Goal: Task Accomplishment & Management: Complete application form

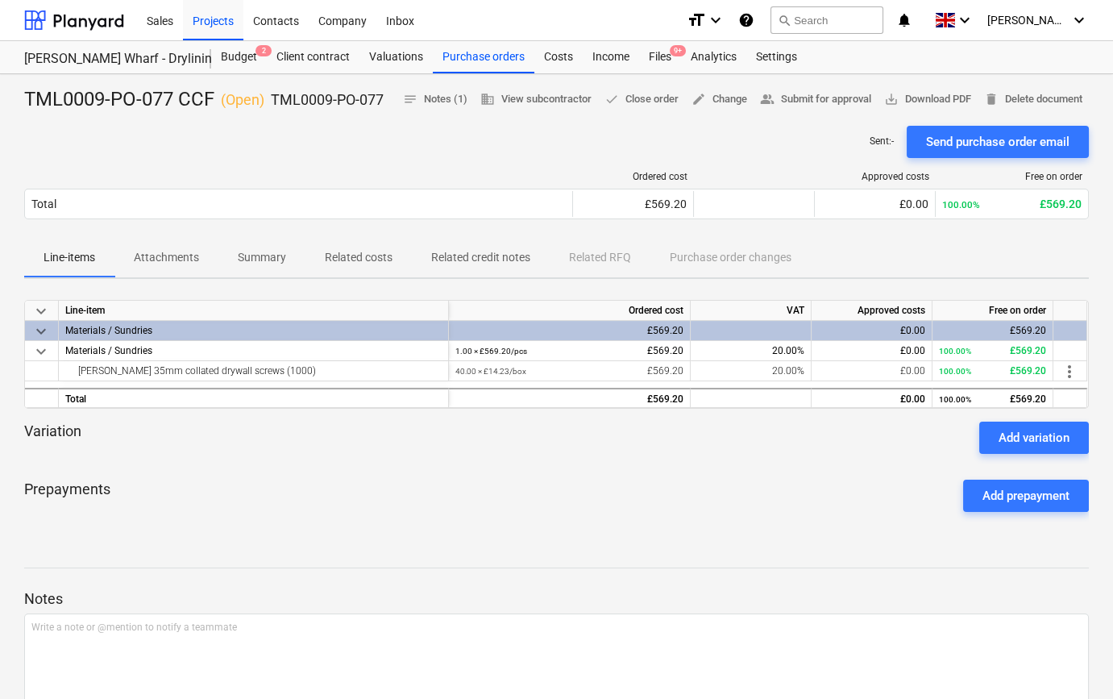
click at [428, 527] on div "keyboard_arrow_down Line-item Ordered cost VAT Approved costs Free on order key…" at bounding box center [556, 413] width 1065 height 242
click at [202, 18] on div "Projects" at bounding box center [213, 19] width 60 height 41
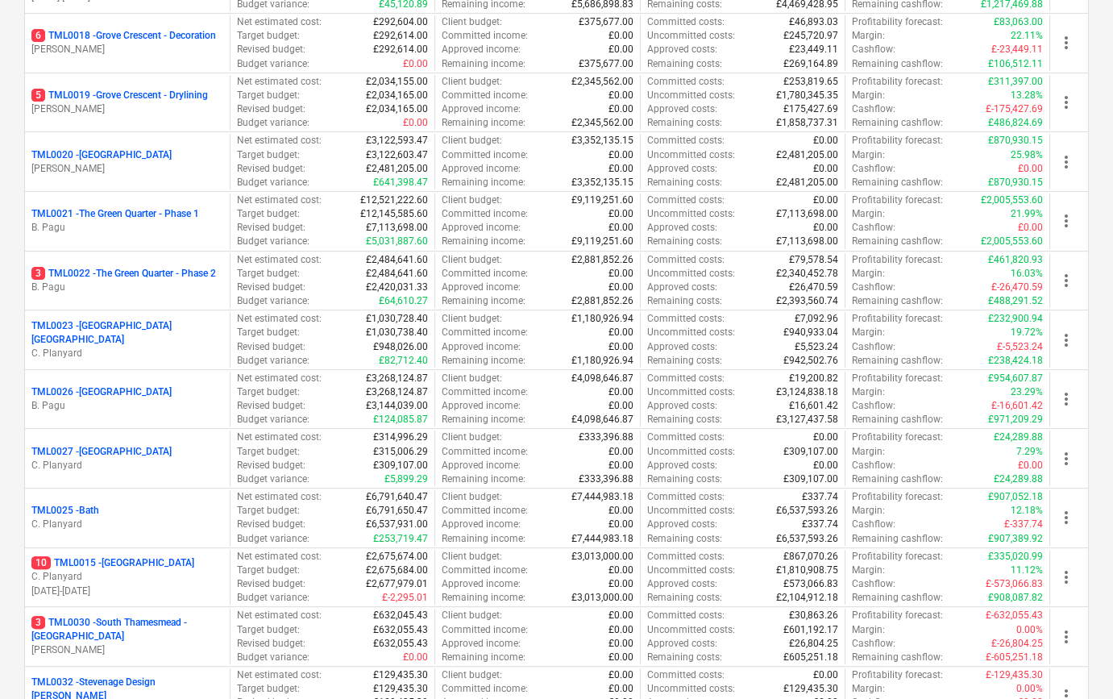
scroll to position [1319, 0]
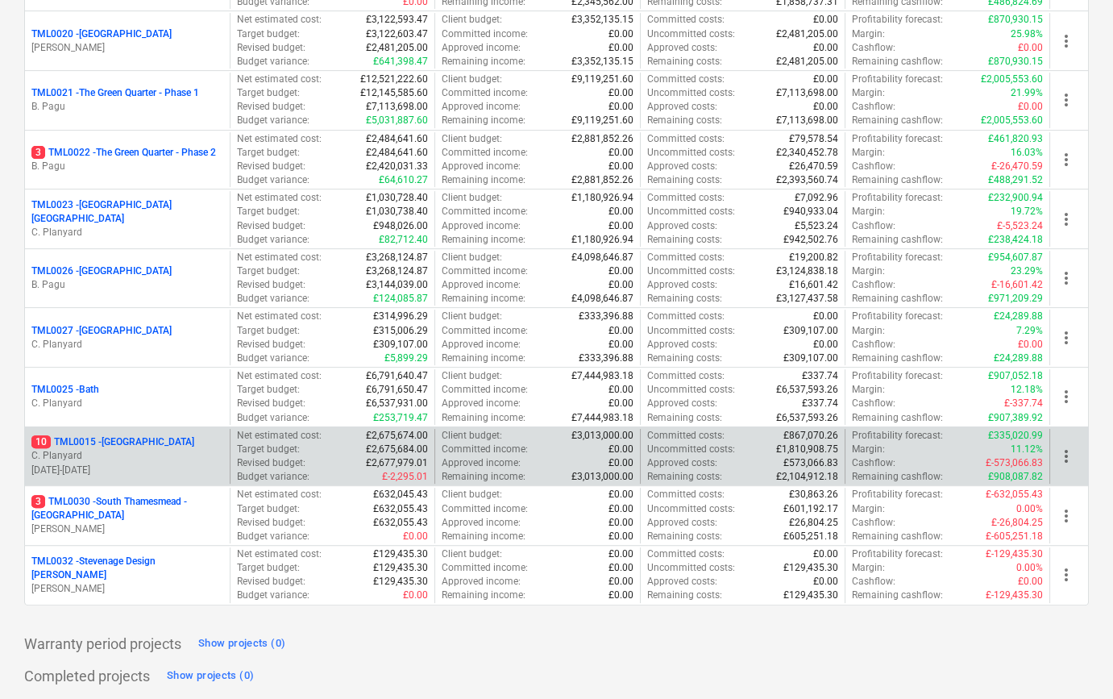
click at [138, 449] on p "C. Planyard" at bounding box center [127, 456] width 192 height 14
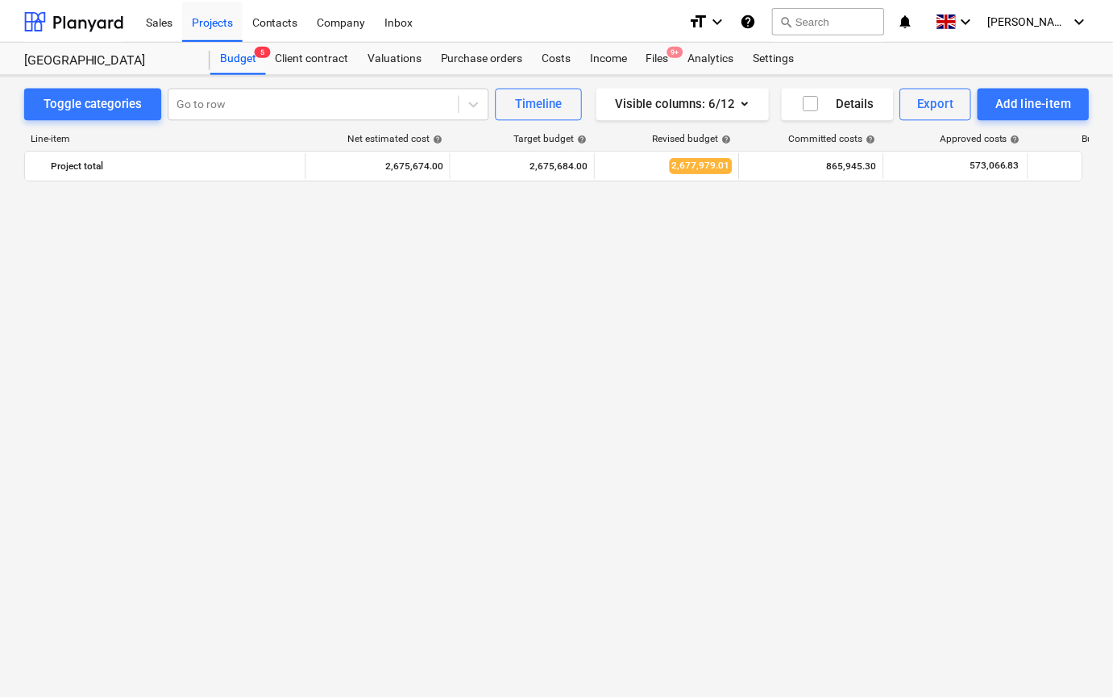
scroll to position [1026, 0]
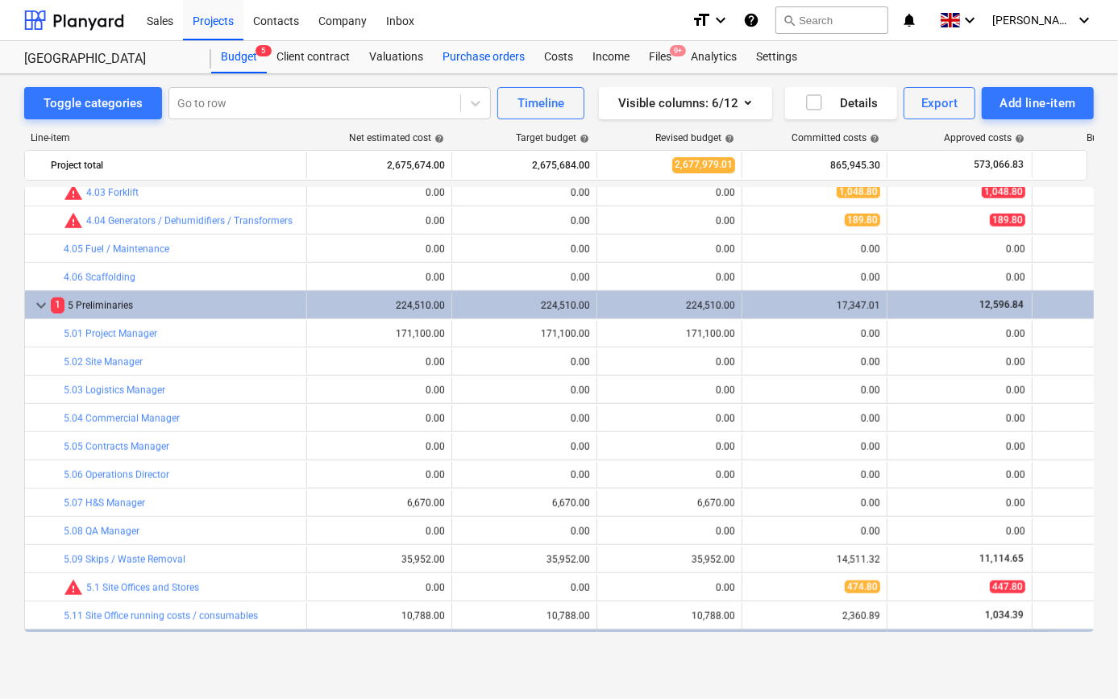
click at [477, 56] on div "Purchase orders" at bounding box center [484, 57] width 102 height 32
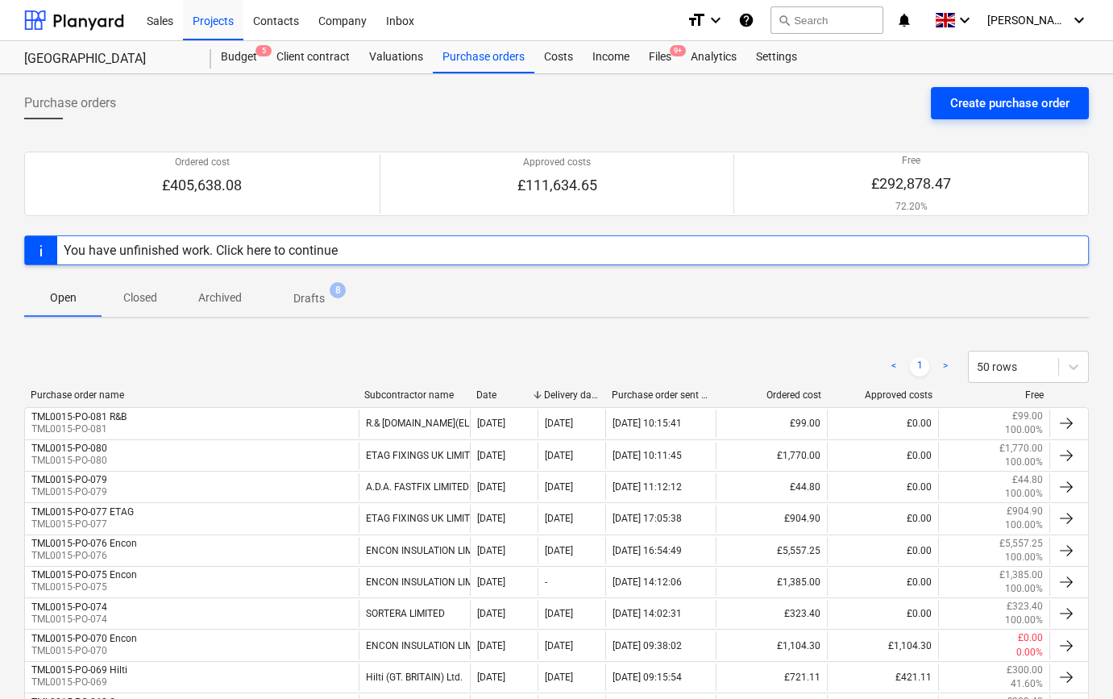
click at [1032, 108] on div "Create purchase order" at bounding box center [1010, 103] width 119 height 21
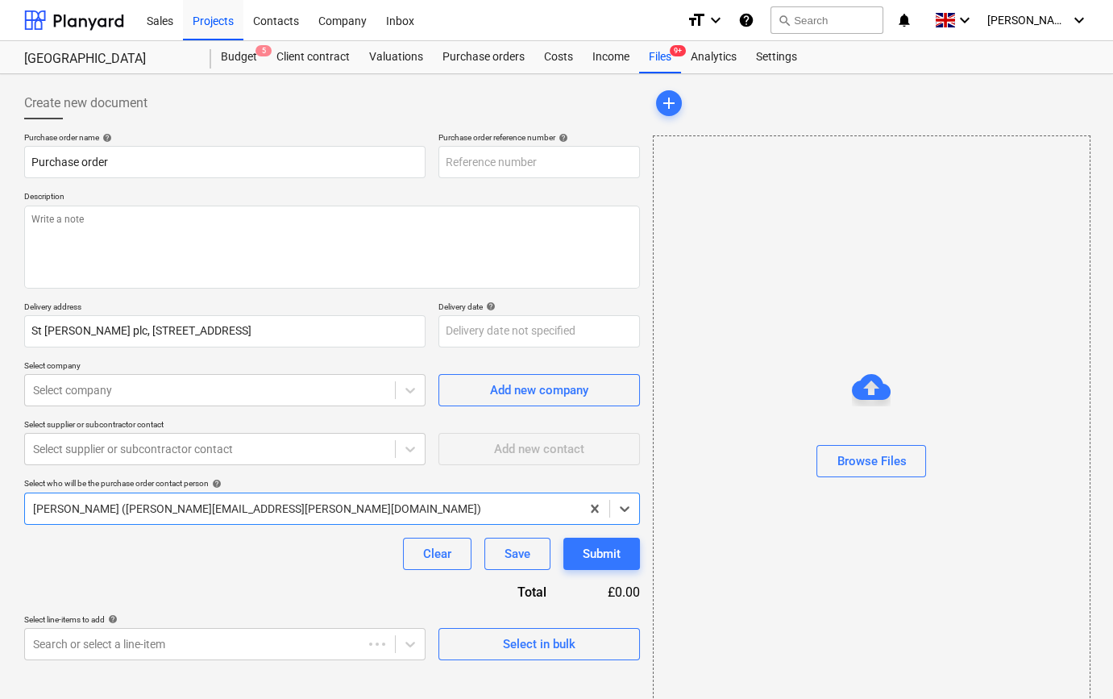
type textarea "x"
type input "TML0015-PO-082"
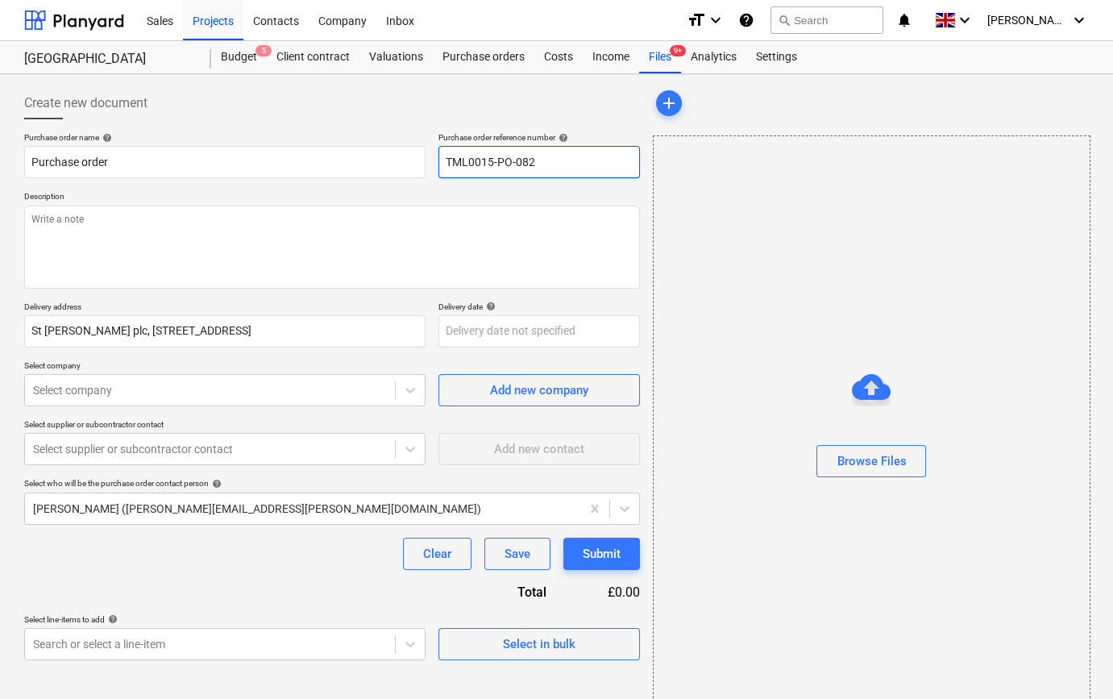
drag, startPoint x: 540, startPoint y: 162, endPoint x: 464, endPoint y: 163, distance: 75.8
click at [444, 163] on input "TML0015-PO-082" at bounding box center [540, 162] width 202 height 32
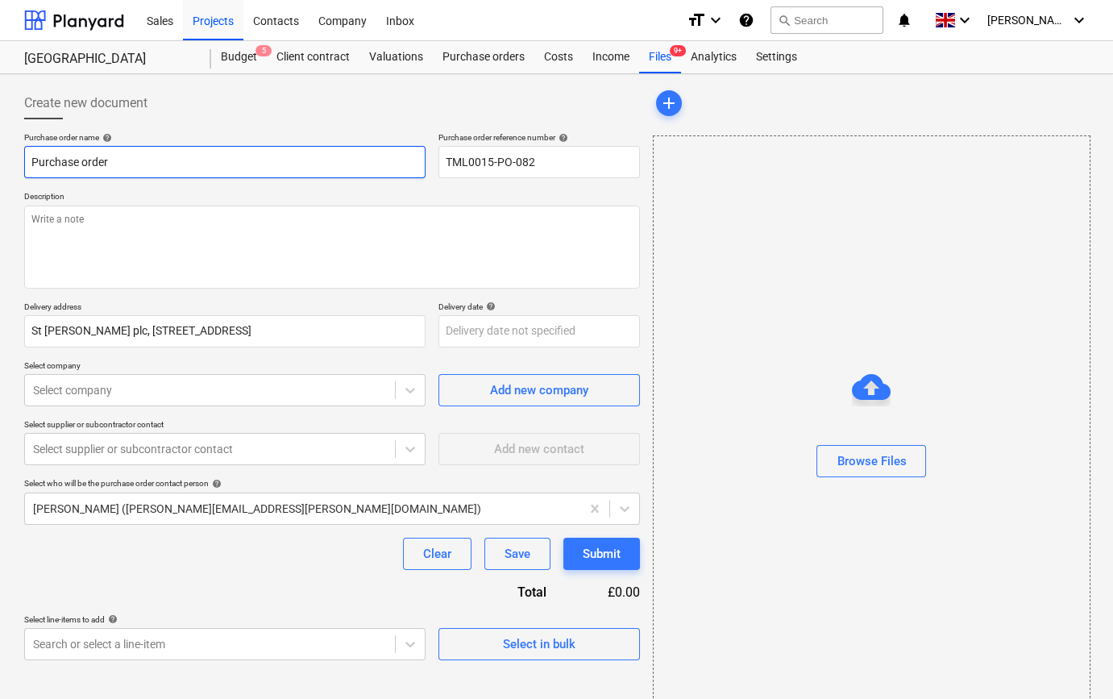
drag, startPoint x: 123, startPoint y: 162, endPoint x: 20, endPoint y: 165, distance: 103.3
click at [20, 165] on div "Create new document Purchase order name help Purchase order Purchase order refe…" at bounding box center [332, 405] width 629 height 648
type textarea "x"
paste input "TML0015-PO-082"
type textarea "x"
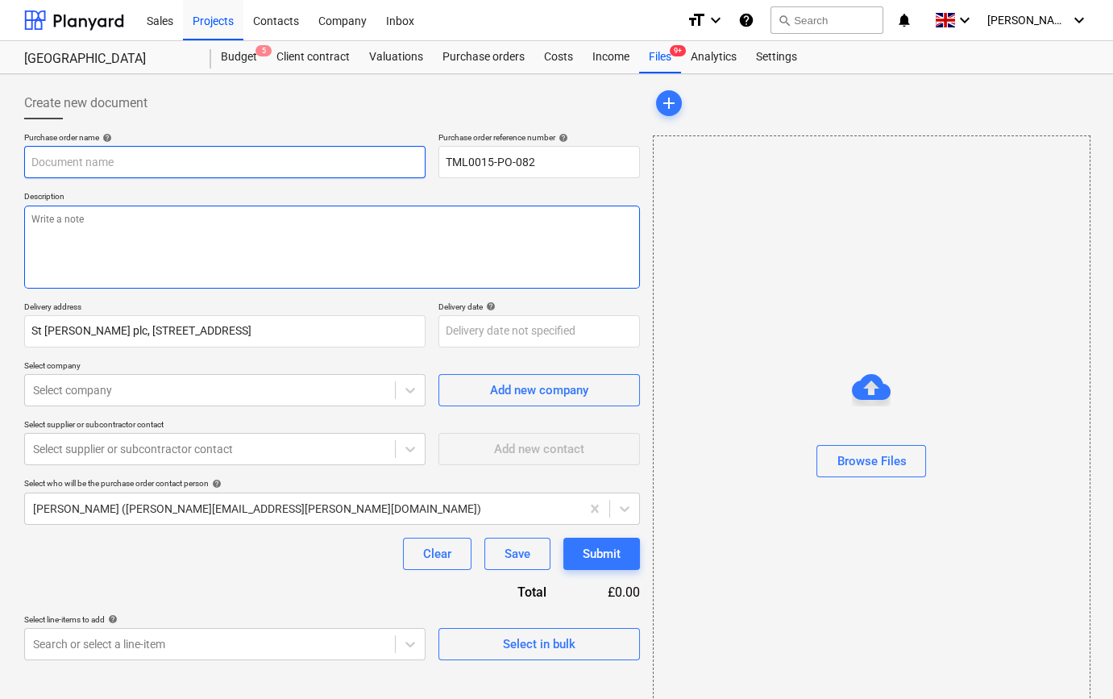
type input "TML0015-PO-082"
type textarea "x"
type input "TML0015-PO-082"
type textarea "x"
type input "TML0015-PO-082 E"
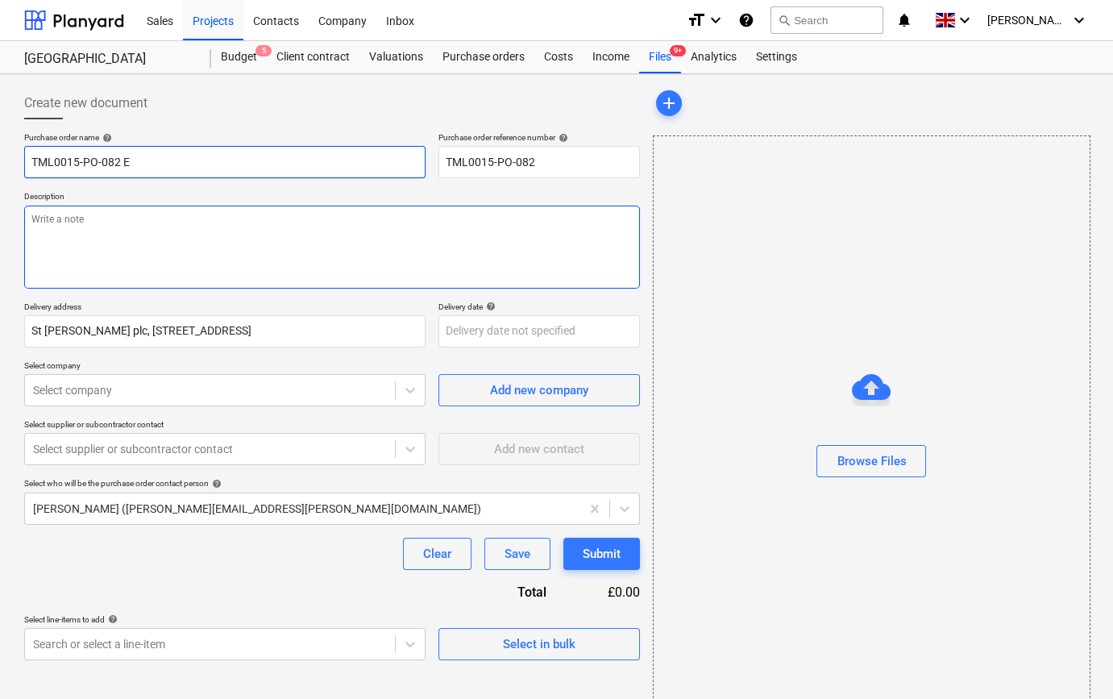
type textarea "x"
type input "TML0015-PO-082 En"
type textarea "x"
type input "TML0015-PO-082 Enc"
type textarea "x"
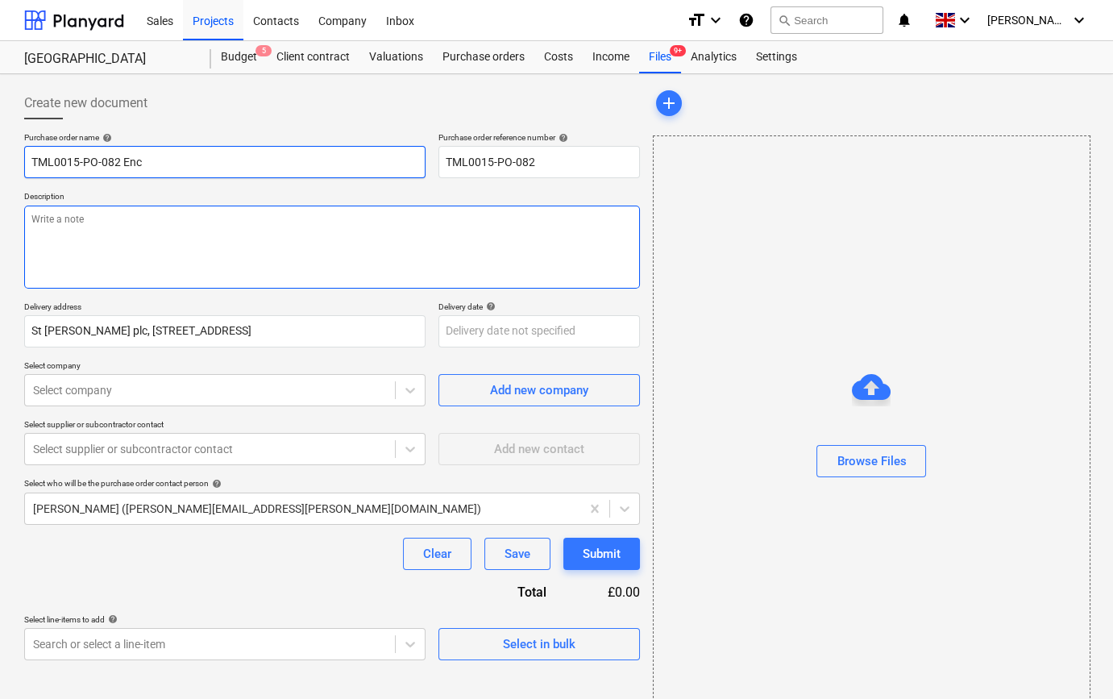
type input "TML0015-PO-082 Enco"
type textarea "x"
type input "TML0015-PO-082 Encon"
click at [90, 245] on textarea at bounding box center [332, 247] width 616 height 83
type textarea "x"
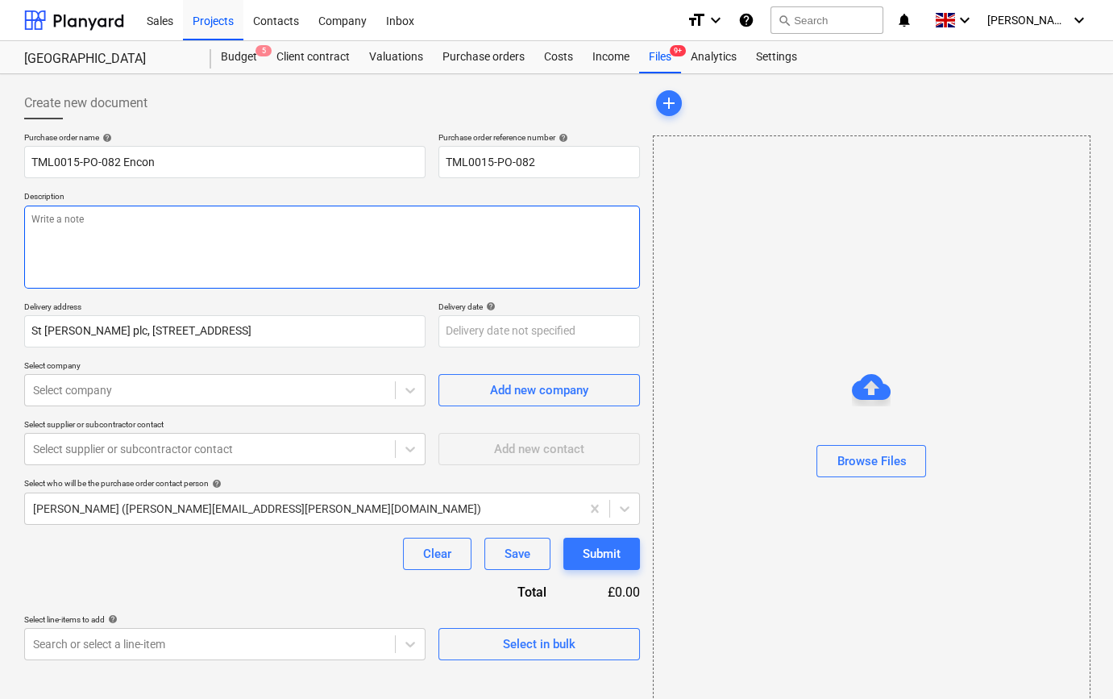
type textarea "S"
type textarea "x"
type textarea "Si"
type textarea "x"
type textarea "Sit"
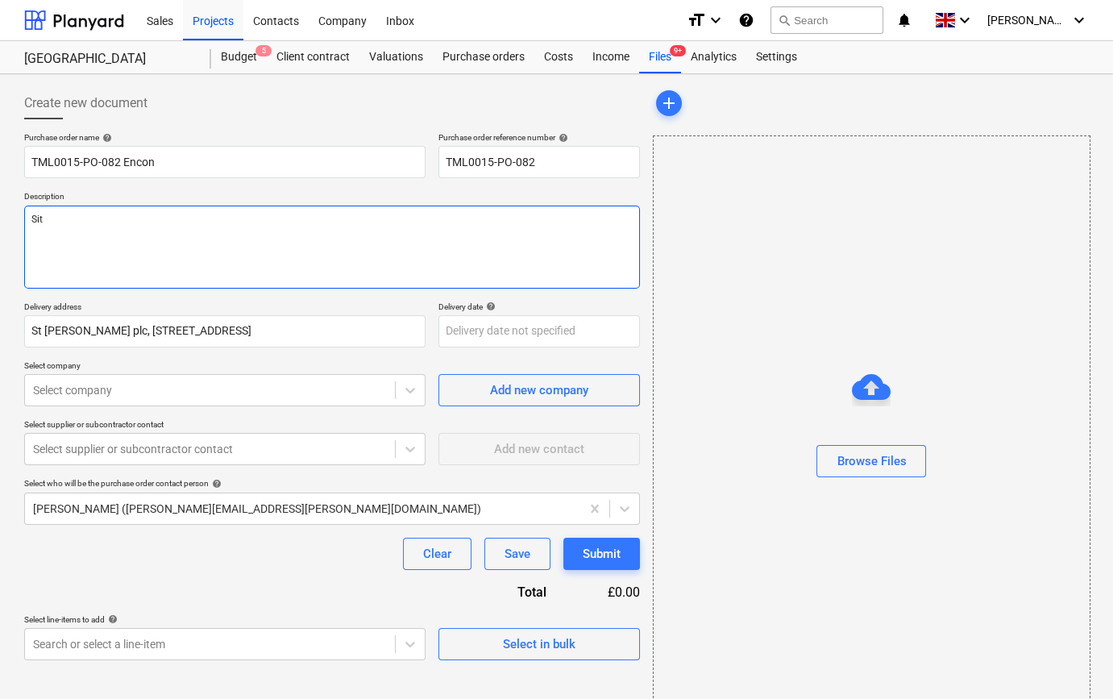
type textarea "x"
type textarea "Site"
type textarea "x"
type textarea "Site"
type textarea "x"
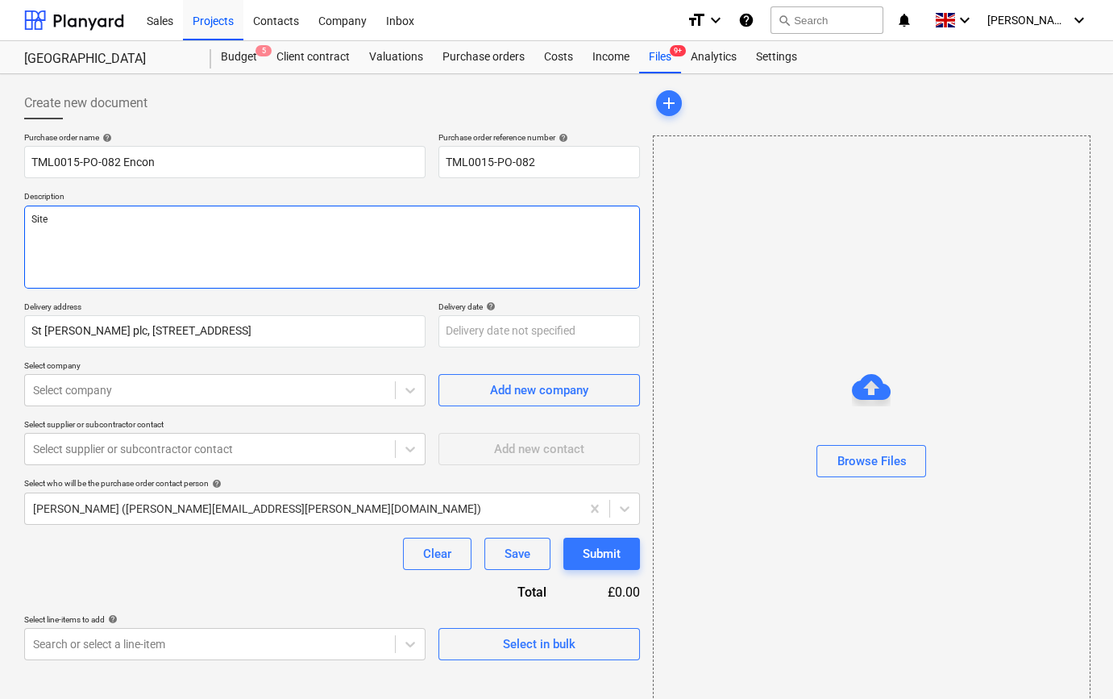
type textarea "Site c"
type textarea "x"
type textarea "Site co"
type textarea "x"
type textarea "Site con"
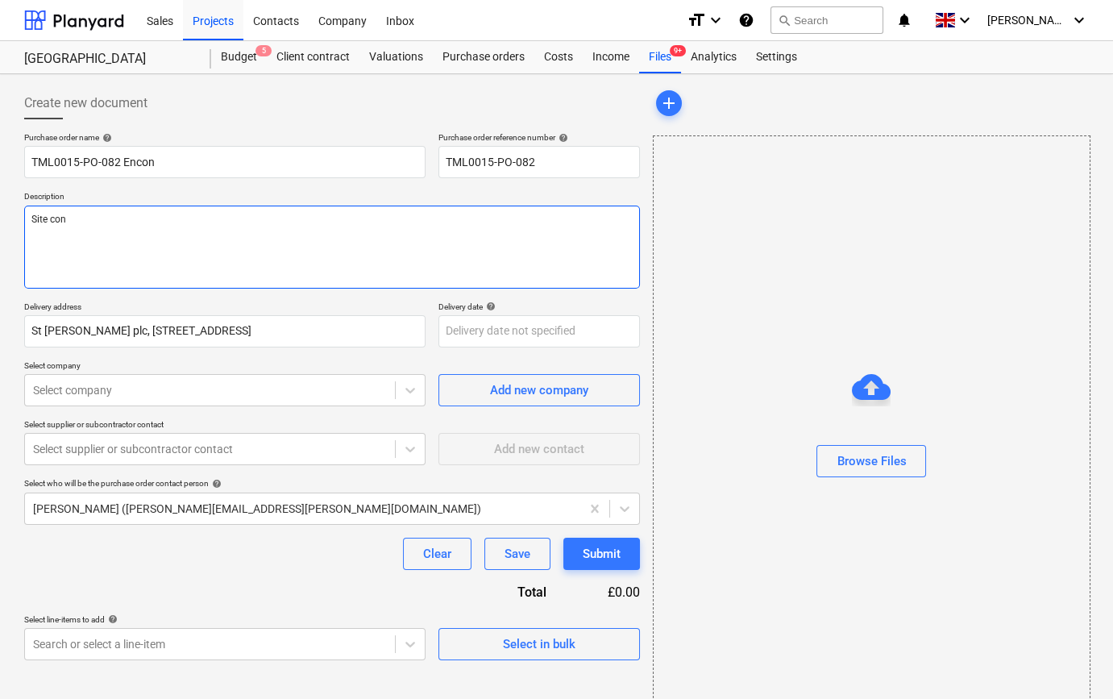
type textarea "x"
type textarea "Site cont"
type textarea "x"
type textarea "Site conta"
type textarea "x"
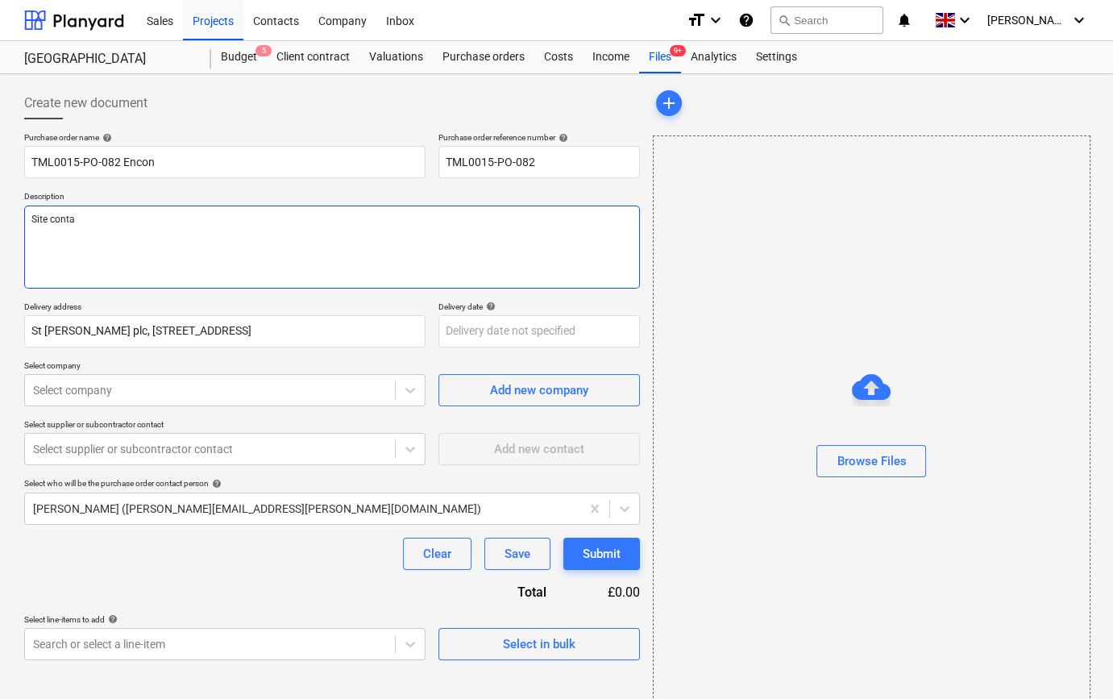
type textarea "Site contac"
type textarea "x"
type textarea "Site contact"
type textarea "x"
type textarea "Site contact"
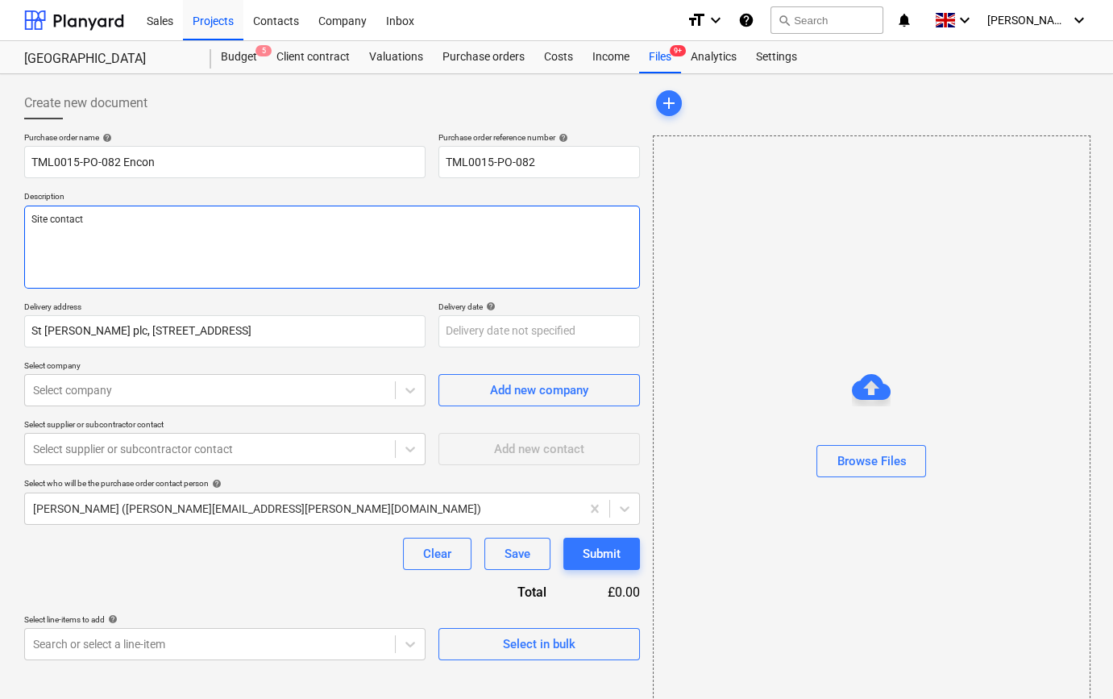
type textarea "x"
type textarea "Site contact N"
type textarea "x"
type textarea "Site contact Na"
type textarea "x"
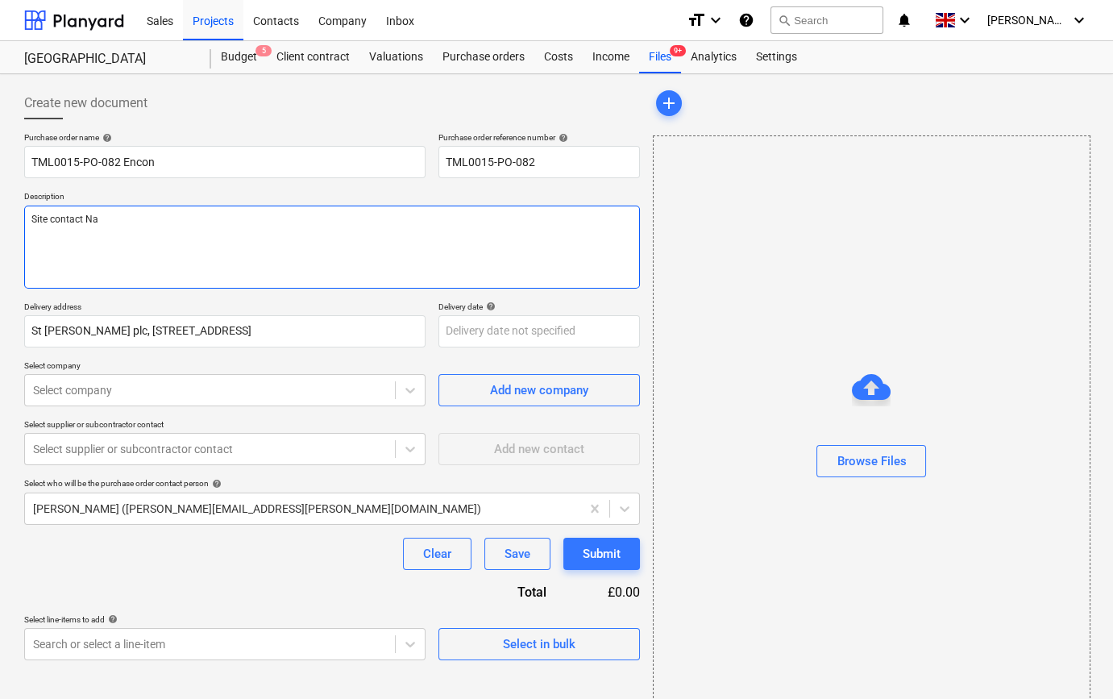
type textarea "Site contact Nar"
type textarea "x"
type textarea "Site contact Narc"
type textarea "x"
type textarea "Site contact [PERSON_NAME]"
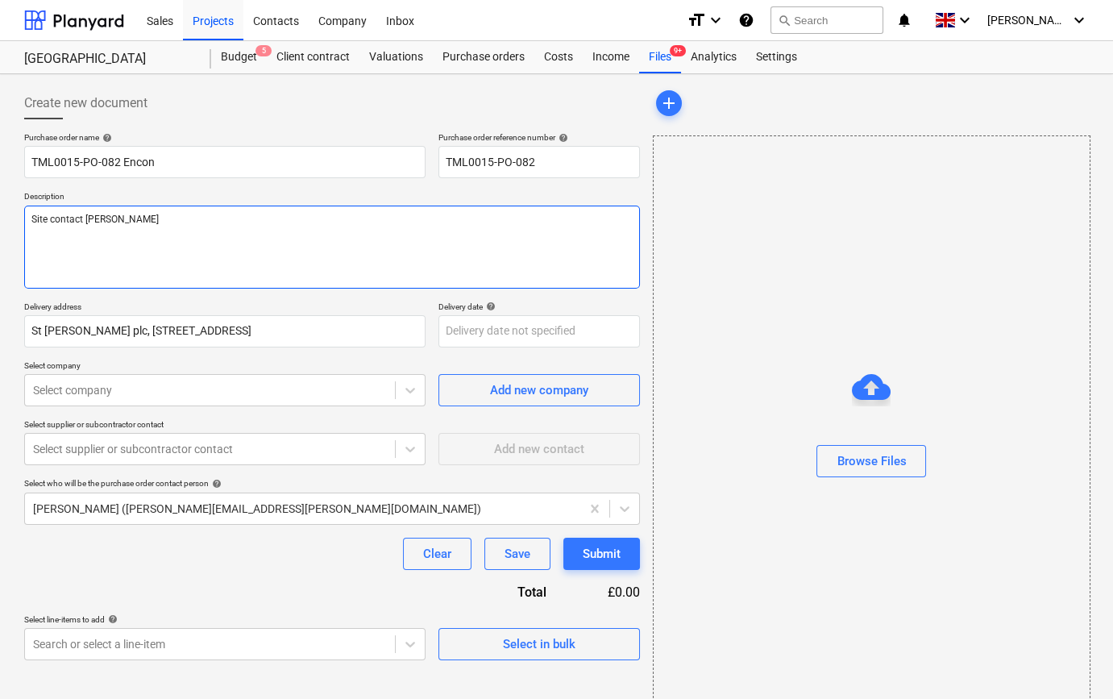
type textarea "x"
type textarea "Site contact [PERSON_NAME]"
type textarea "x"
type textarea "Site contact [PERSON_NAME]"
type textarea "x"
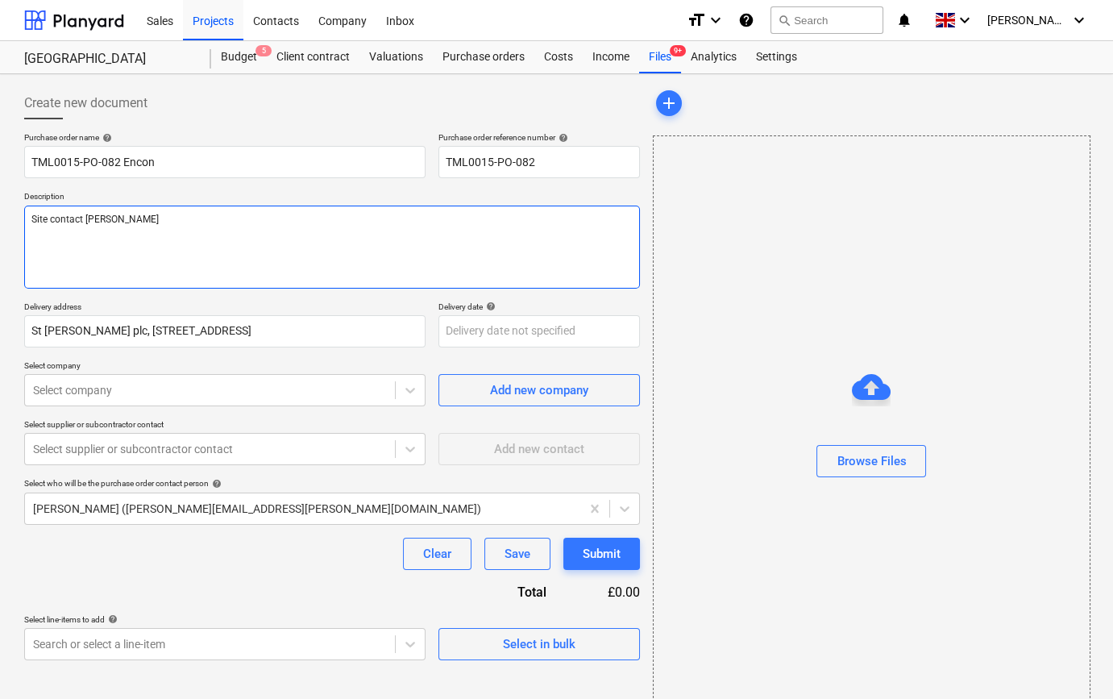
type textarea "Site contact Narcis 0"
type textarea "x"
type textarea "Site contact Narcis 07"
type textarea "x"
type textarea "Site contact [PERSON_NAME] 073"
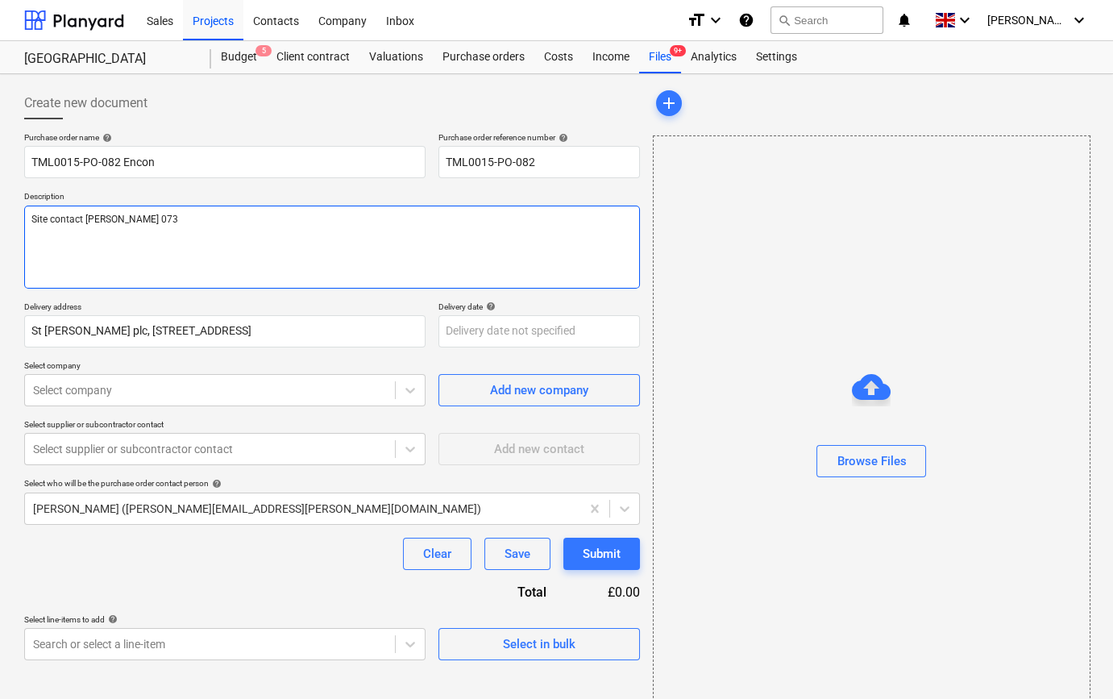
type textarea "x"
type textarea "Site contact Narcis 0731"
type textarea "x"
type textarea "Site contact [PERSON_NAME] 07311"
type textarea "x"
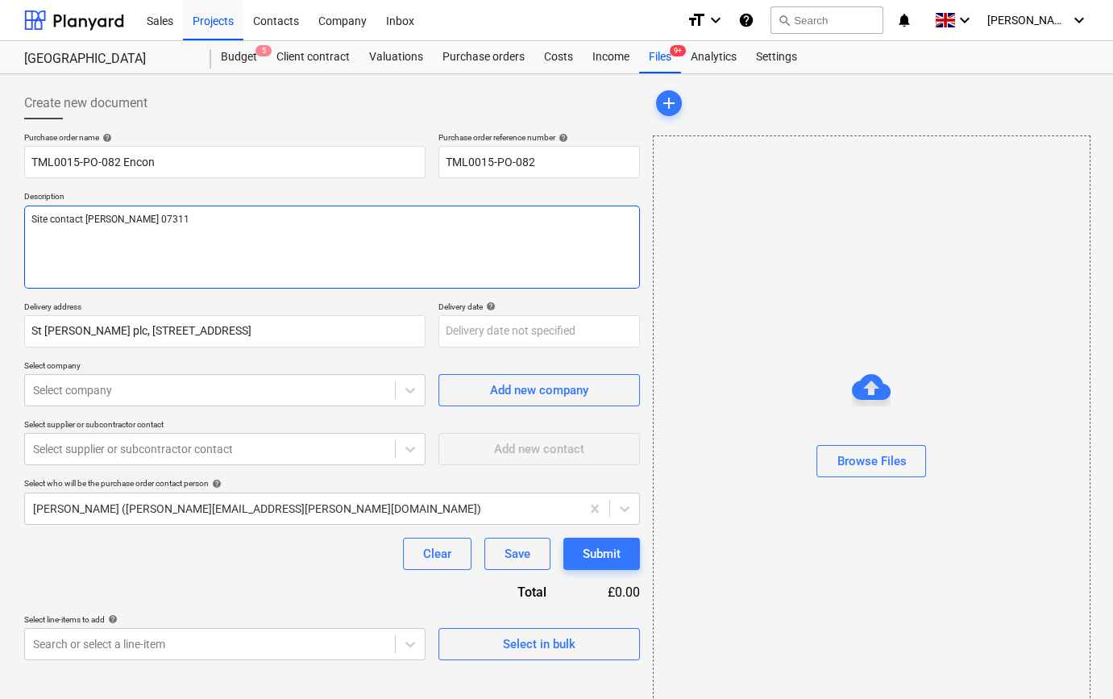
type textarea "Site contact [PERSON_NAME] 07311"
type textarea "x"
type textarea "Site contact [PERSON_NAME] 07311 2"
type textarea "x"
type textarea "Site contact [PERSON_NAME] [PHONE_NUMBER]"
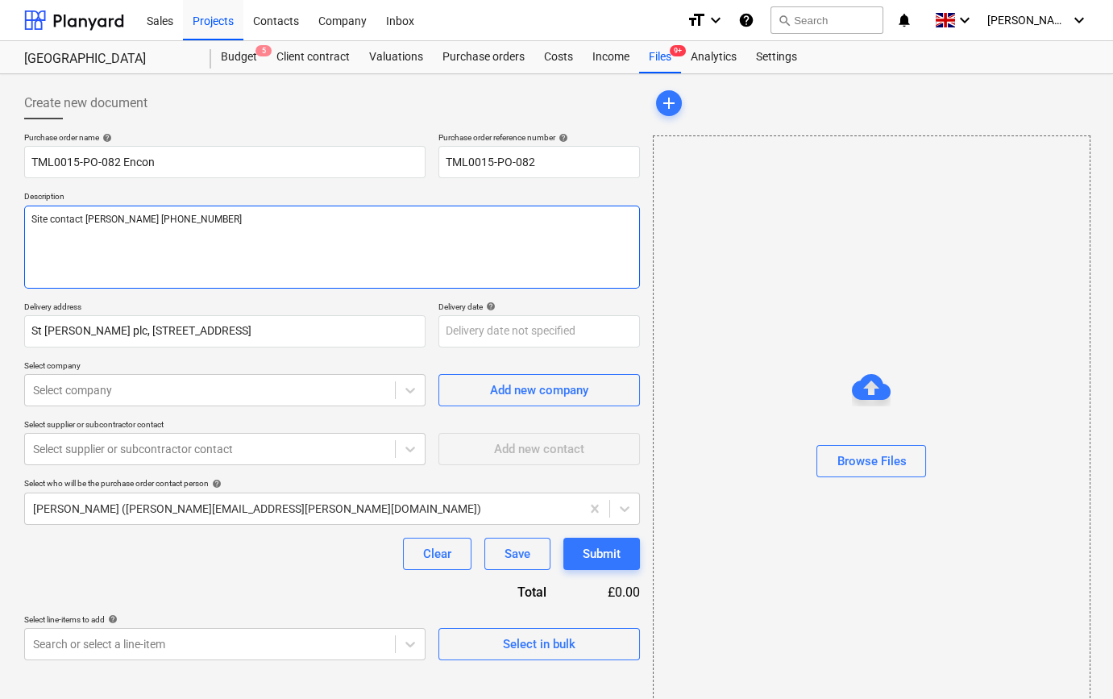
type textarea "x"
type textarea "Site contact [PERSON_NAME] [PHONE_NUMBER]"
type textarea "x"
type textarea "Site contact [PERSON_NAME] [PHONE_NUMBER]"
type textarea "x"
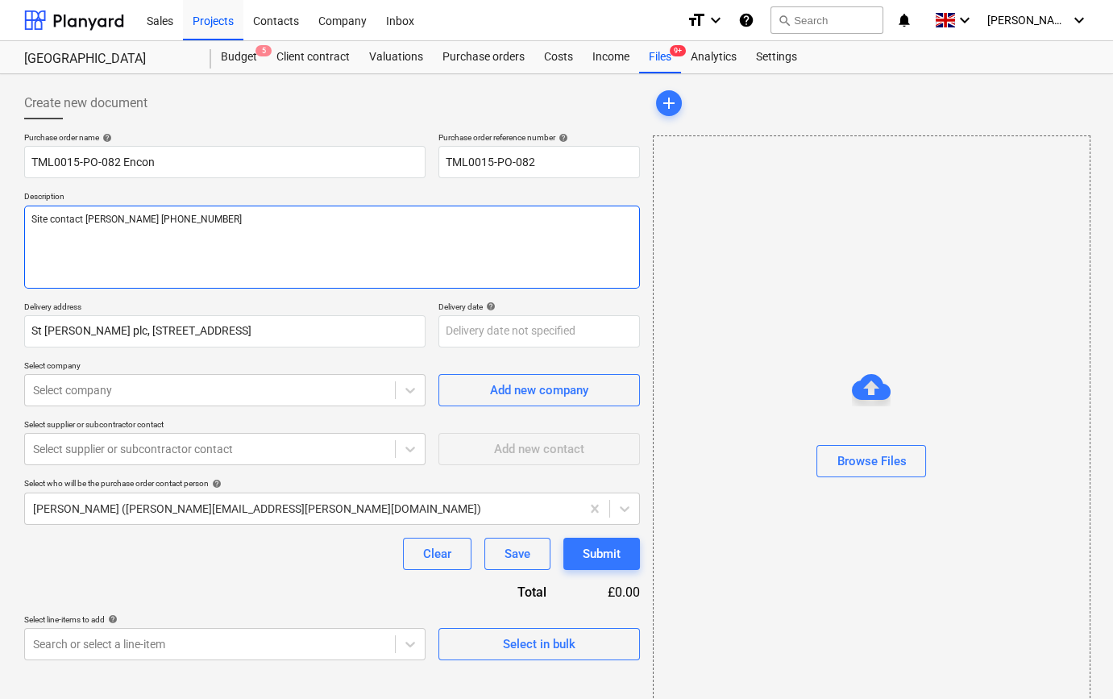
type textarea "Site contact [PERSON_NAME] [PHONE_NUMBER]"
type textarea "x"
type textarea "Site contact [PERSON_NAME] [PHONE_NUMBER]"
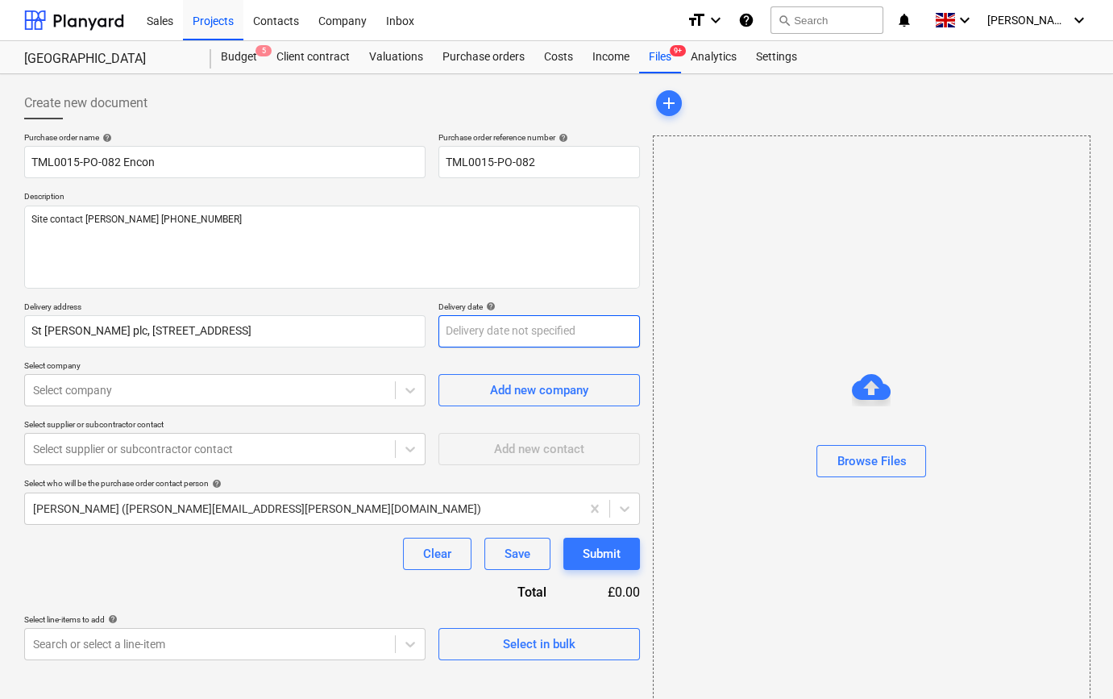
click at [490, 330] on body "Sales Projects Contacts Company Inbox format_size keyboard_arrow_down help sear…" at bounding box center [556, 349] width 1113 height 699
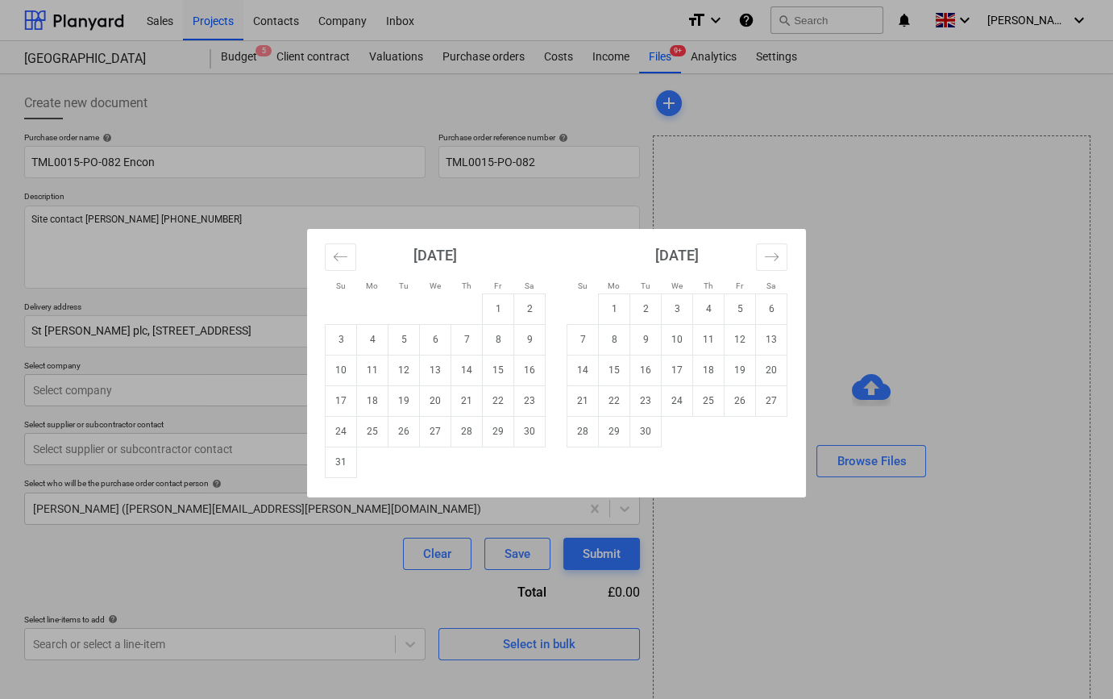
click at [640, 310] on td "2" at bounding box center [646, 308] width 31 height 31
type textarea "x"
type input "[DATE]"
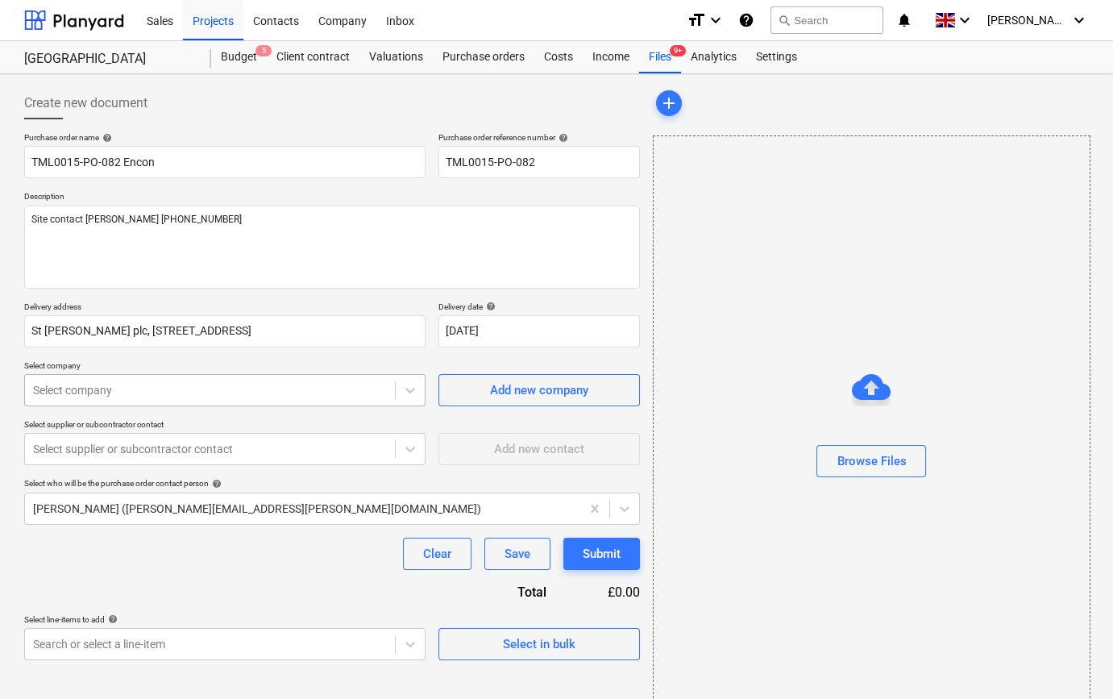
click at [335, 395] on div at bounding box center [210, 390] width 354 height 16
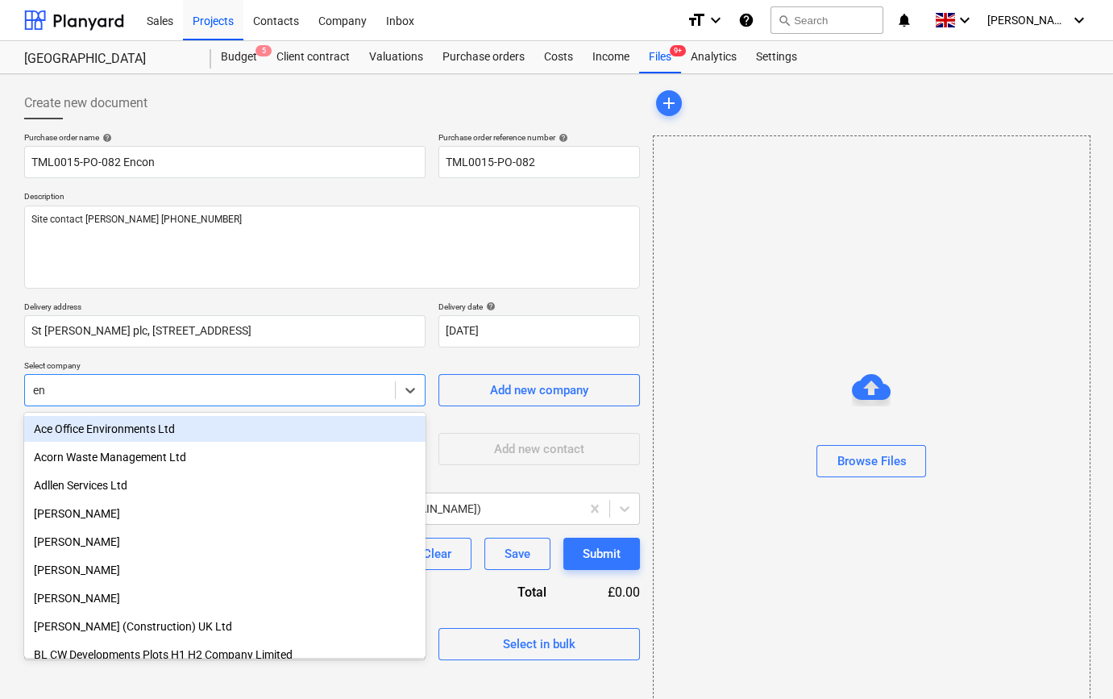
type input "enc"
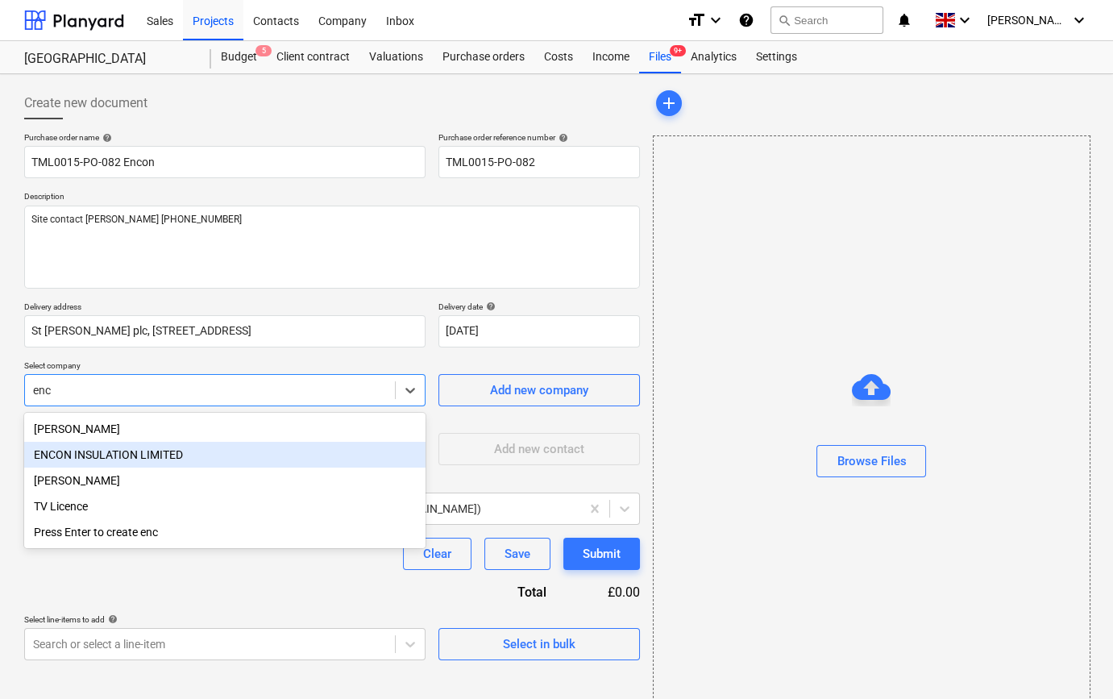
click at [169, 459] on div "ENCON INSULATION LIMITED" at bounding box center [225, 455] width 402 height 26
type textarea "x"
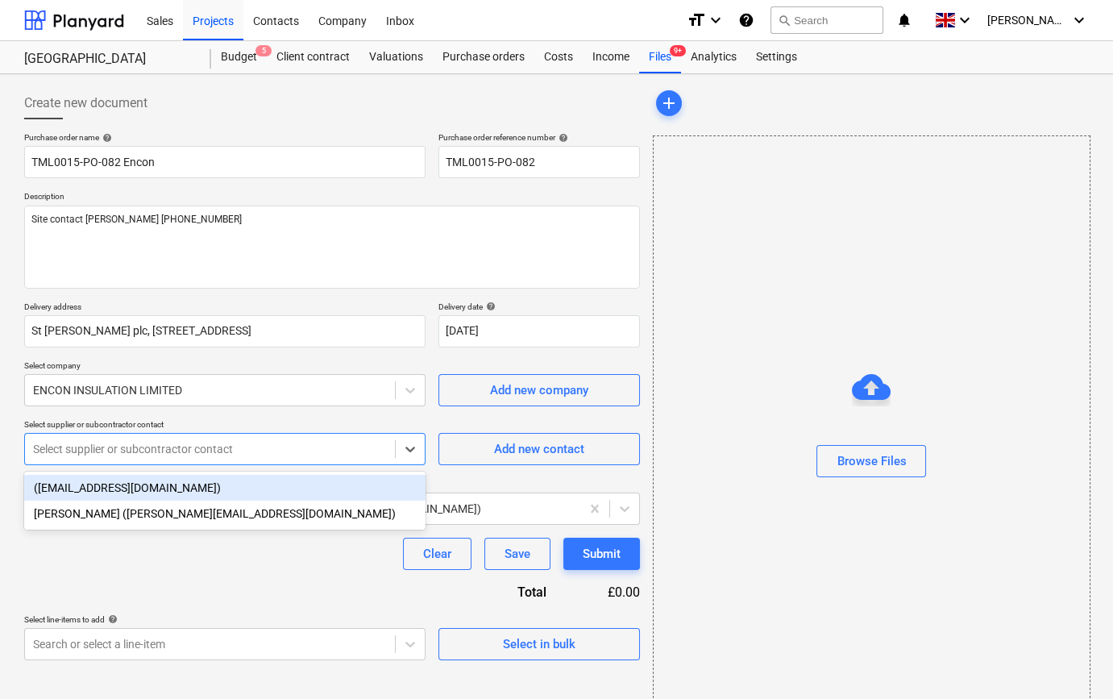
click at [169, 453] on div at bounding box center [210, 449] width 354 height 16
click at [514, 447] on div "Add new contact" at bounding box center [539, 449] width 90 height 21
type textarea "x"
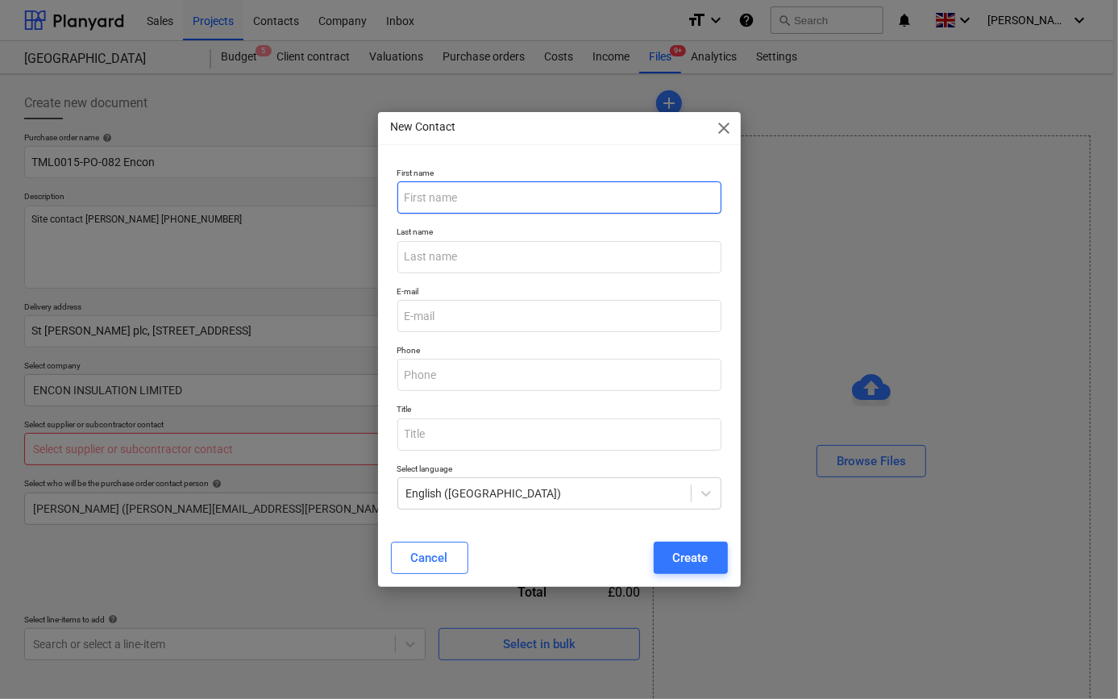
click at [414, 198] on input "text" at bounding box center [560, 197] width 324 height 32
type input "[PERSON_NAME]"
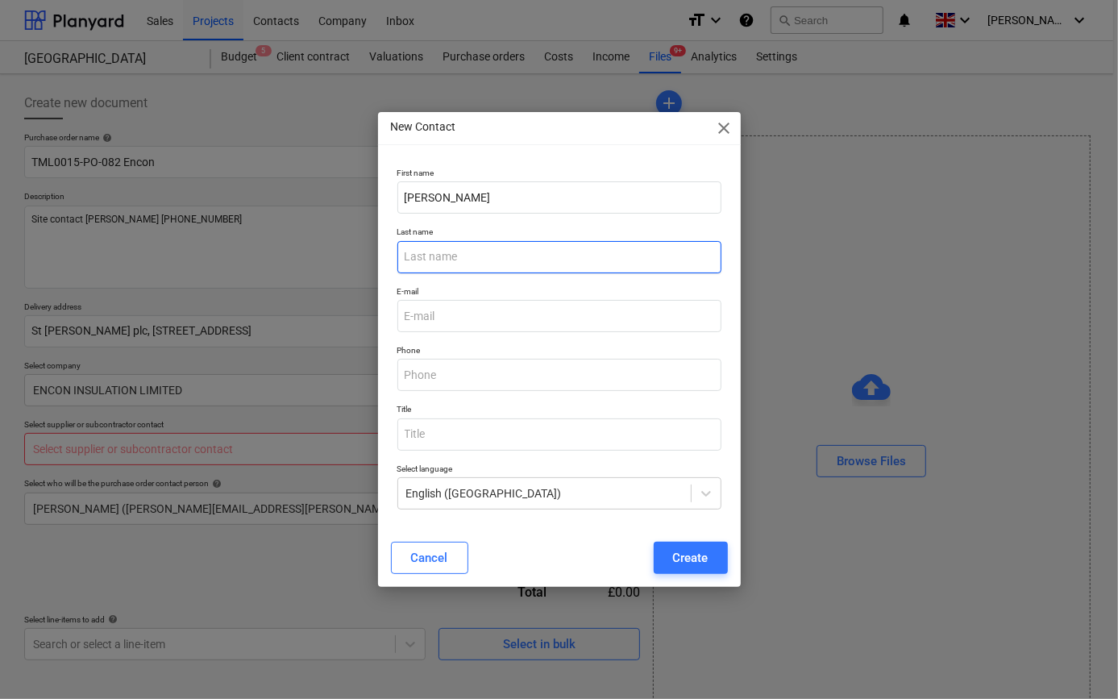
click at [429, 262] on input "text" at bounding box center [560, 257] width 324 height 32
type input "Little"
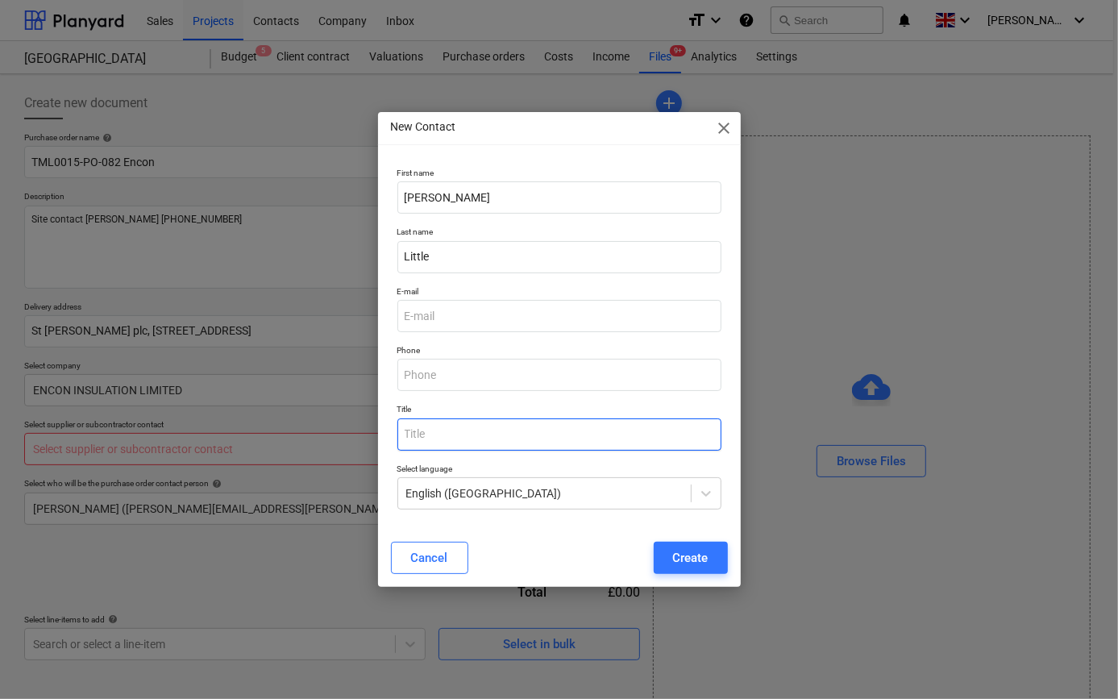
click at [491, 420] on input "text" at bounding box center [560, 434] width 324 height 32
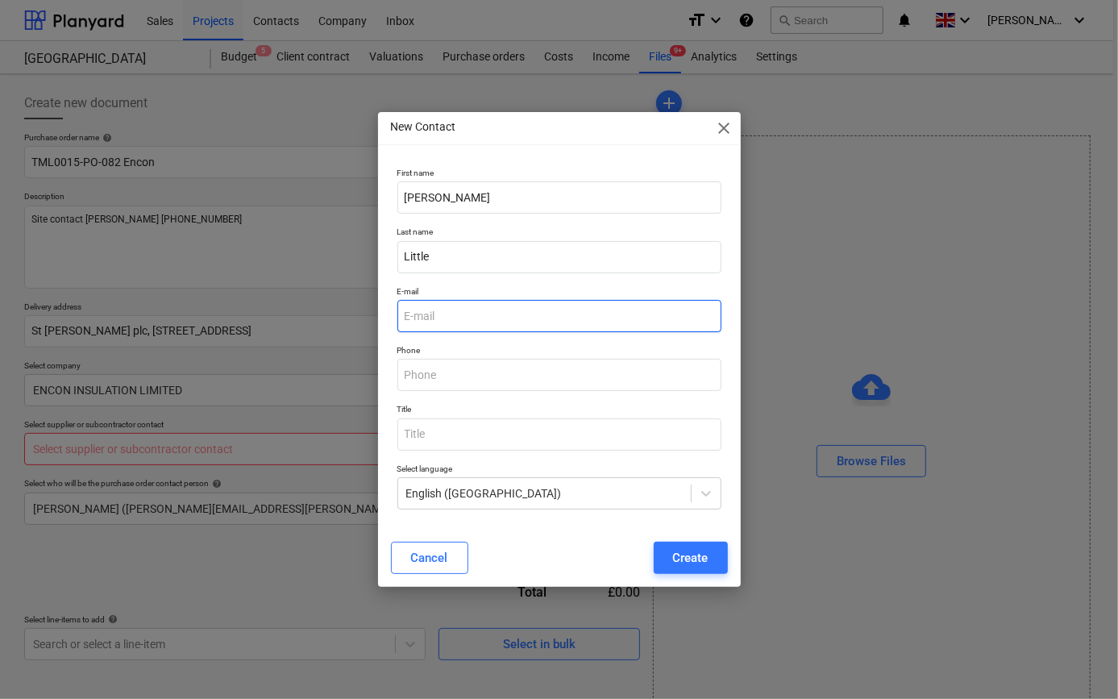
click at [431, 315] on input "email" at bounding box center [560, 316] width 324 height 32
click at [401, 313] on input ".[EMAIL_ADDRESS][DOMAIN_NAME]" at bounding box center [560, 316] width 324 height 32
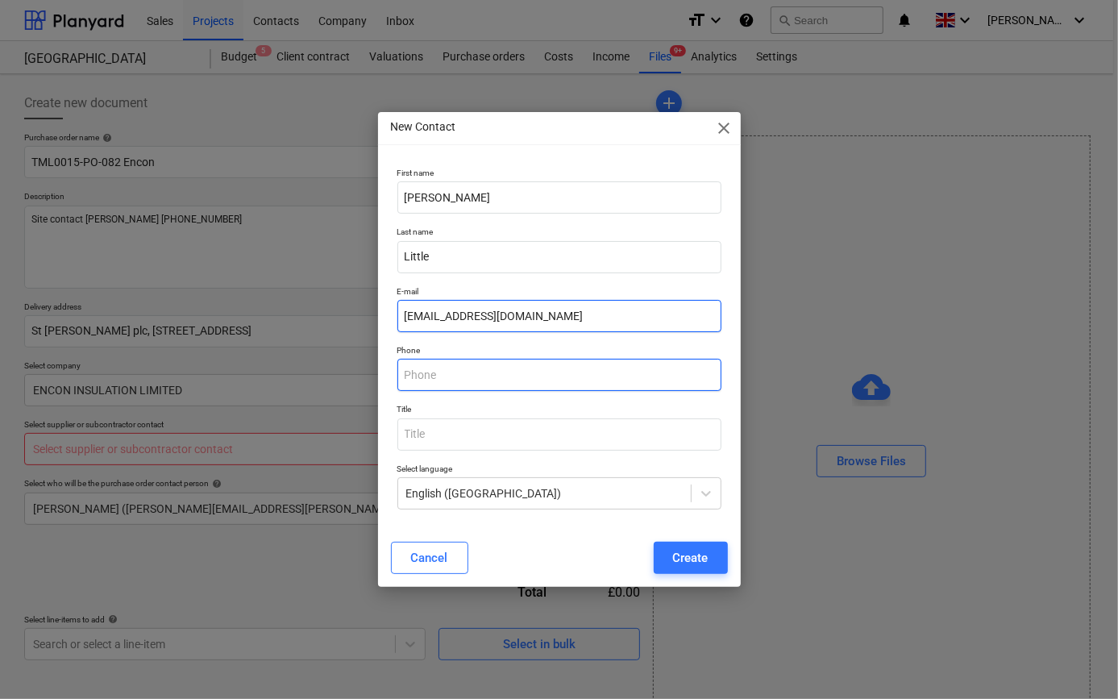
type input "[EMAIL_ADDRESS][DOMAIN_NAME]"
click at [483, 377] on input "text" at bounding box center [560, 375] width 324 height 32
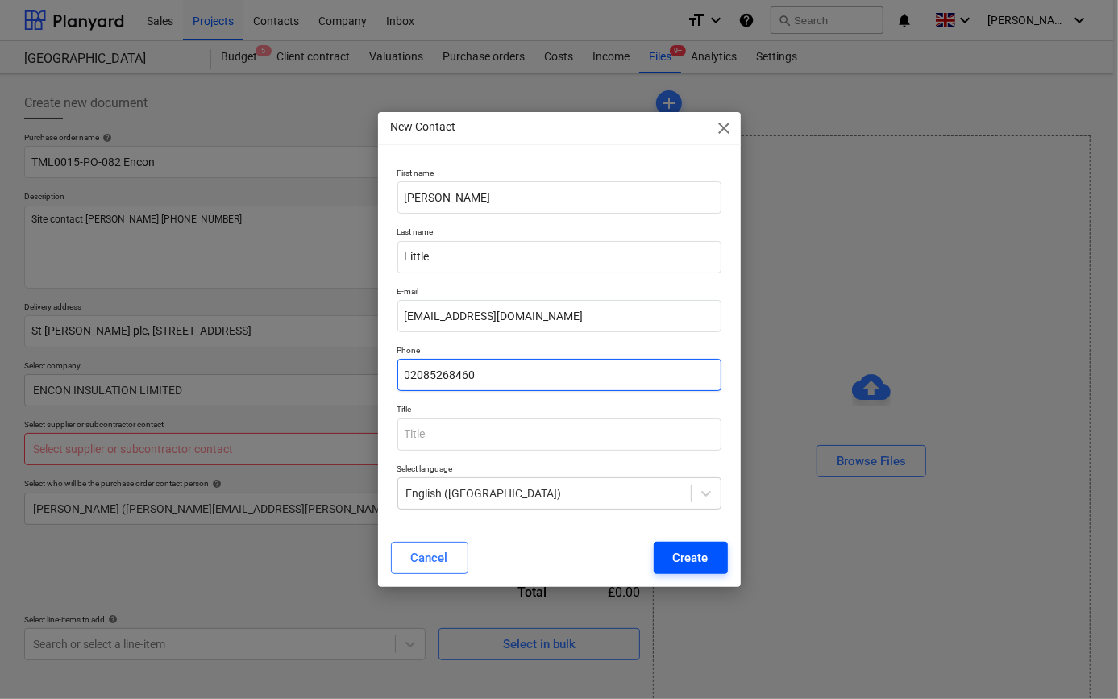
type input "02085268460"
click at [682, 547] on div "Create" at bounding box center [690, 557] width 35 height 21
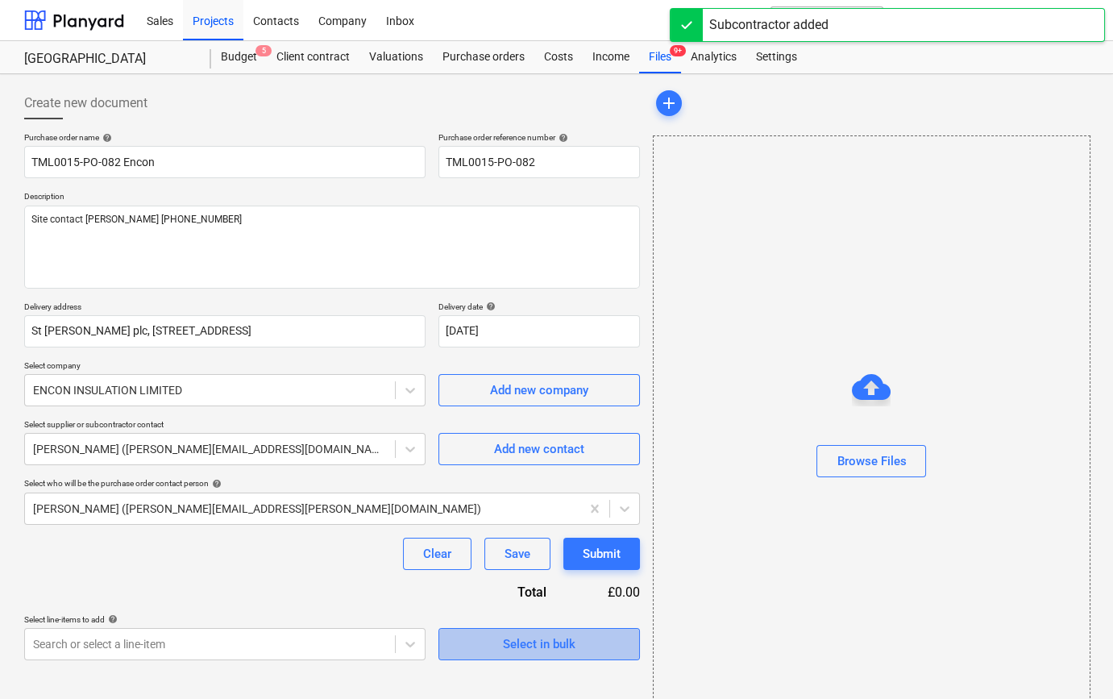
click at [524, 647] on div "Select in bulk" at bounding box center [539, 644] width 73 height 21
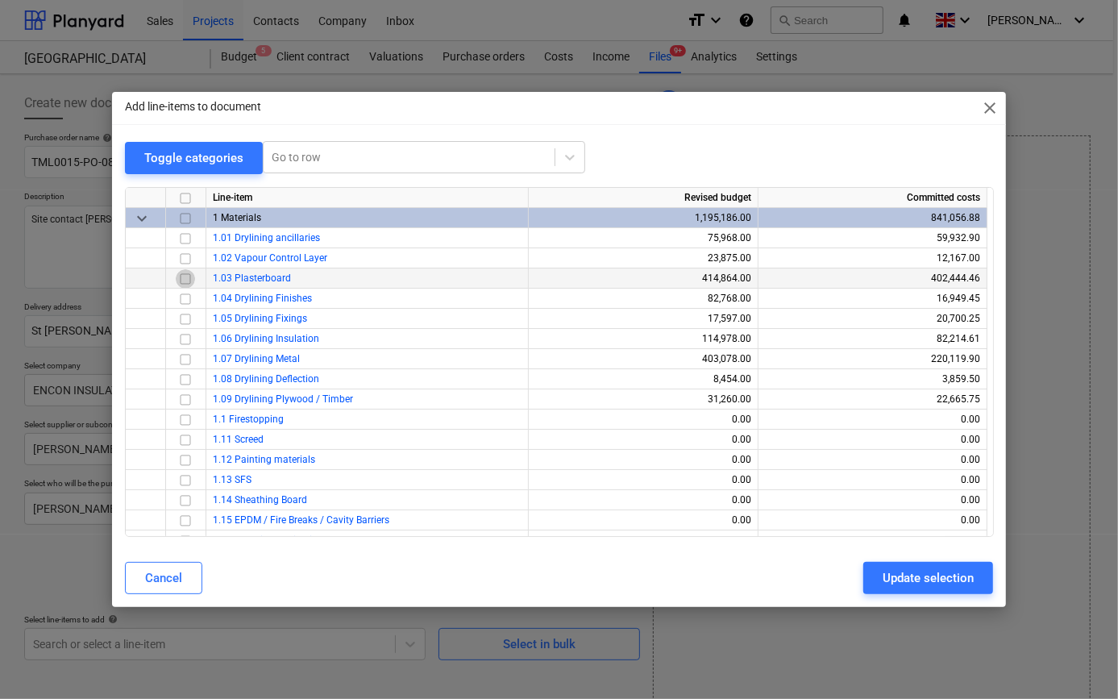
click at [181, 278] on input "checkbox" at bounding box center [185, 277] width 19 height 19
click at [931, 579] on div "Update selection" at bounding box center [928, 578] width 91 height 21
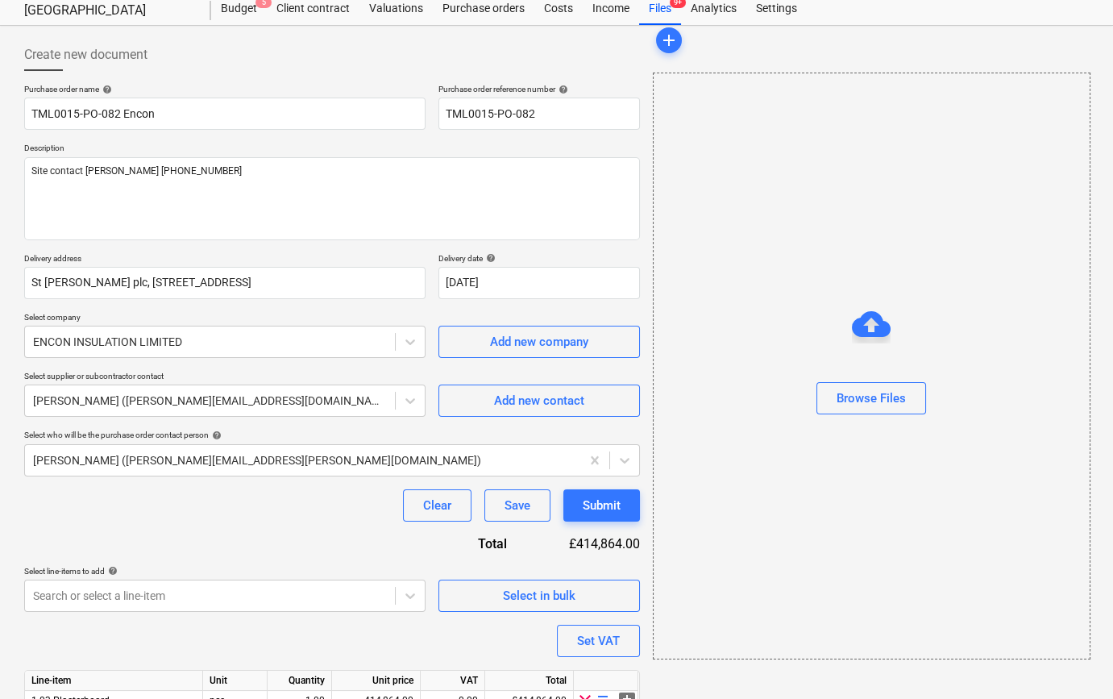
scroll to position [125, 0]
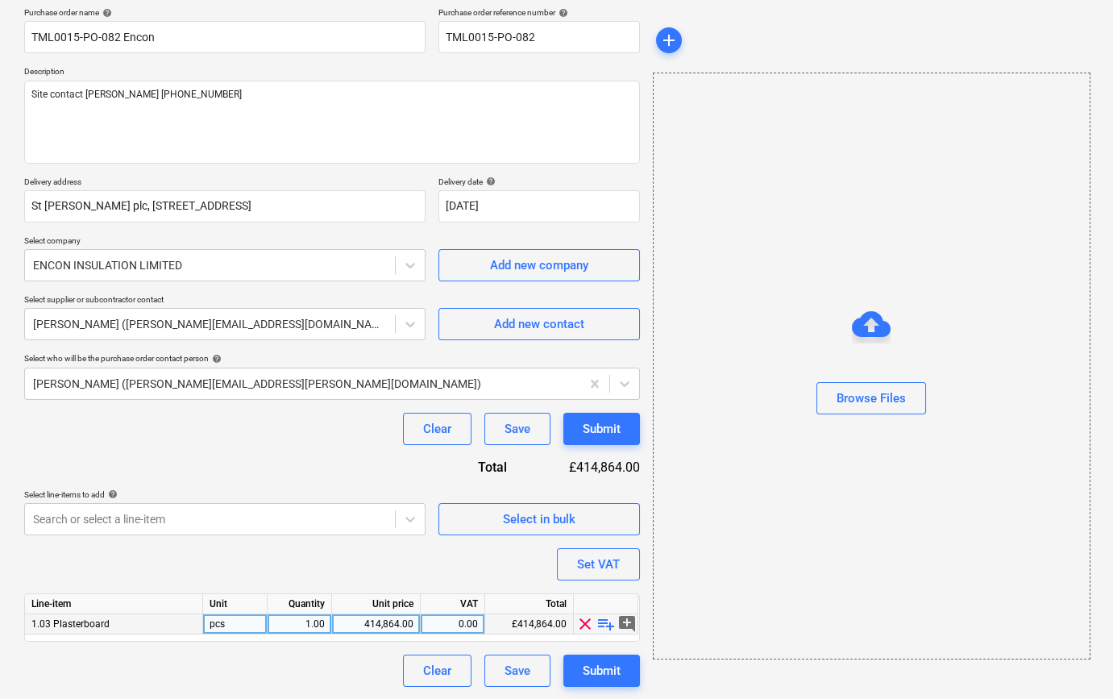
click at [605, 624] on span "playlist_add" at bounding box center [606, 623] width 19 height 19
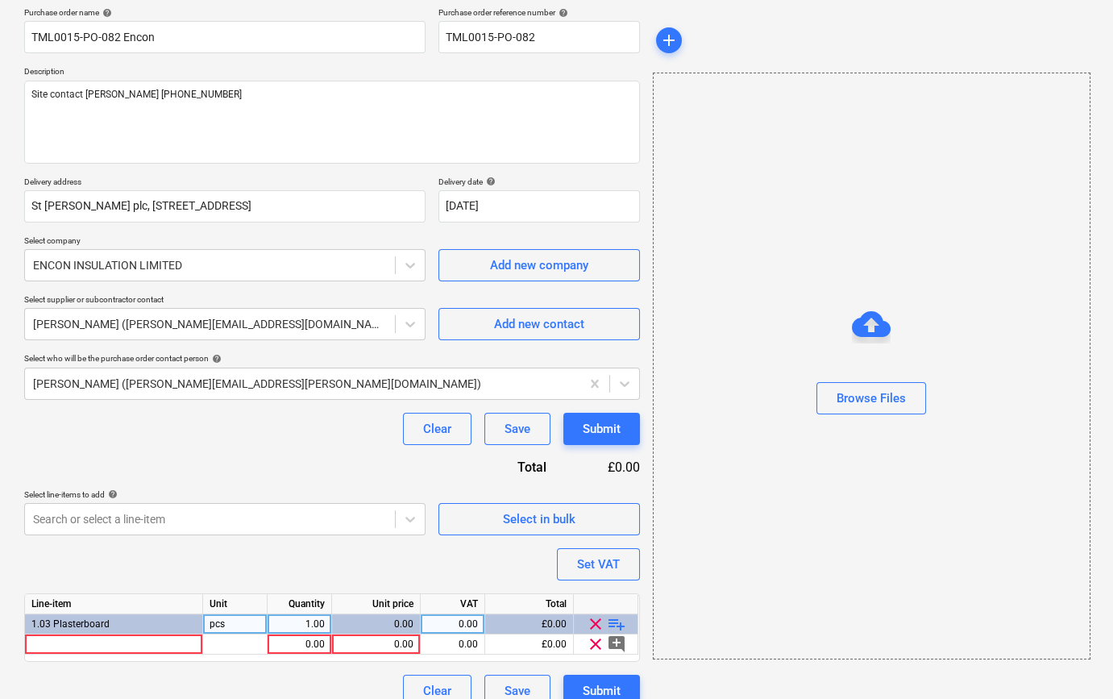
type textarea "x"
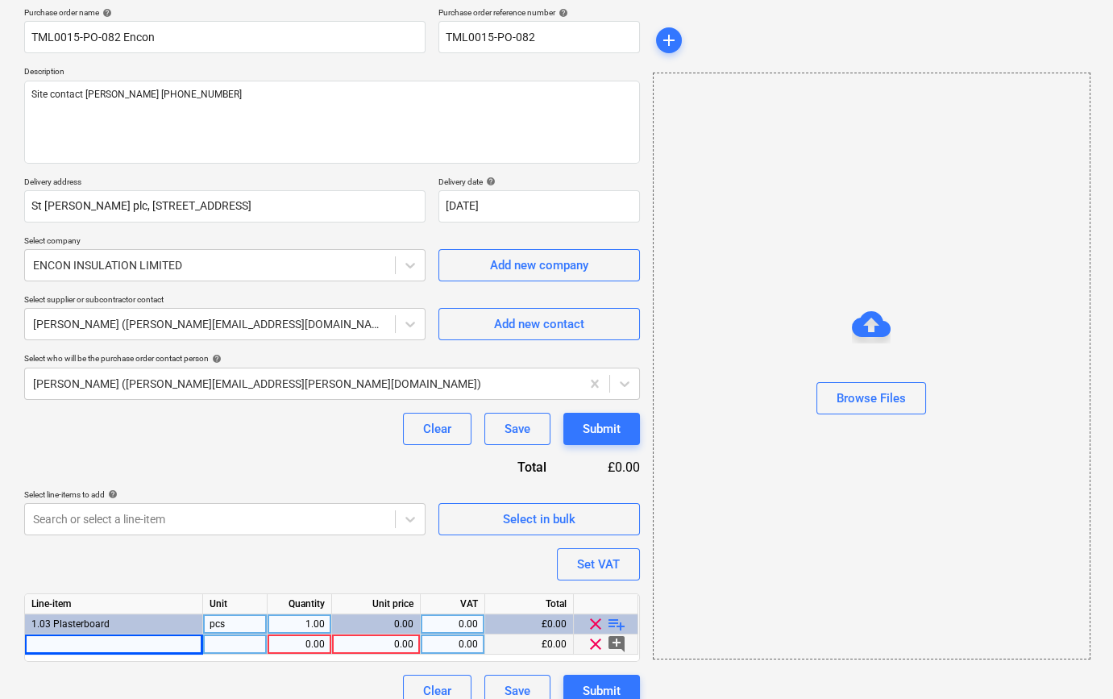
click at [108, 643] on div at bounding box center [114, 645] width 178 height 20
type input "Gyproc 12.5mm Wallboard 1800x900mm TE"
type textarea "x"
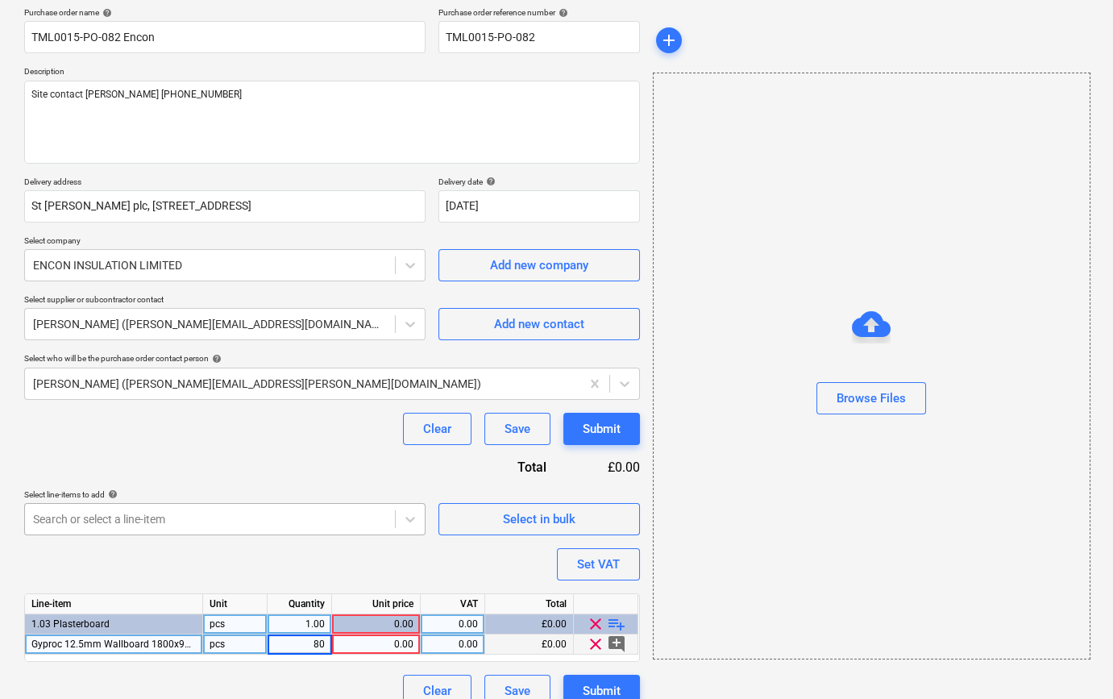
type input "800"
type textarea "x"
type input "5.7834"
type textarea "x"
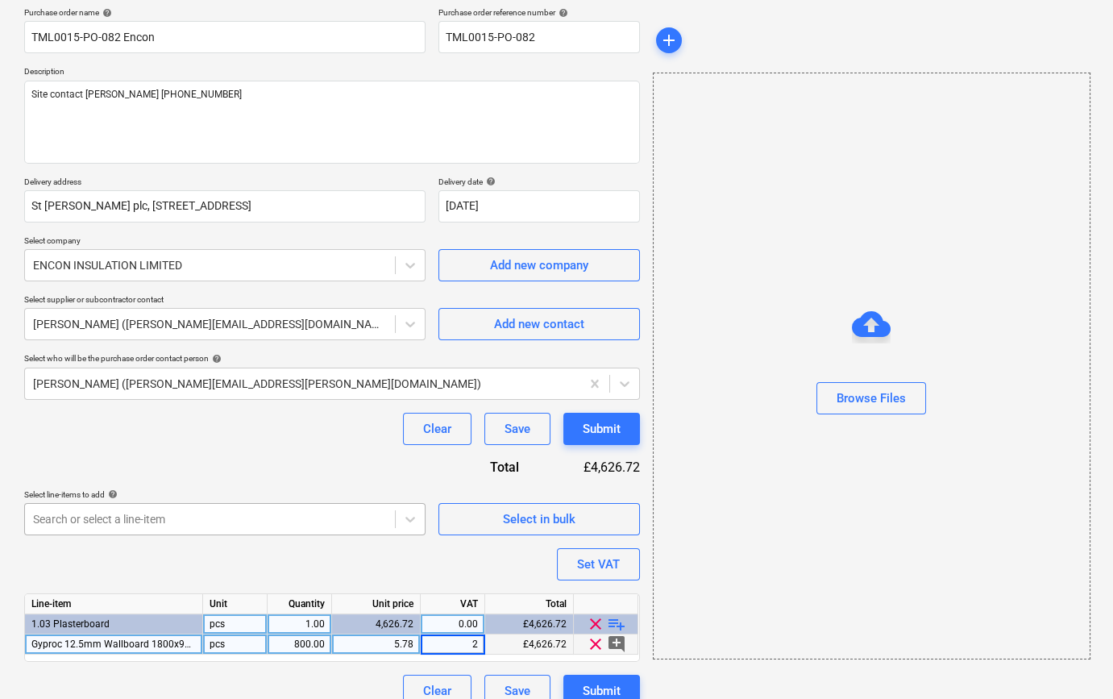
type input "20"
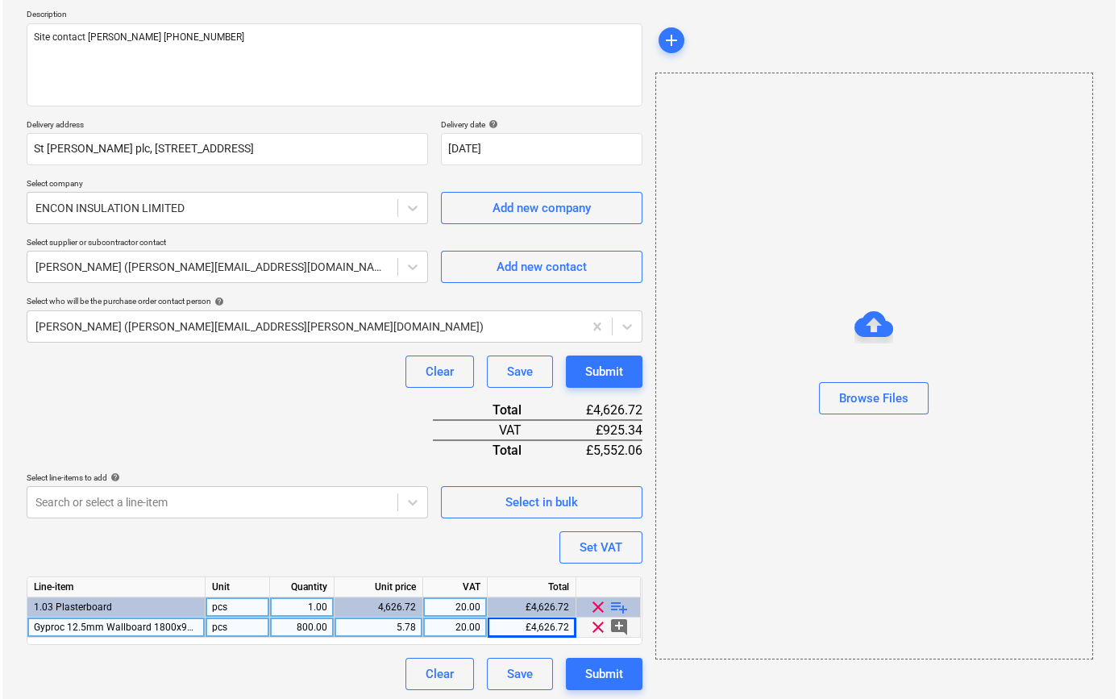
scroll to position [185, 0]
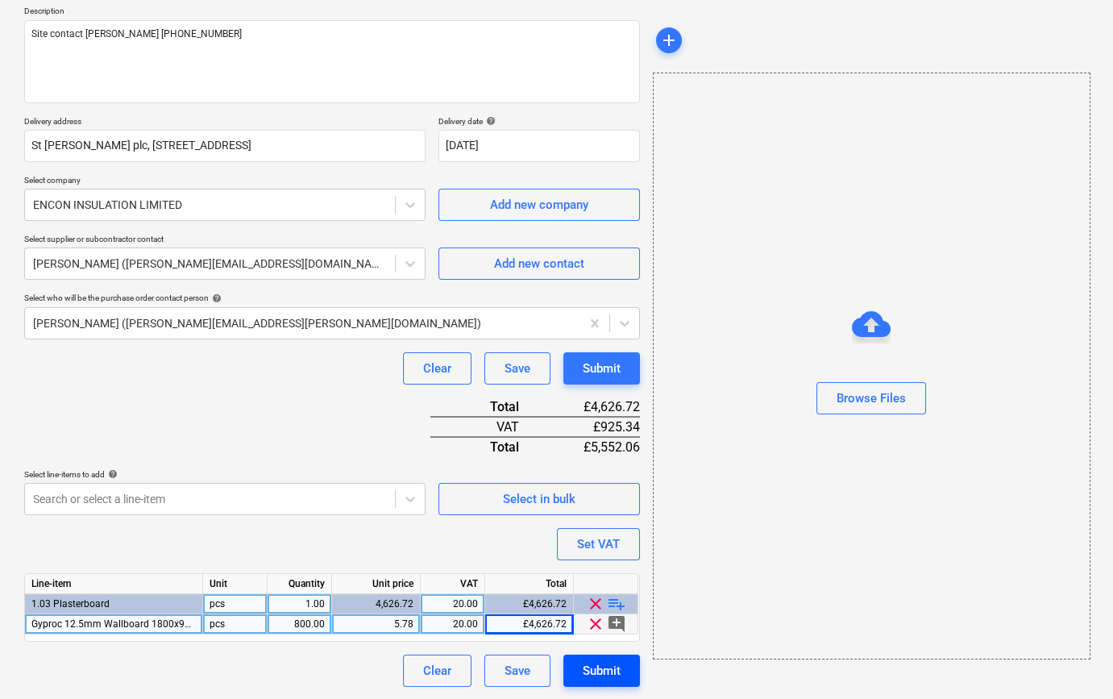
click at [608, 672] on div "Submit" at bounding box center [602, 670] width 38 height 21
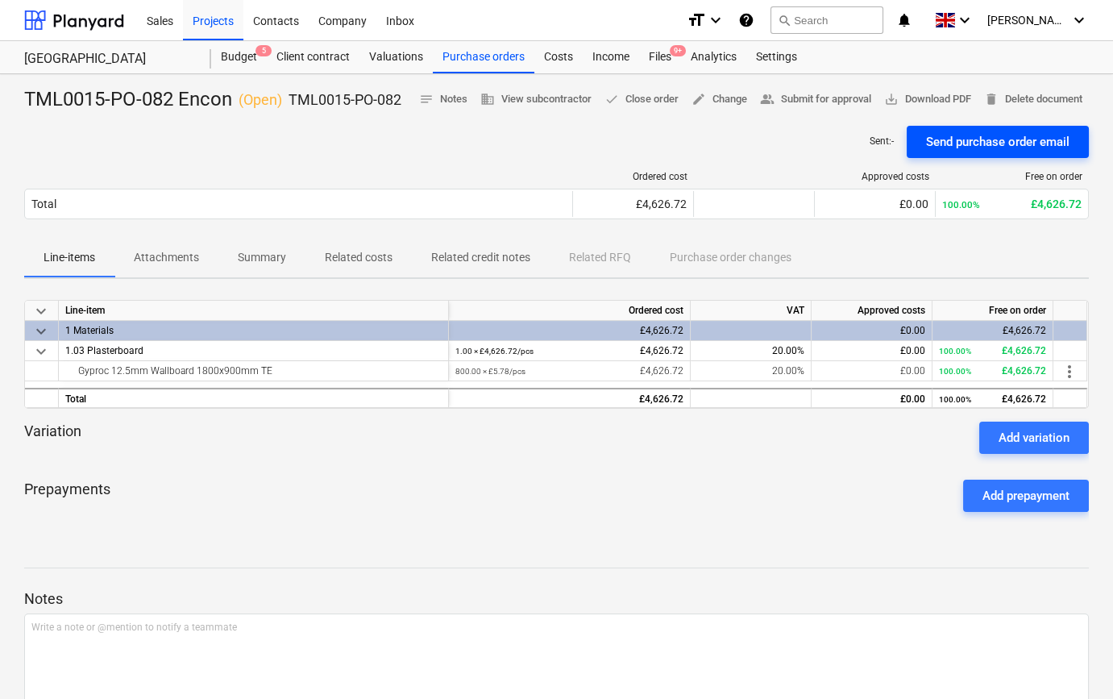
click at [1014, 152] on div "Send purchase order email" at bounding box center [998, 141] width 144 height 21
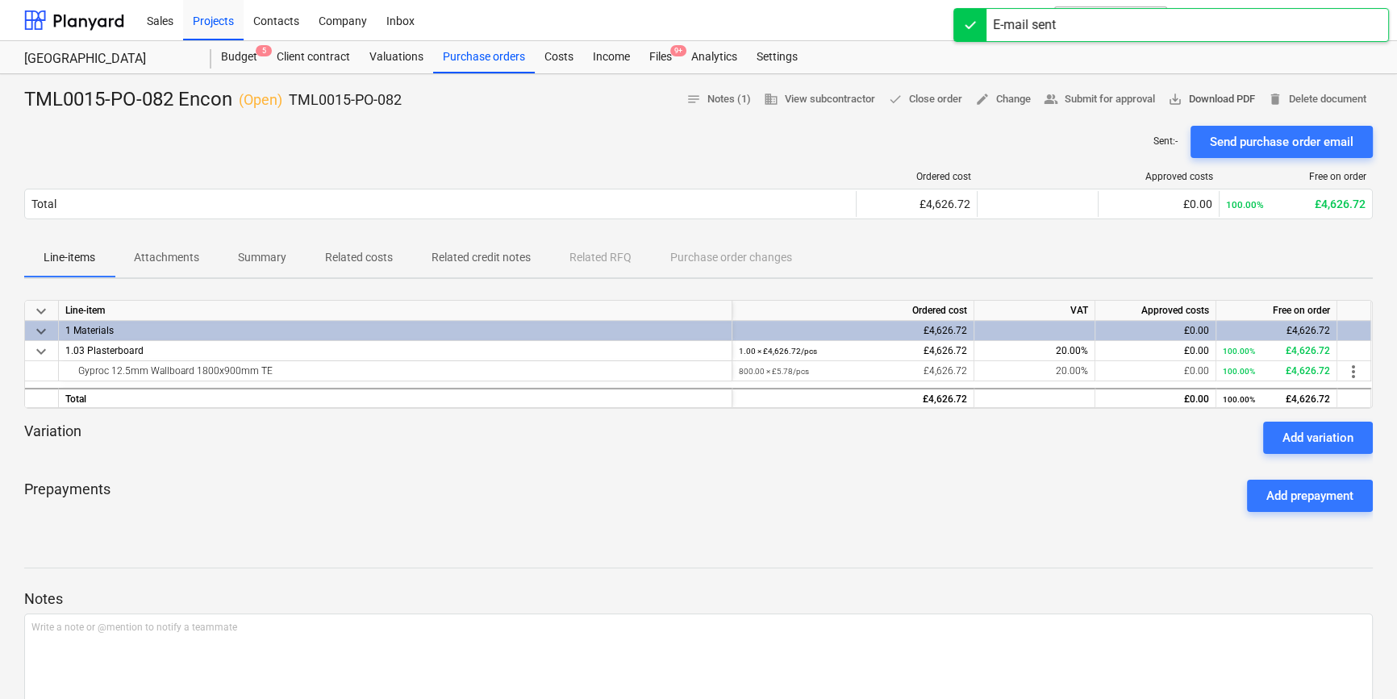
click at [1113, 94] on span "save_alt Download PDF" at bounding box center [1211, 99] width 87 height 19
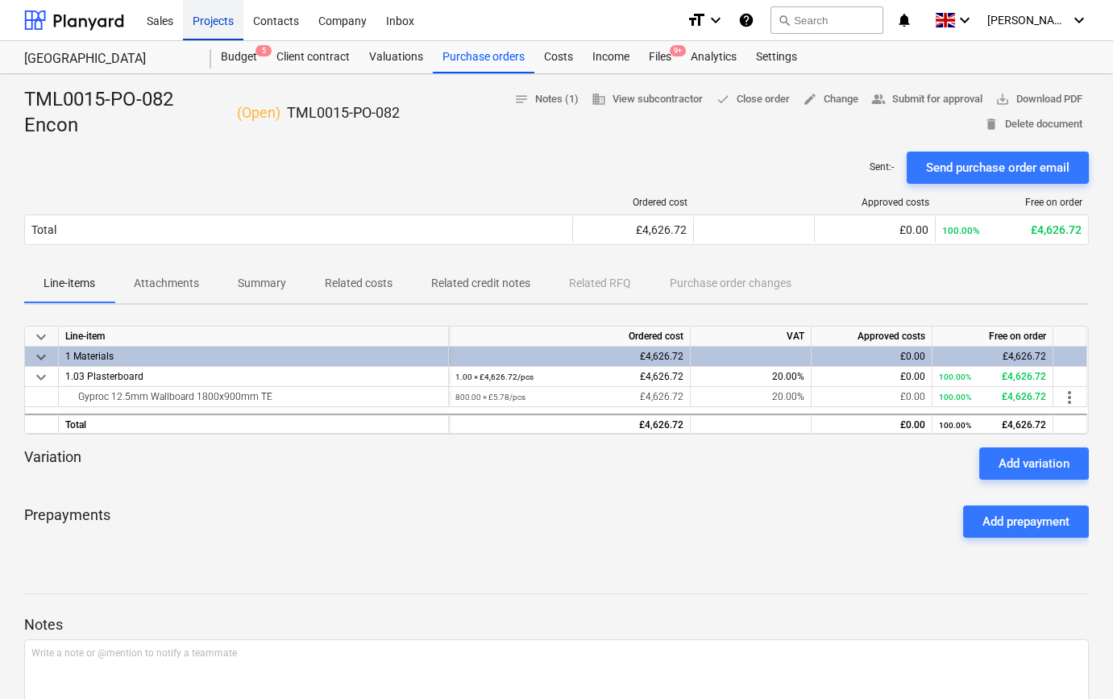
click at [201, 23] on div "Projects" at bounding box center [213, 19] width 60 height 41
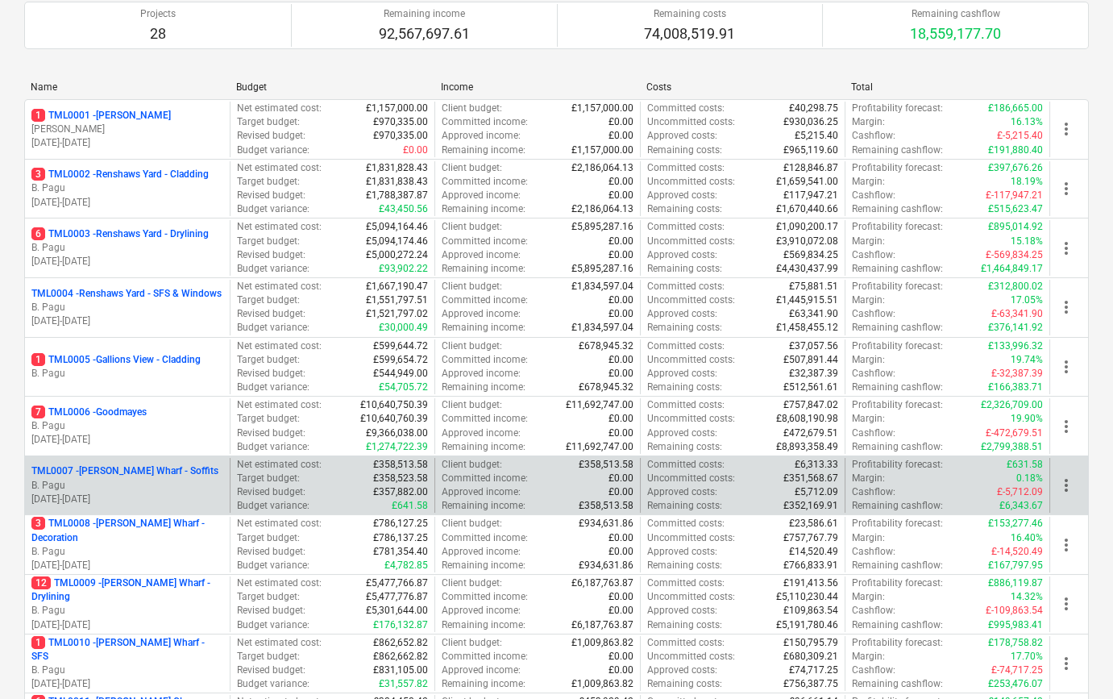
scroll to position [219, 0]
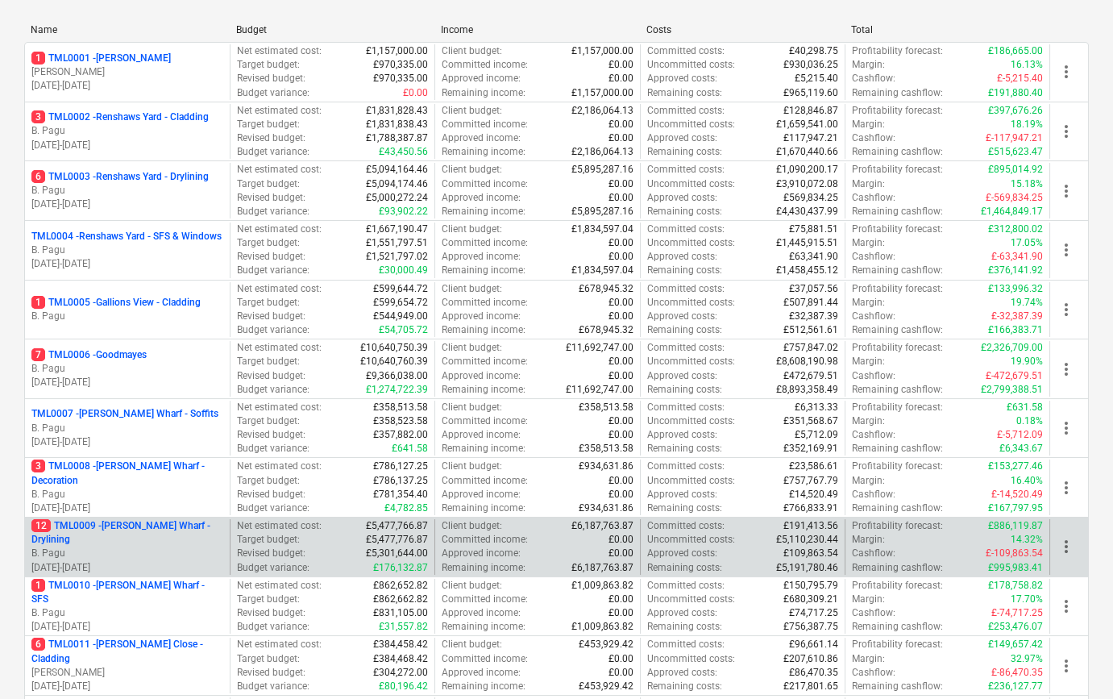
click at [197, 540] on p "12 TML0009 - [PERSON_NAME] Wharf - Drylining" at bounding box center [127, 532] width 192 height 27
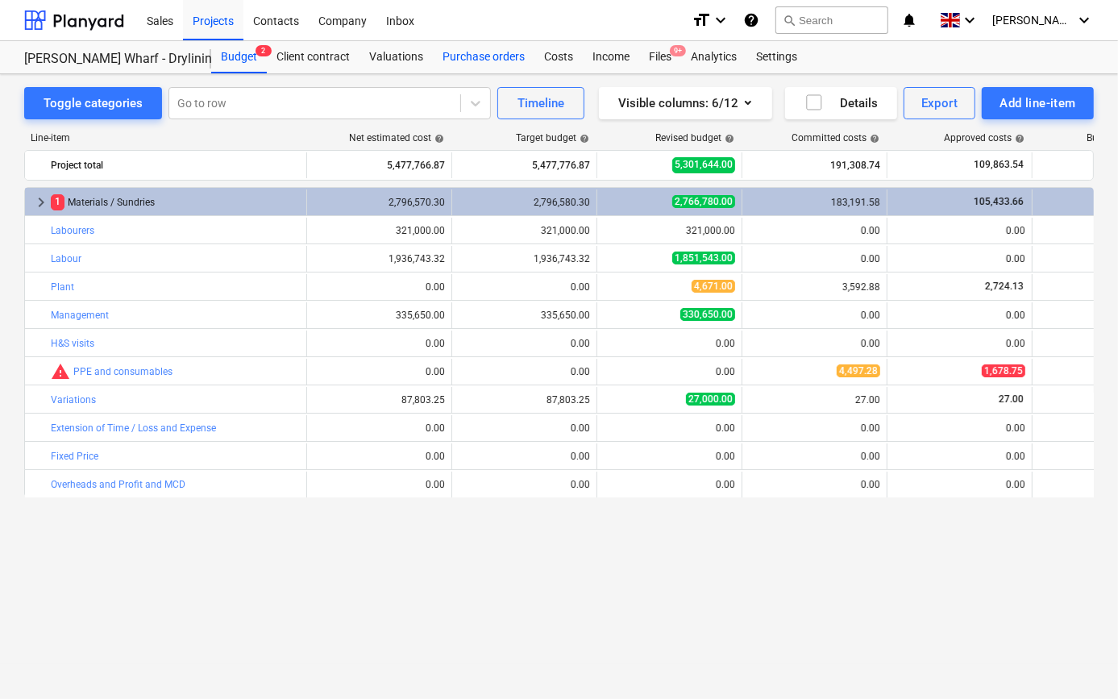
click at [490, 56] on div "Purchase orders" at bounding box center [484, 57] width 102 height 32
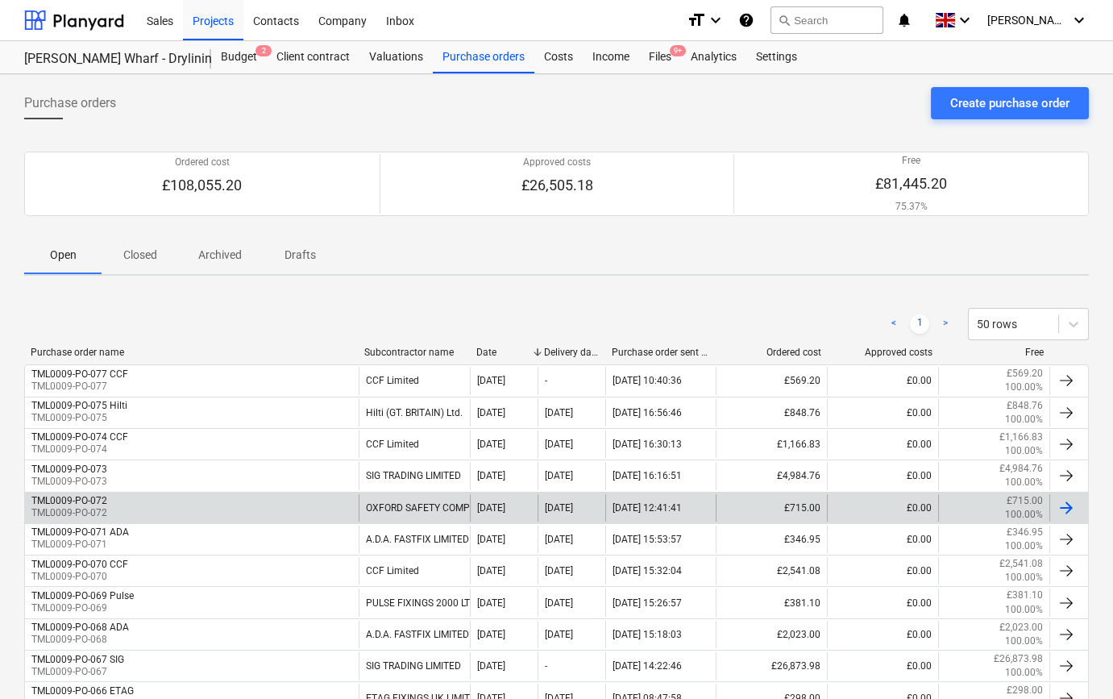
click at [1066, 510] on div at bounding box center [1066, 507] width 19 height 19
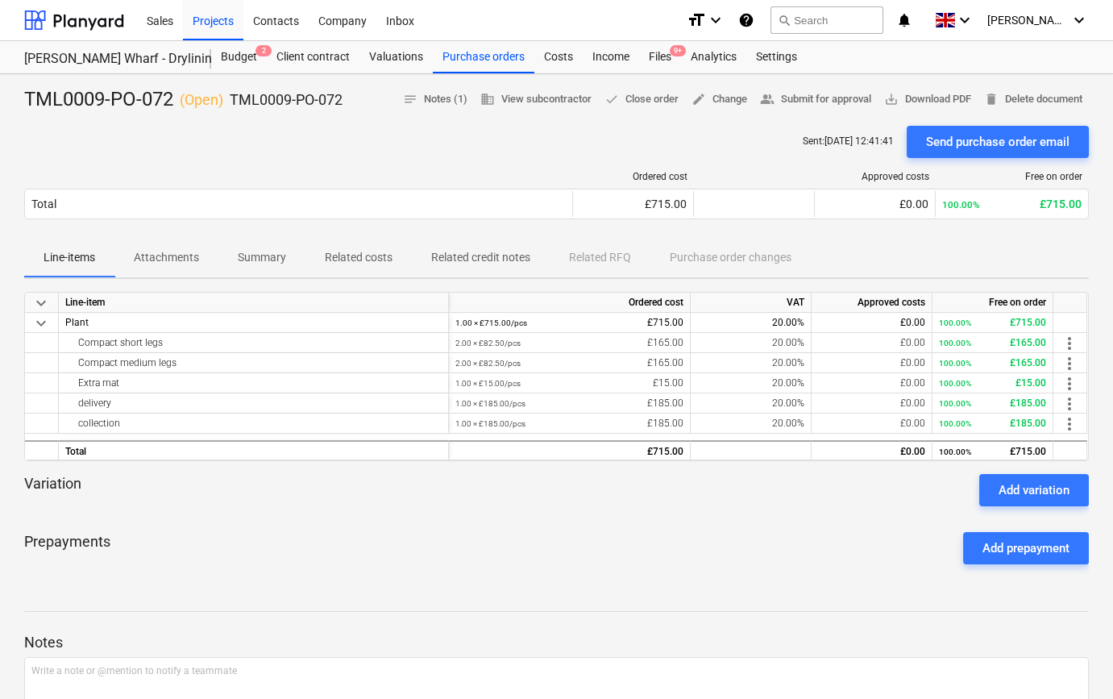
click at [729, 570] on div "Prepayments Add prepayment" at bounding box center [556, 548] width 1065 height 58
click at [206, 21] on div "Projects" at bounding box center [213, 19] width 60 height 41
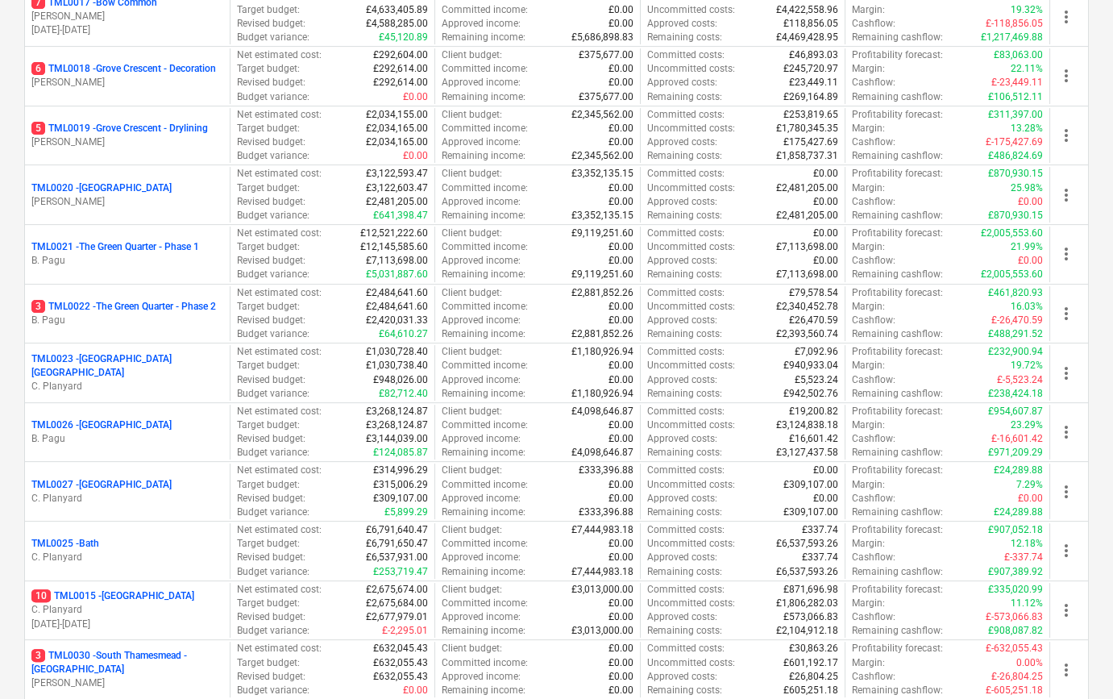
scroll to position [1319, 0]
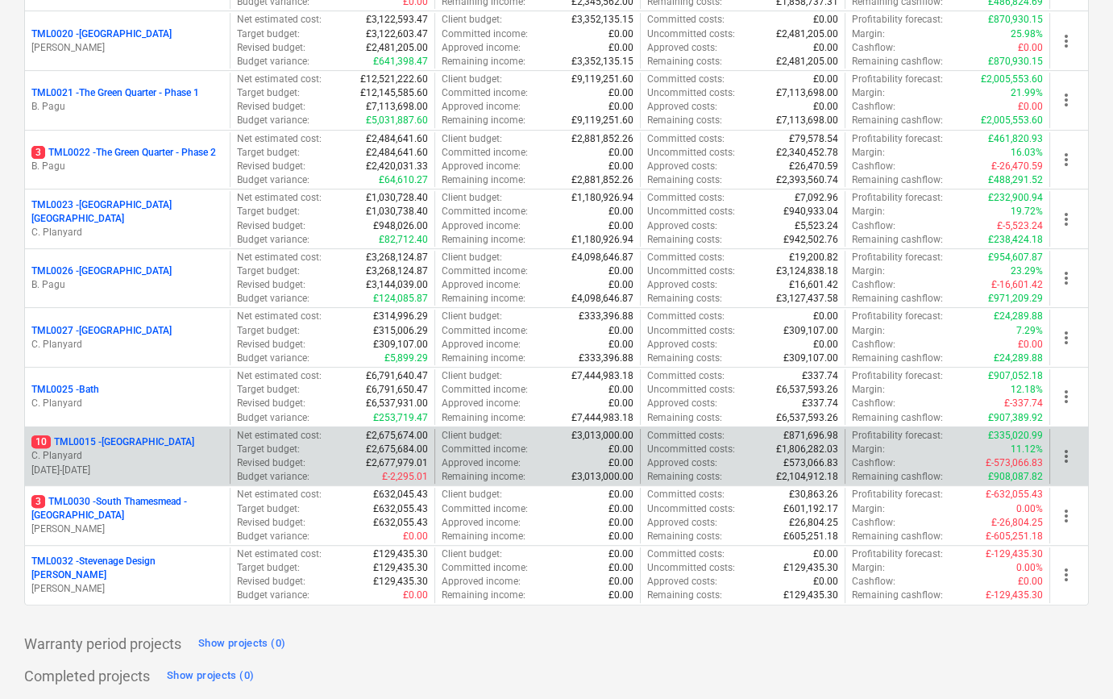
click at [122, 450] on p "C. Planyard" at bounding box center [127, 456] width 192 height 14
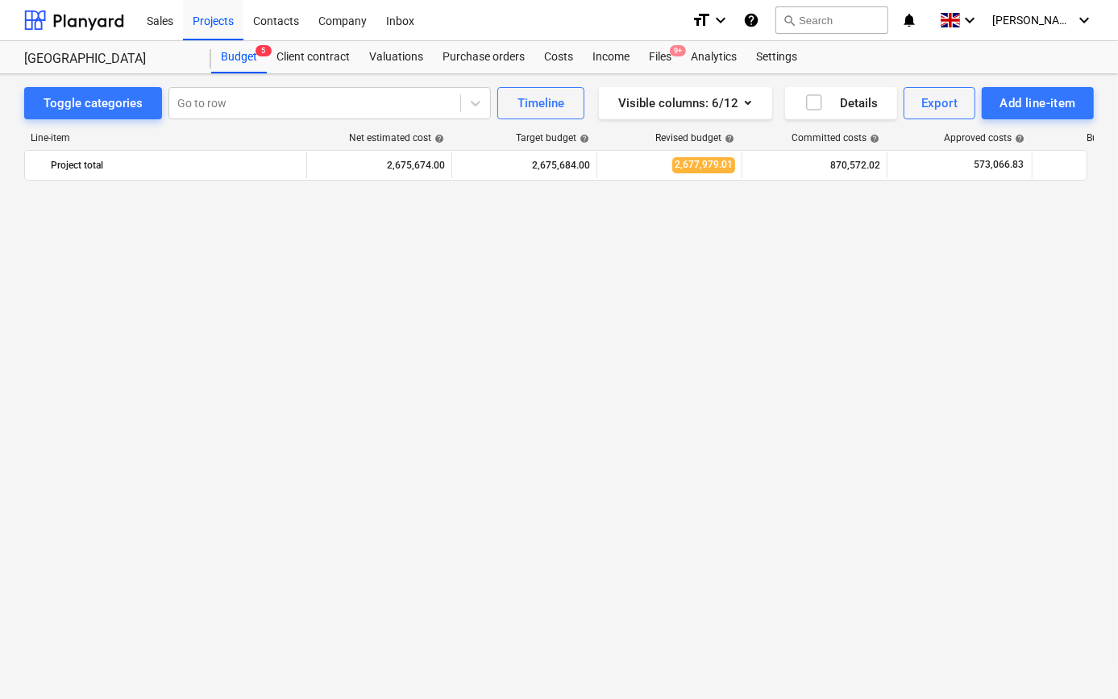
scroll to position [1026, 0]
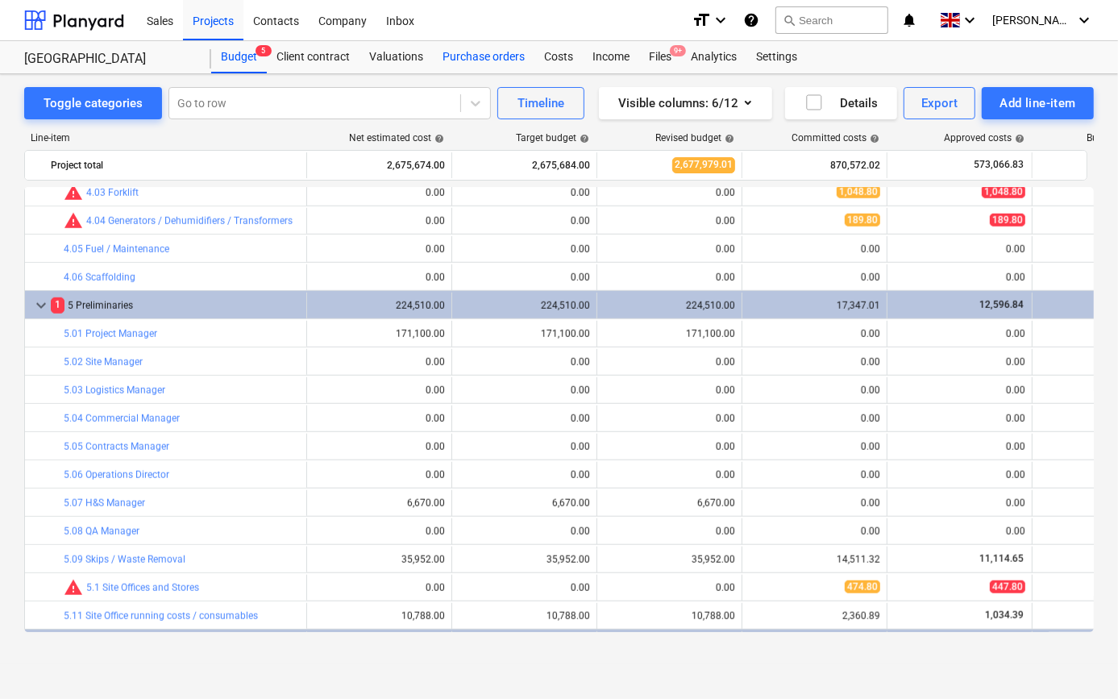
click at [492, 56] on div "Purchase orders" at bounding box center [484, 57] width 102 height 32
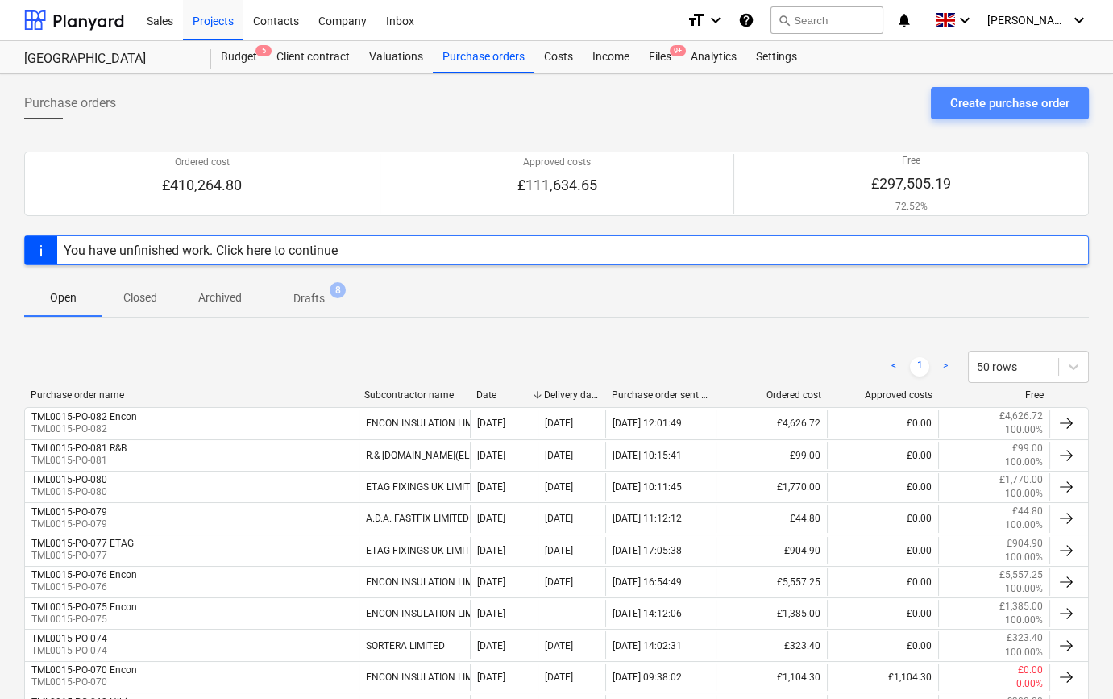
click at [1010, 94] on div "Create purchase order" at bounding box center [1010, 103] width 119 height 21
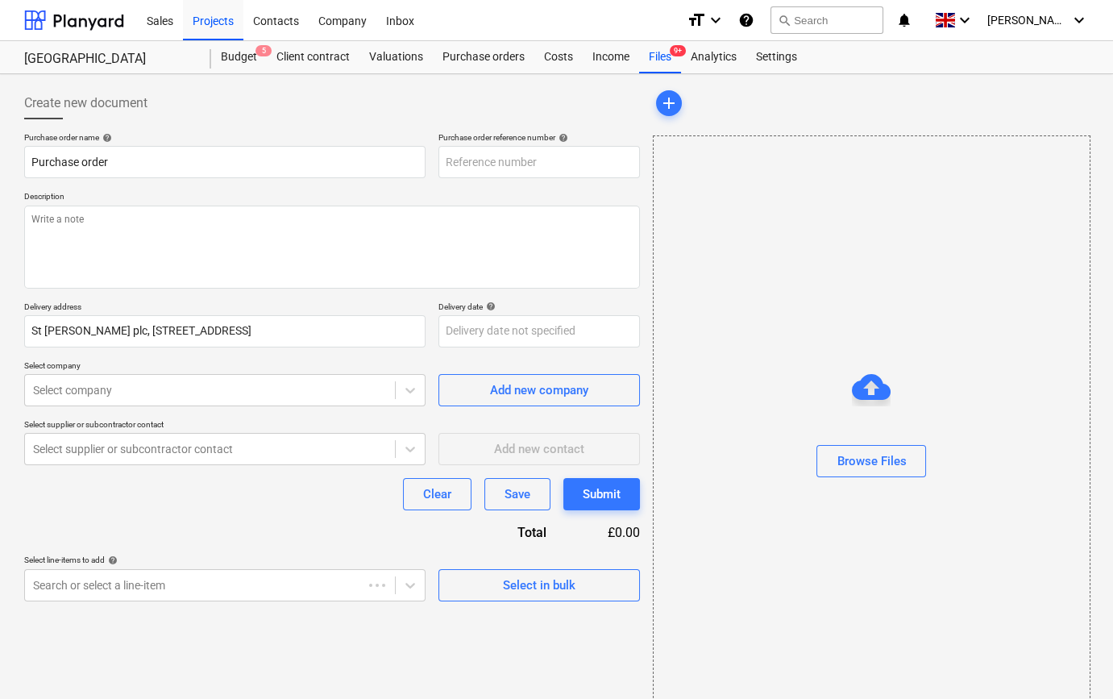
type textarea "x"
type input "TML0015-PO-083"
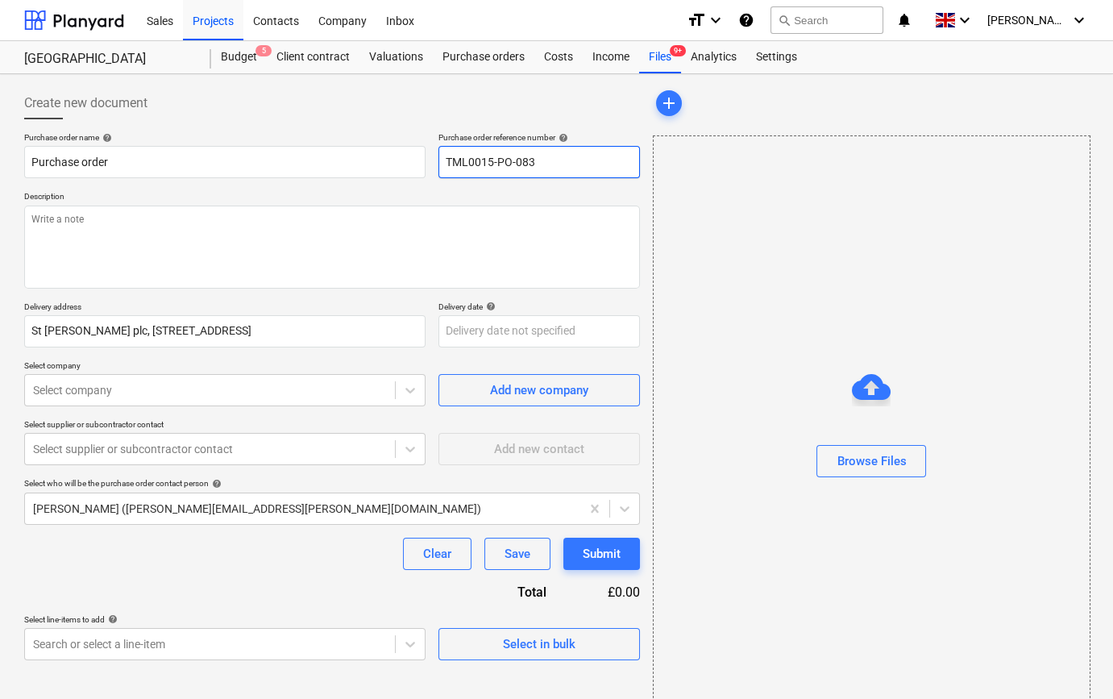
drag, startPoint x: 539, startPoint y: 160, endPoint x: 447, endPoint y: 160, distance: 91.9
click at [447, 160] on input "TML0015-PO-083" at bounding box center [540, 162] width 202 height 32
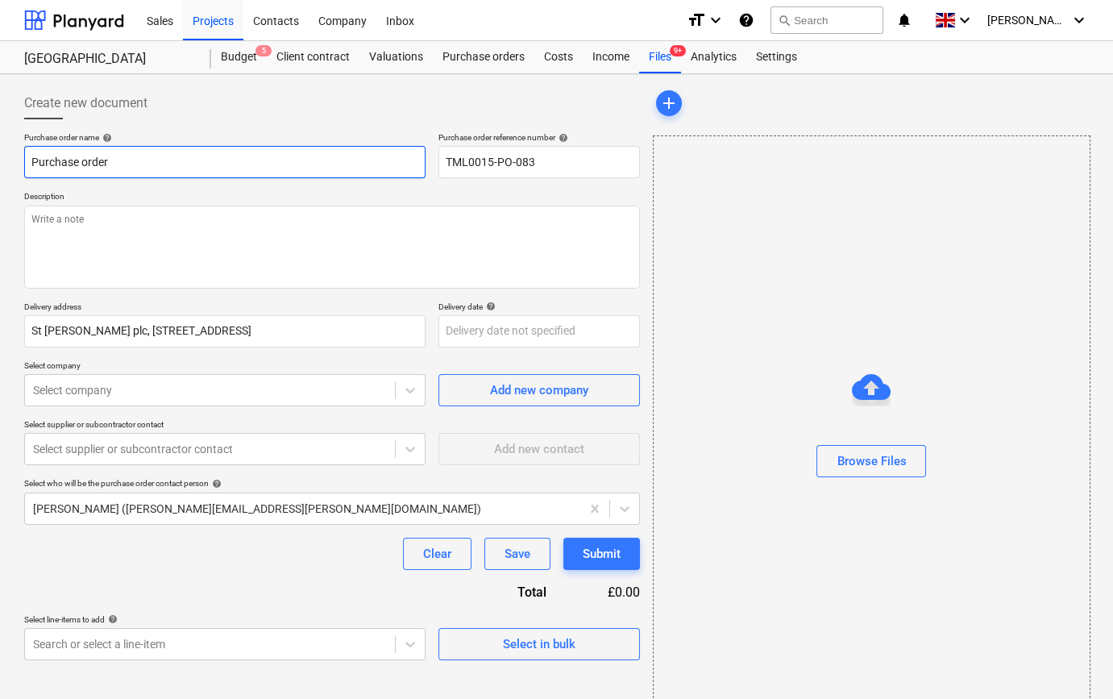
drag, startPoint x: 130, startPoint y: 161, endPoint x: 44, endPoint y: 165, distance: 86.4
click at [44, 165] on input "Purchase order" at bounding box center [225, 162] width 402 height 32
click at [127, 166] on input "Purchase order" at bounding box center [225, 162] width 402 height 32
drag, startPoint x: 119, startPoint y: 160, endPoint x: 13, endPoint y: 160, distance: 106.4
click at [13, 160] on div "Create new document Purchase order name help Purchase order Purchase order refe…" at bounding box center [556, 404] width 1113 height 661
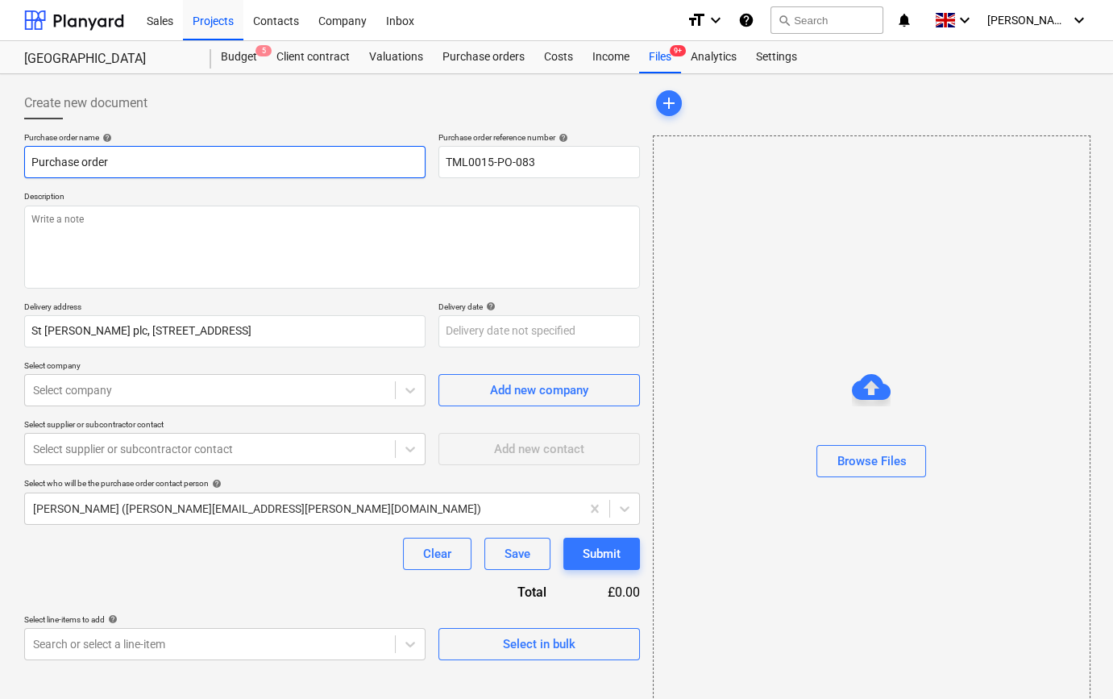
type textarea "x"
paste input "TML0015-PO-083"
type textarea "x"
type input "TML0015-PO-083"
type textarea "x"
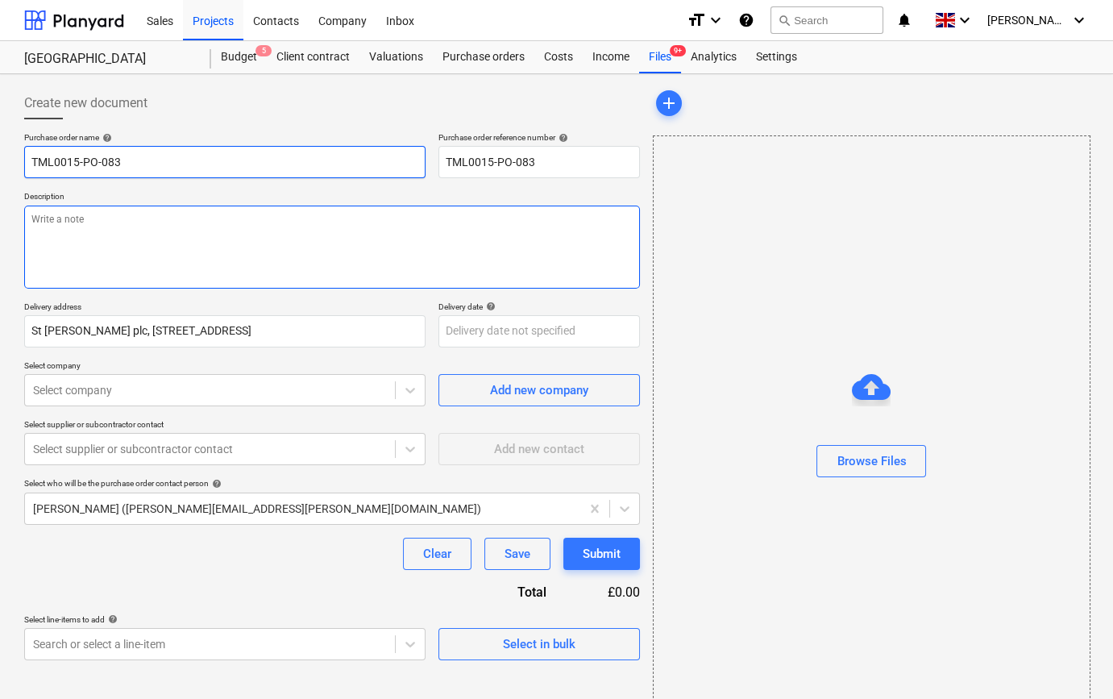
type input "TML0015-PO-083"
type textarea "x"
type input "TML0015-PO-083 S"
type textarea "x"
type input "TML0015-PO-083 So"
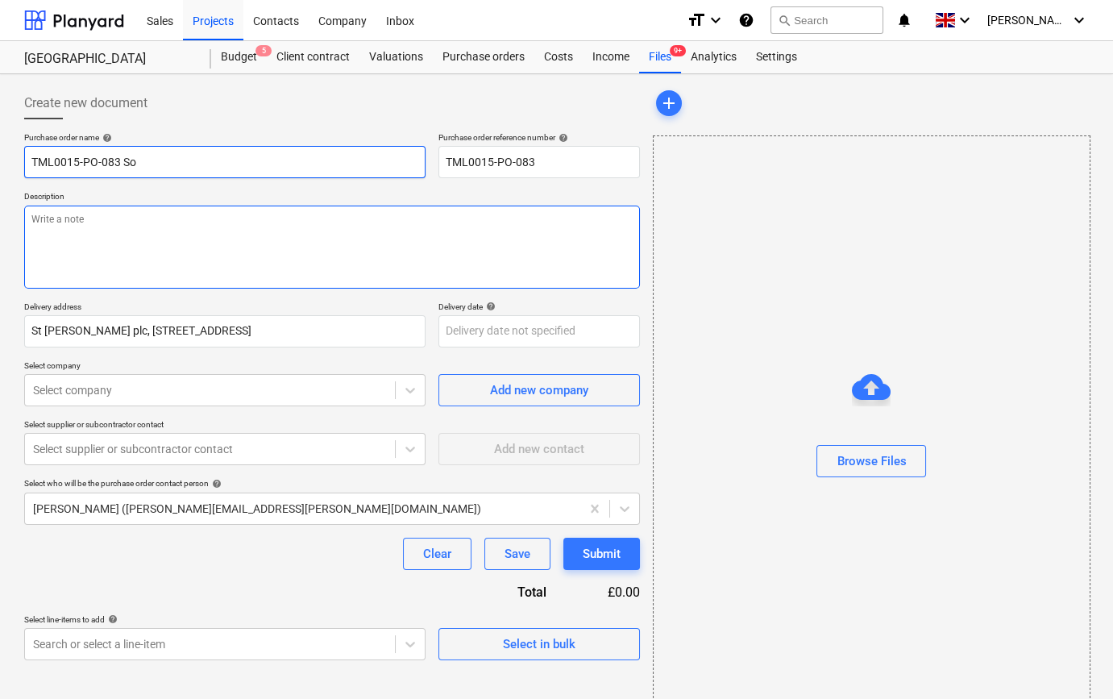
type textarea "x"
type input "TML0015-PO-083 Sor"
type textarea "x"
type input "TML0015-PO-083 Sore"
type textarea "x"
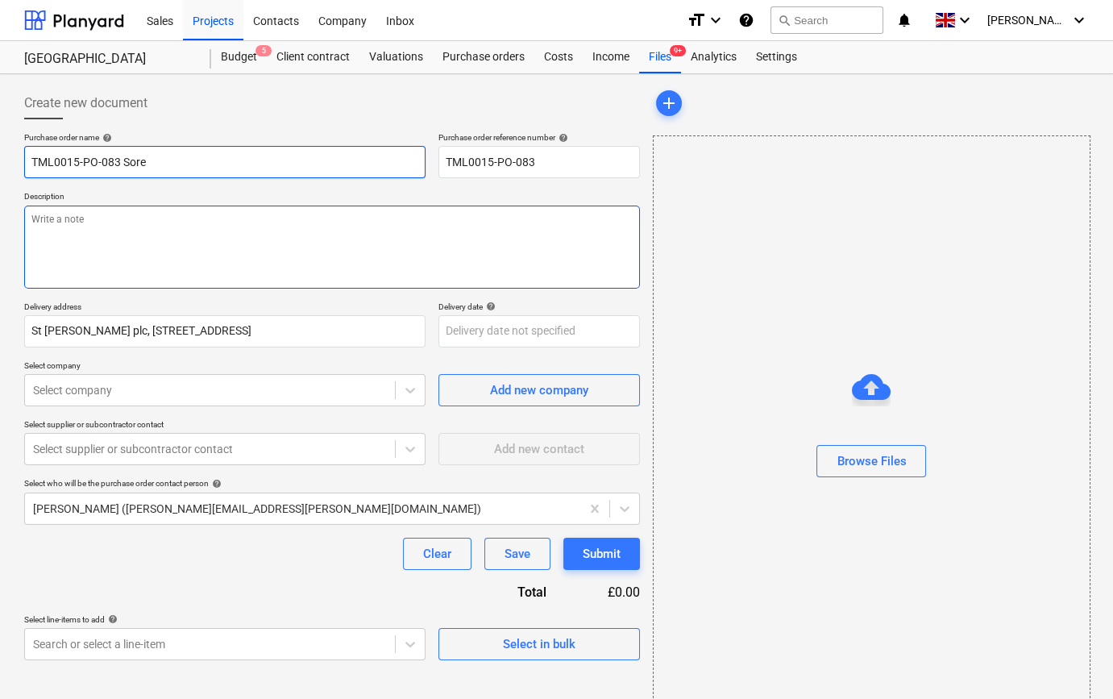
type input "TML0015-PO-083 Soret"
type textarea "x"
type input "TML0015-PO-083 [GEOGRAPHIC_DATA]"
type textarea "x"
type input "TML0015-PO-083 Soret"
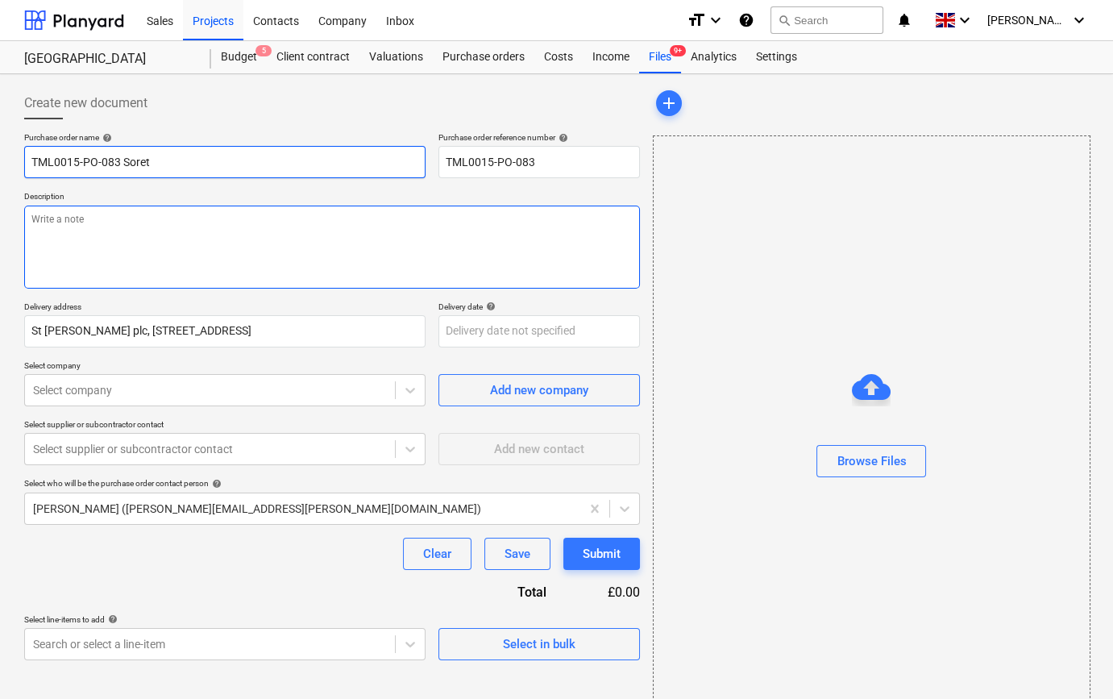
type textarea "x"
type input "TML0015-PO-083 Sore"
type textarea "x"
type input "TML0015-PO-083 Sor"
type textarea "x"
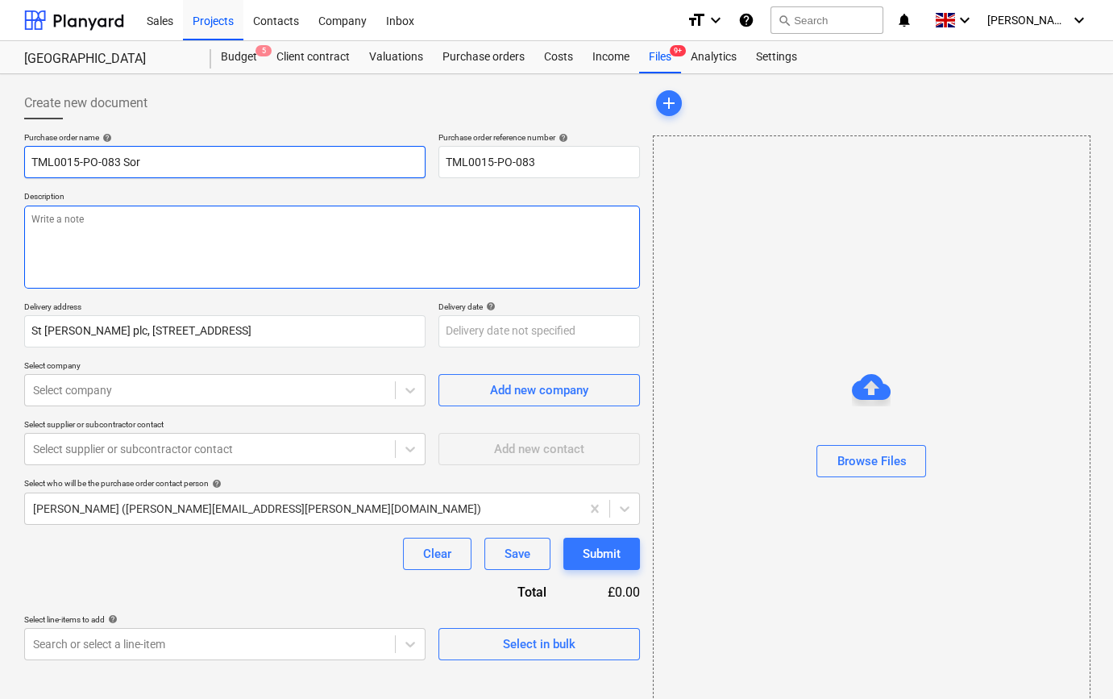
type input "TML0015-PO-083 Sort"
type textarea "x"
type input "TML0015-PO-083 Sorte"
type textarea "x"
type input "TML0015-PO-083 Sorter"
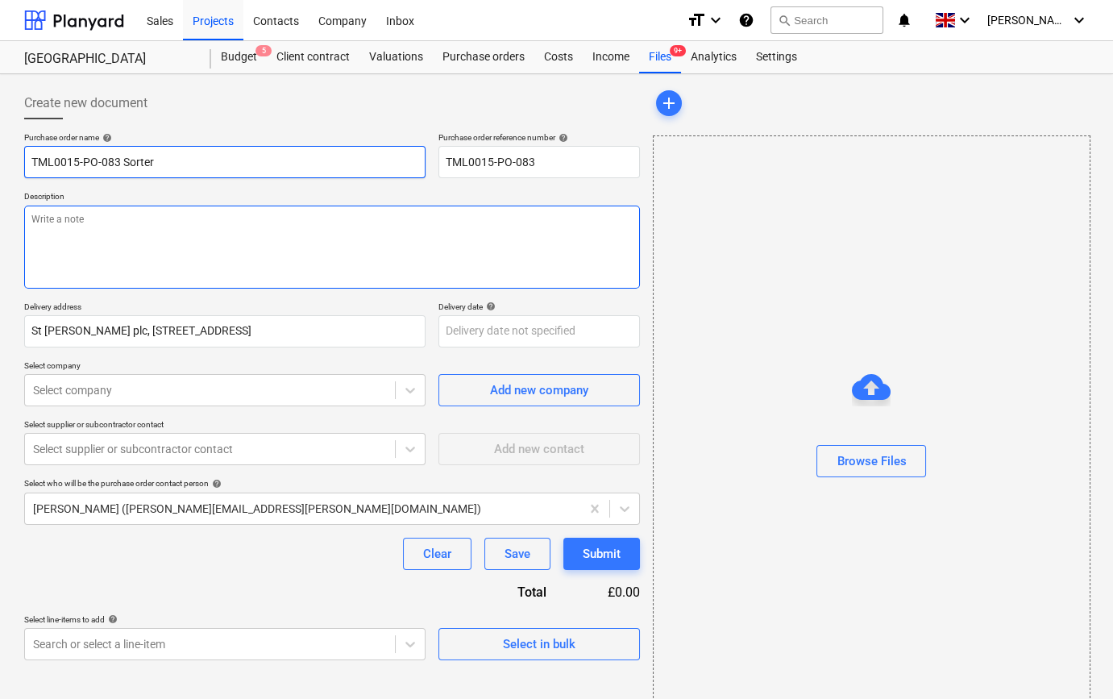
type textarea "x"
type input "TML0015-PO-083 Sortera"
click at [54, 248] on textarea at bounding box center [332, 247] width 616 height 83
type textarea "x"
type textarea "8"
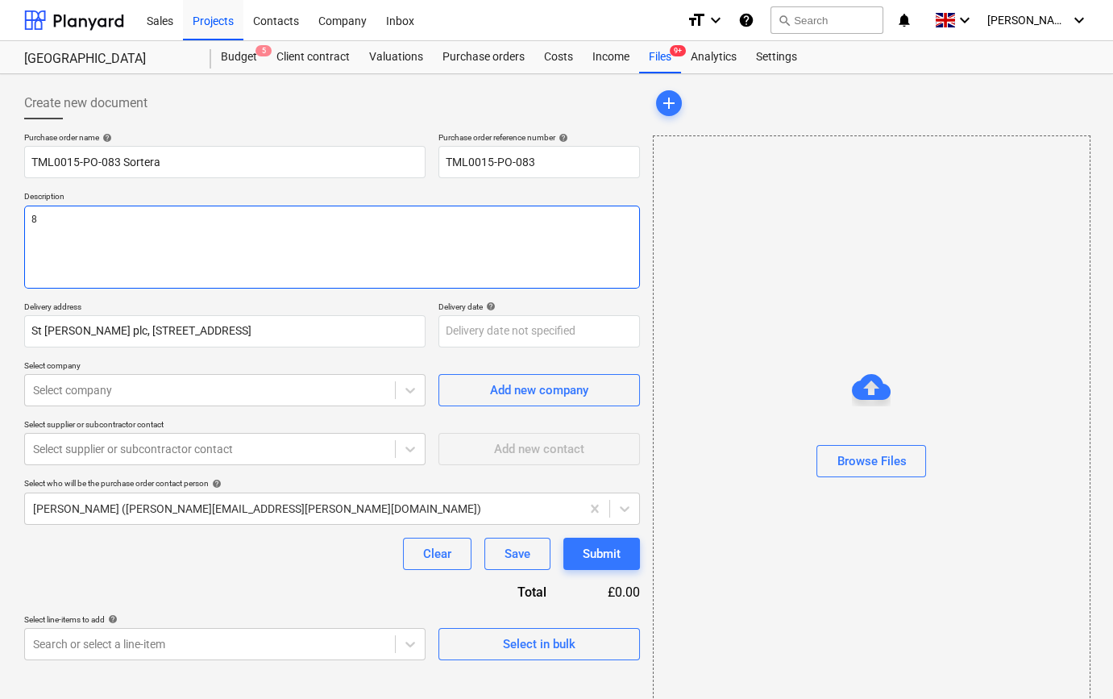
type textarea "x"
type textarea "8a"
type textarea "x"
type textarea "8am"
type textarea "x"
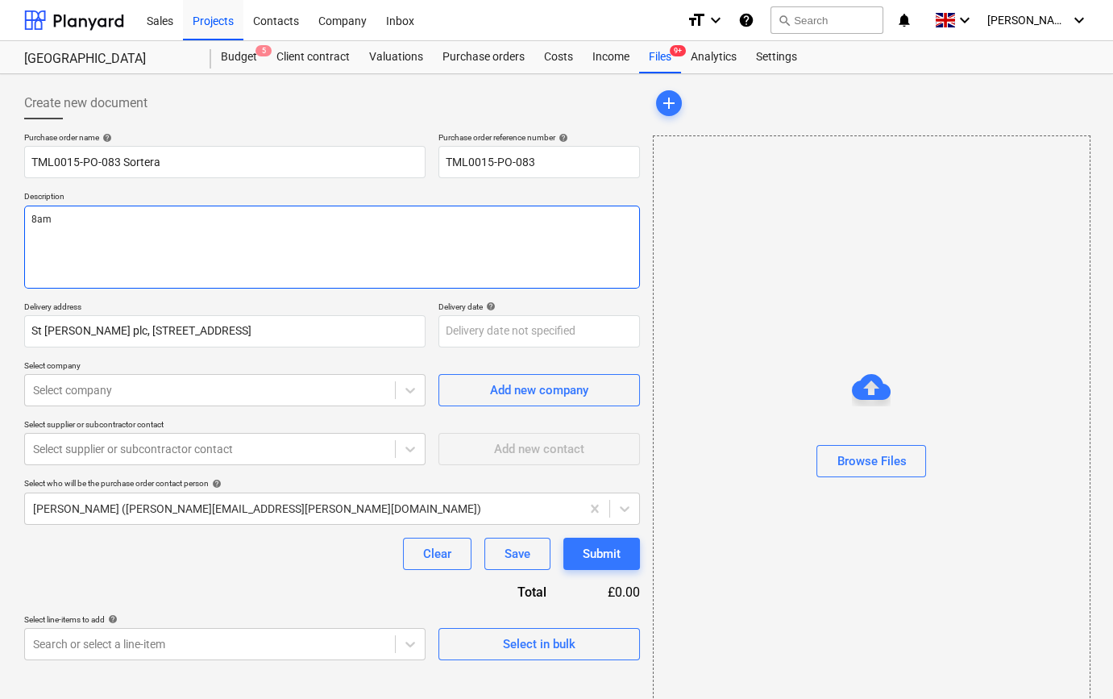
type textarea "8am"
type textarea "x"
type textarea "8am d"
type textarea "x"
type textarea "8am de"
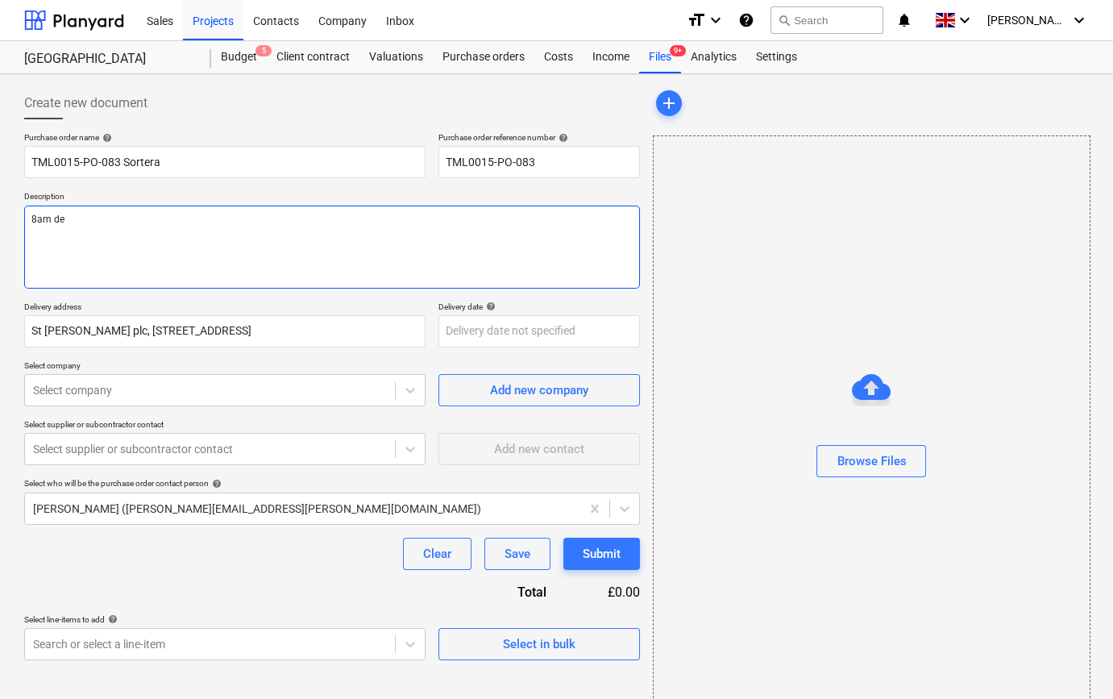
type textarea "x"
type textarea "8am del"
type textarea "x"
type textarea "8am deli"
type textarea "x"
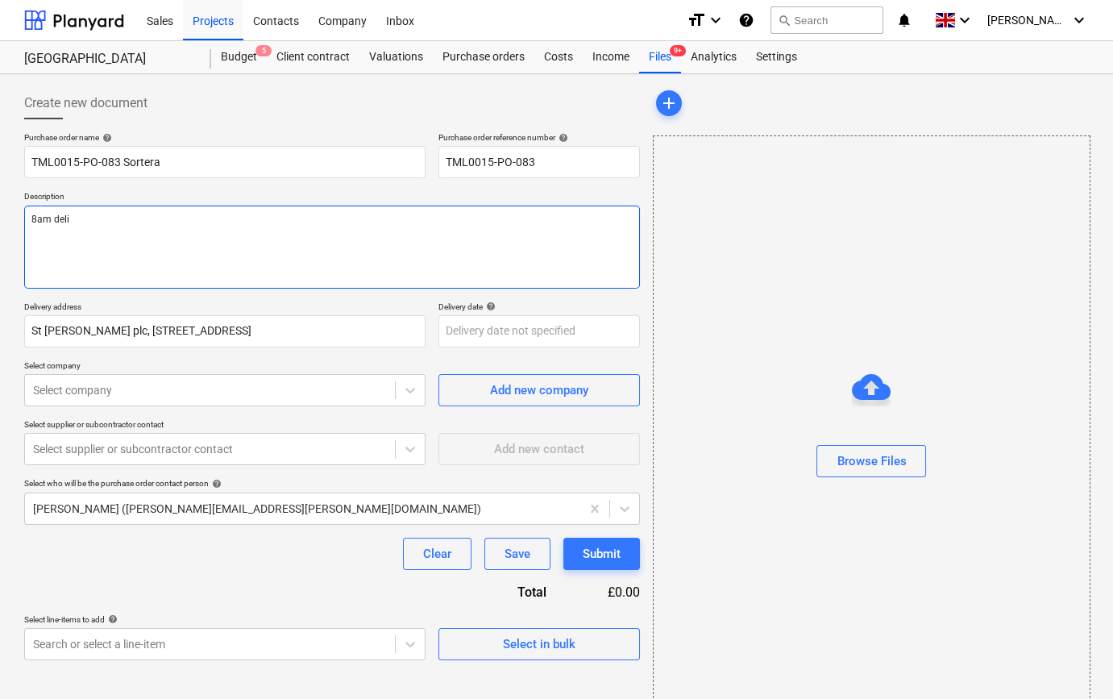
type textarea "8am deliv"
type textarea "x"
type textarea "8am delive"
type textarea "x"
type textarea "8am deliver"
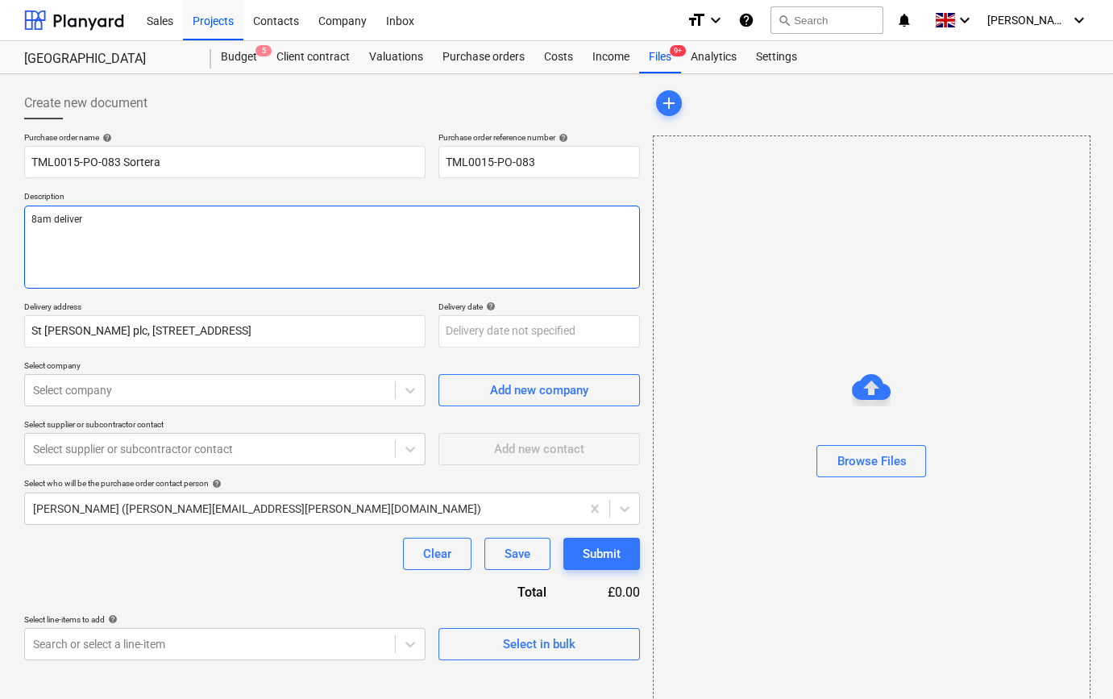
type textarea "x"
type textarea "8am delivery"
type textarea "x"
type textarea "8am delivery"
type textarea "x"
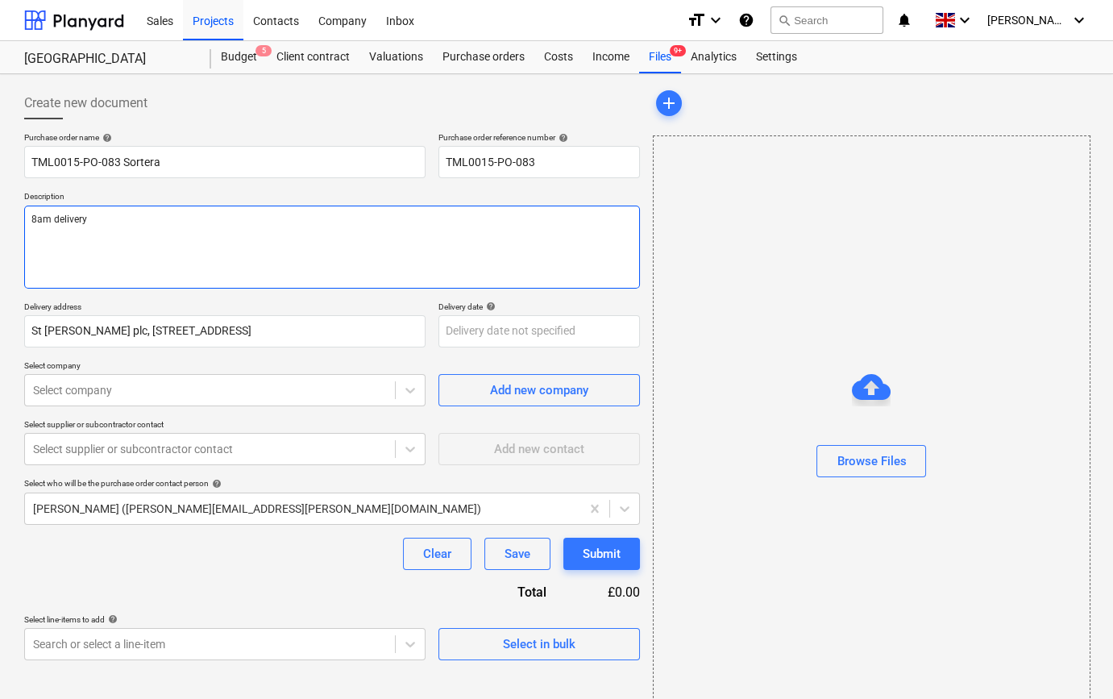
type textarea "8am delivery s"
type textarea "x"
type textarea "8am delivery sl"
type textarea "x"
type textarea "8am delivery slo"
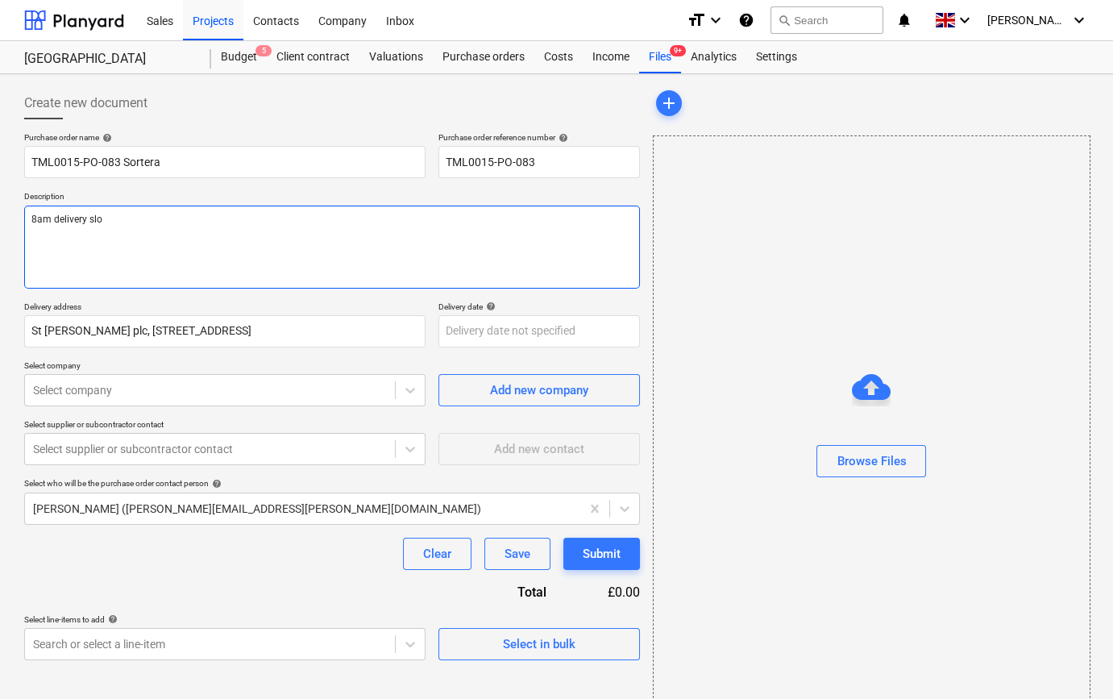
type textarea "x"
type textarea "8am delivery slot"
type textarea "x"
type textarea "8am delivery slot"
type textarea "x"
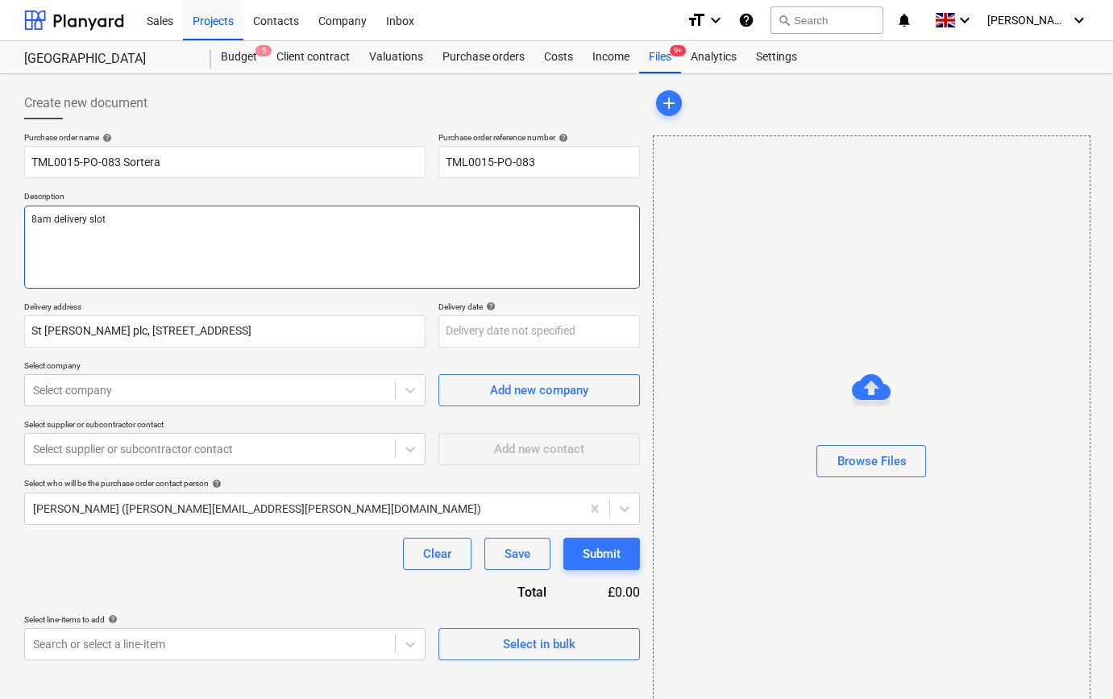
type textarea "8am delivery slot b"
type textarea "x"
type textarea "8am delivery slot bo"
type textarea "x"
type textarea "8am delivery slot boo"
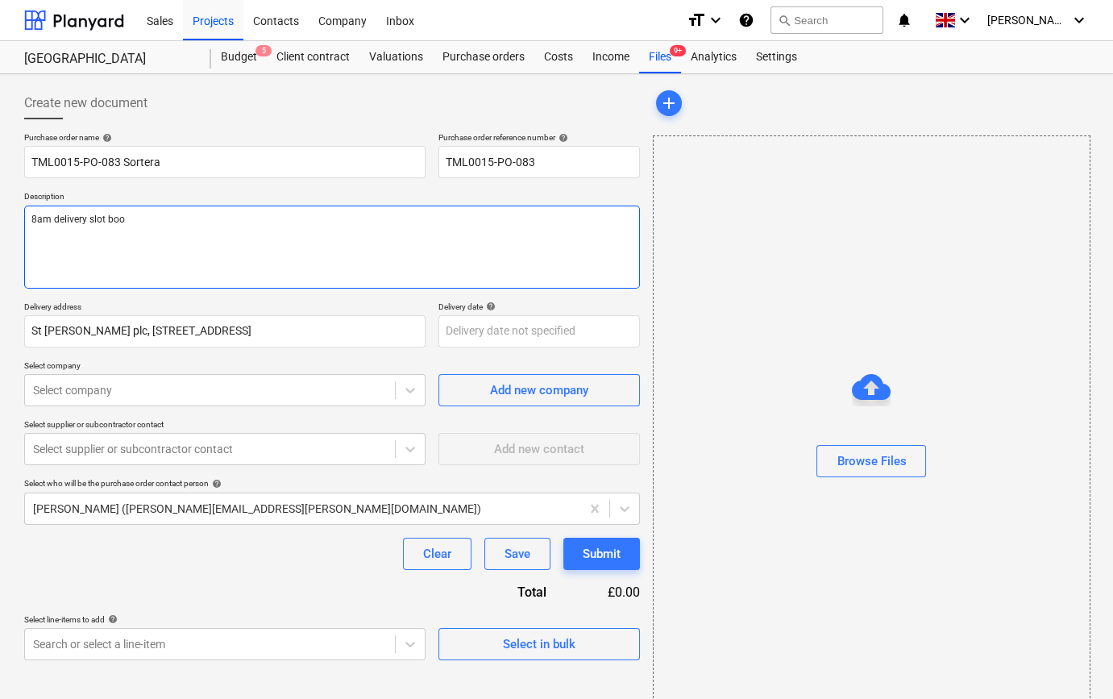
type textarea "x"
type textarea "8am delivery slot book"
type textarea "x"
type textarea "8am delivery slot booke"
type textarea "x"
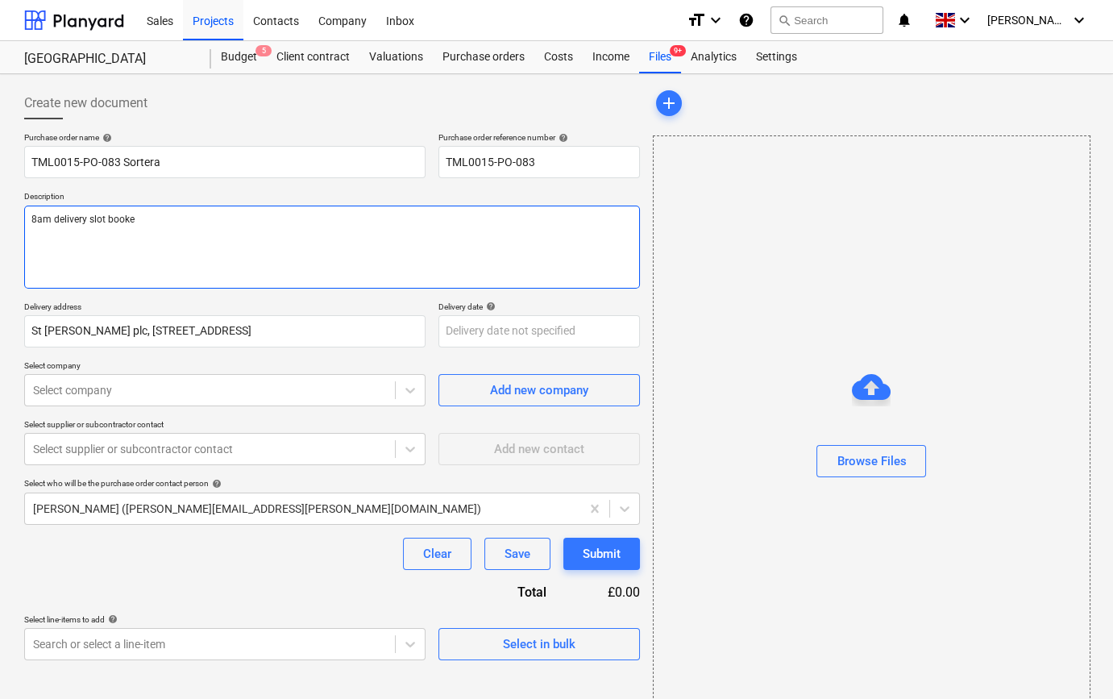
type textarea "8am delivery slot booked"
type textarea "x"
type textarea "8am delivery slot booked"
type textarea "x"
type textarea "8am delivery slot booked S"
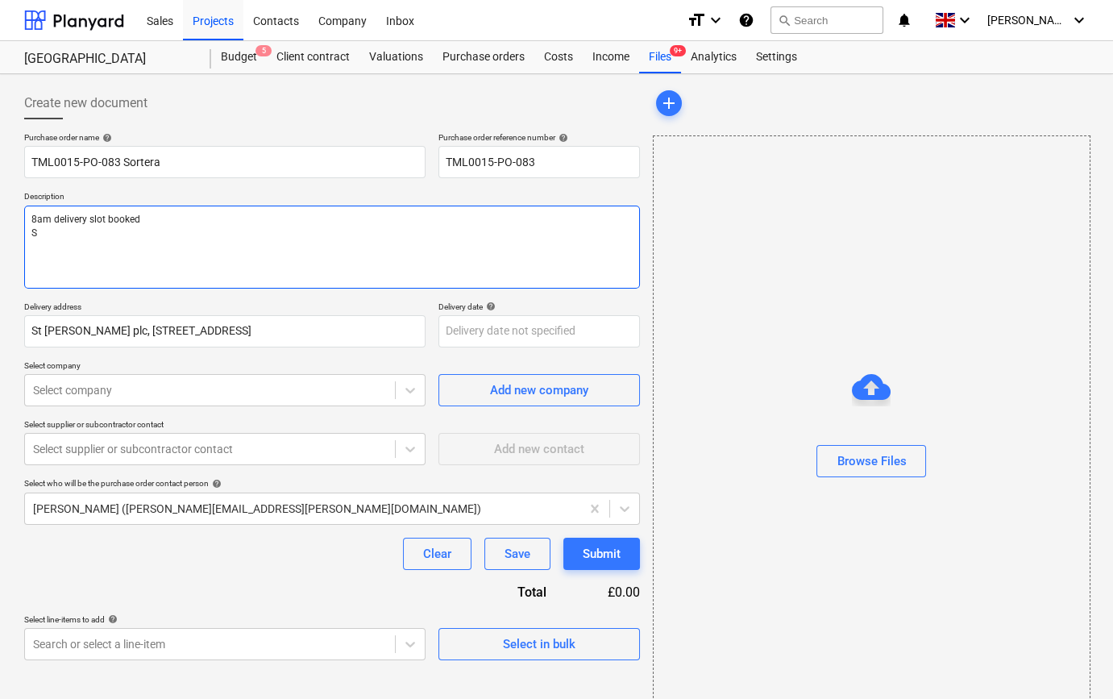
type textarea "x"
type textarea "8am delivery slot booked Si"
type textarea "x"
type textarea "8am delivery slot booked Sit"
type textarea "x"
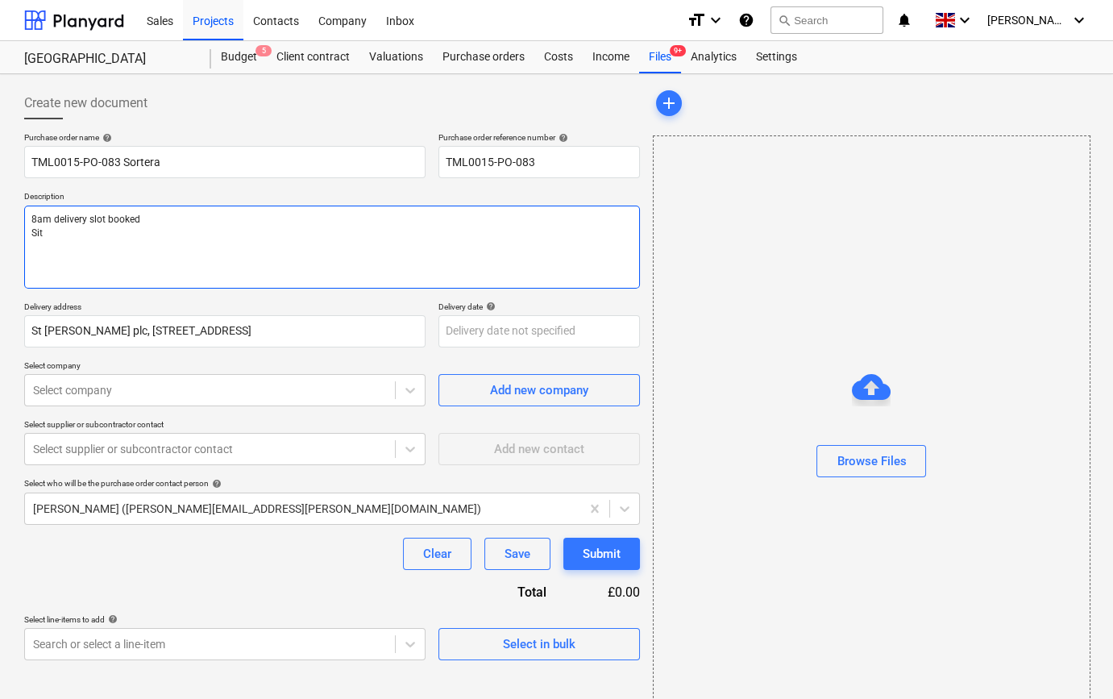
type textarea "8am delivery slot booked Site"
type textarea "x"
type textarea "8am delivery slot booked Site"
type textarea "x"
type textarea "8am delivery slot booked Site c"
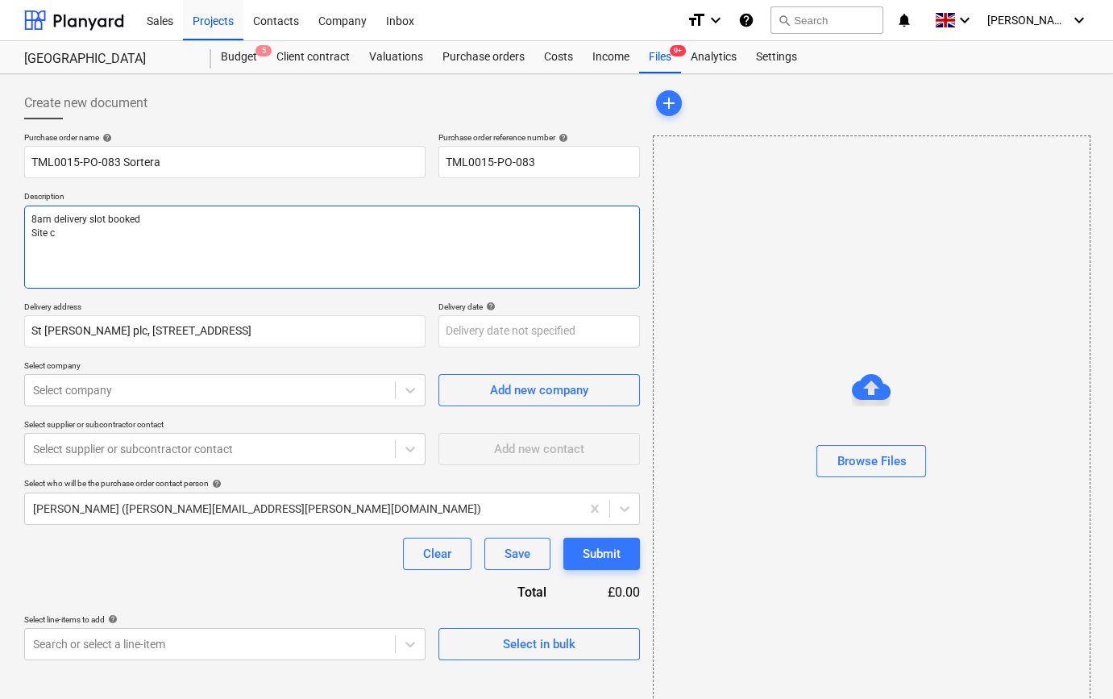
type textarea "x"
type textarea "8am delivery slot booked Site co"
type textarea "x"
type textarea "8am delivery slot booked Site con"
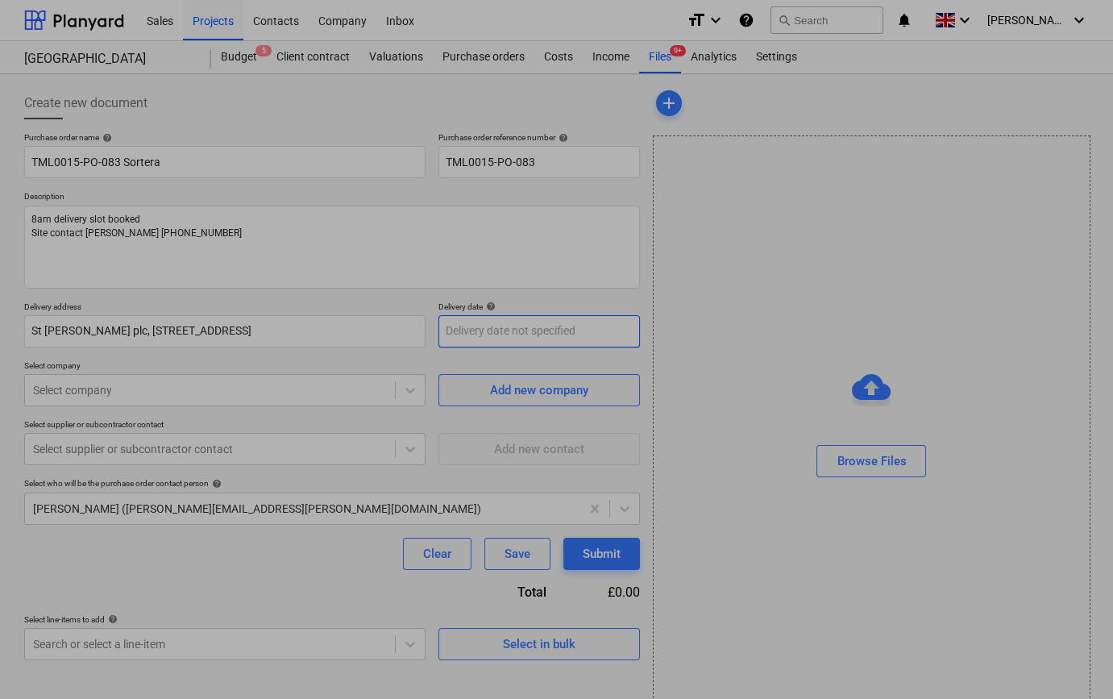
click at [454, 331] on body "Sales Projects Contacts Company Inbox format_size keyboard_arrow_down help sear…" at bounding box center [556, 349] width 1113 height 699
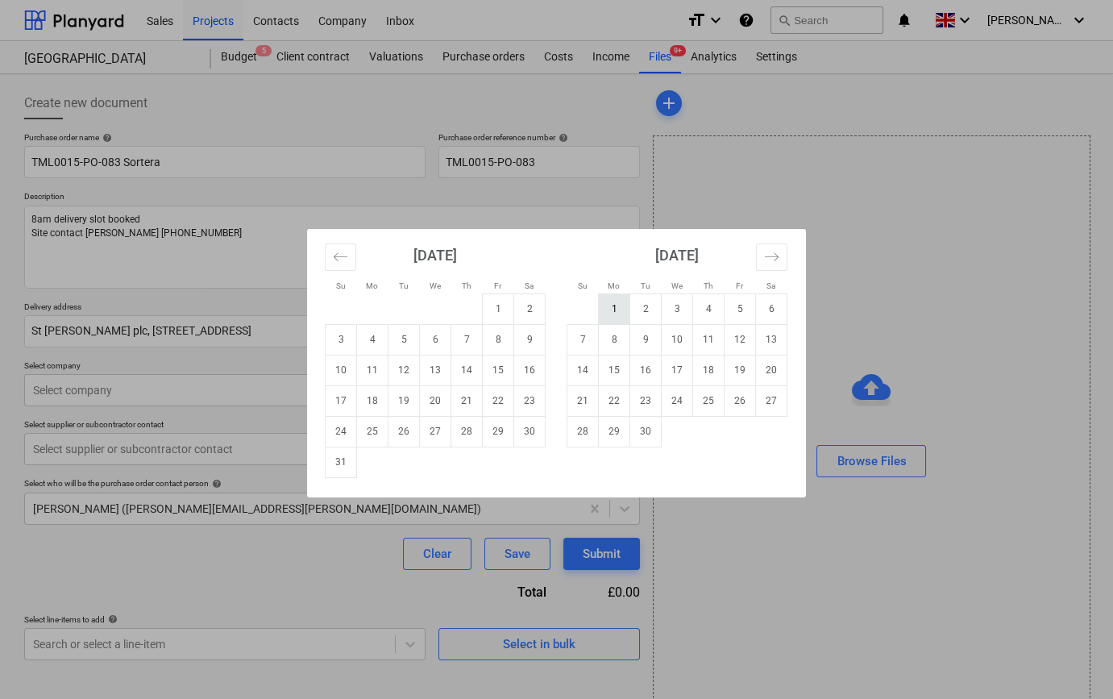
click at [610, 308] on td "1" at bounding box center [614, 308] width 31 height 31
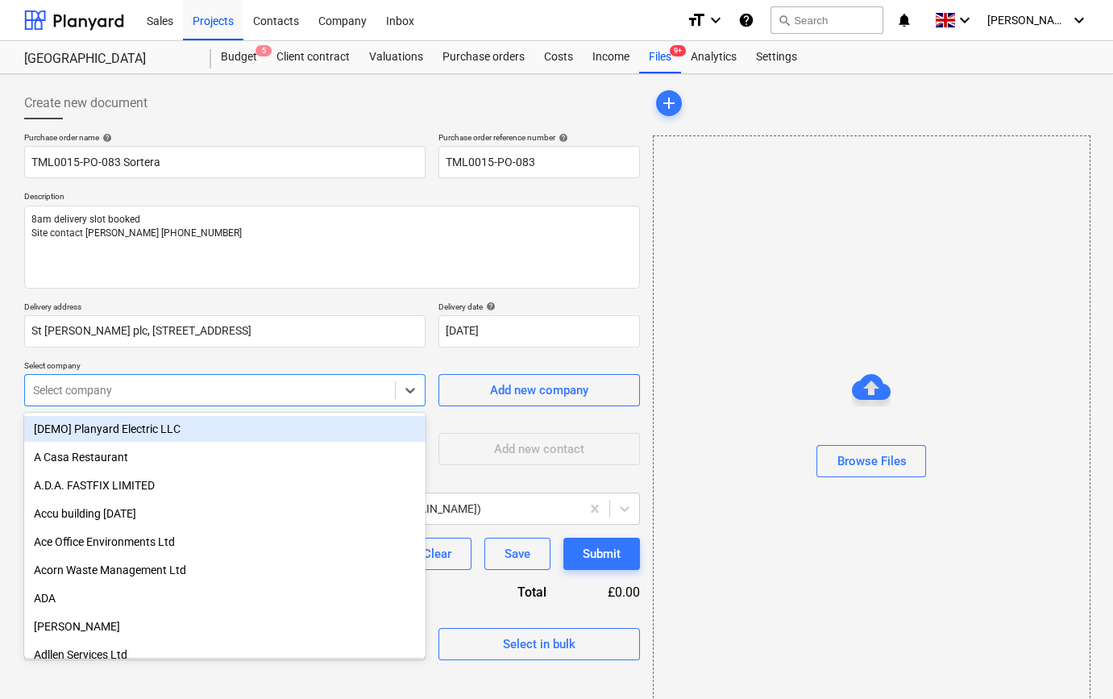
click at [262, 393] on div at bounding box center [210, 390] width 354 height 16
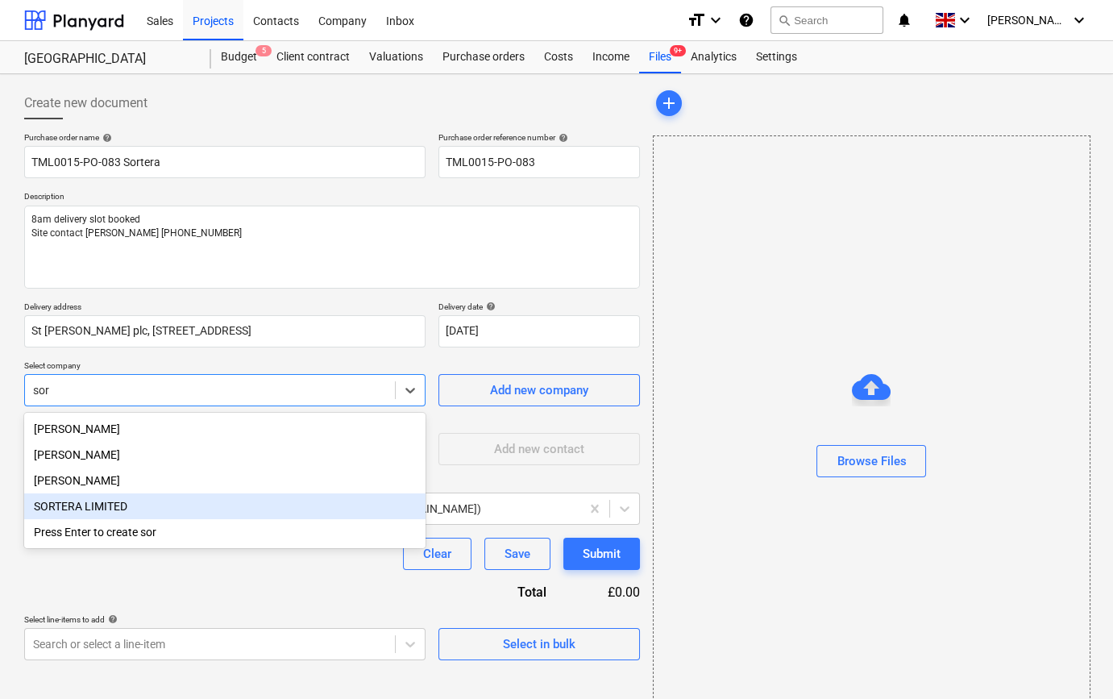
click at [103, 516] on div "SORTERA LIMITED" at bounding box center [225, 506] width 402 height 26
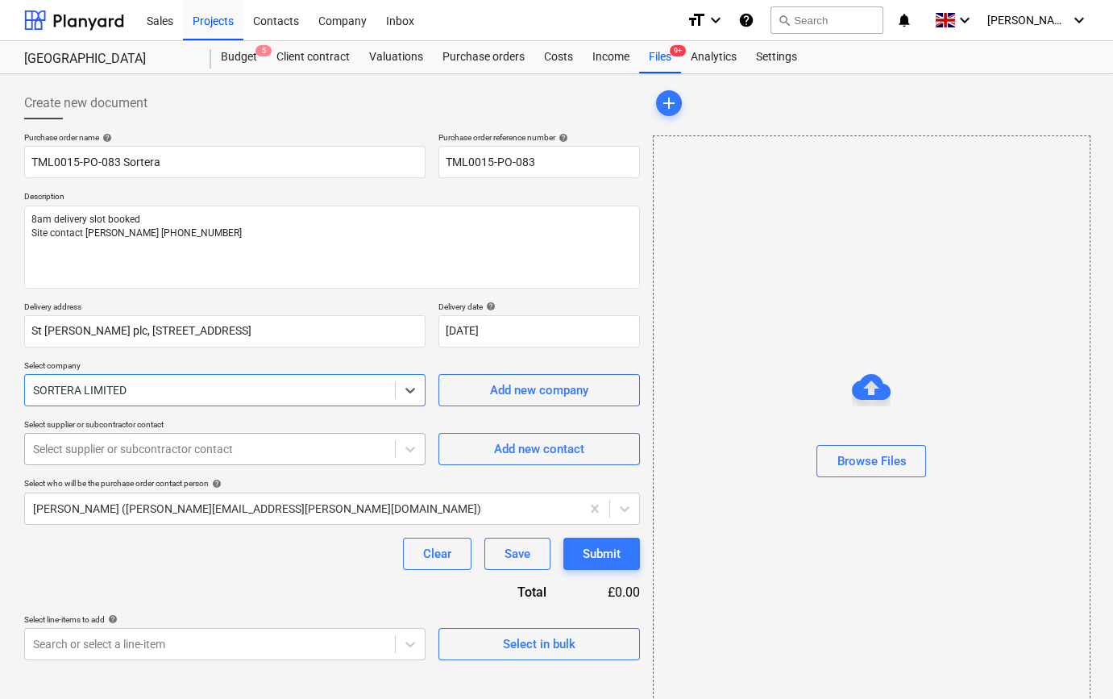
click at [117, 452] on div at bounding box center [210, 449] width 354 height 16
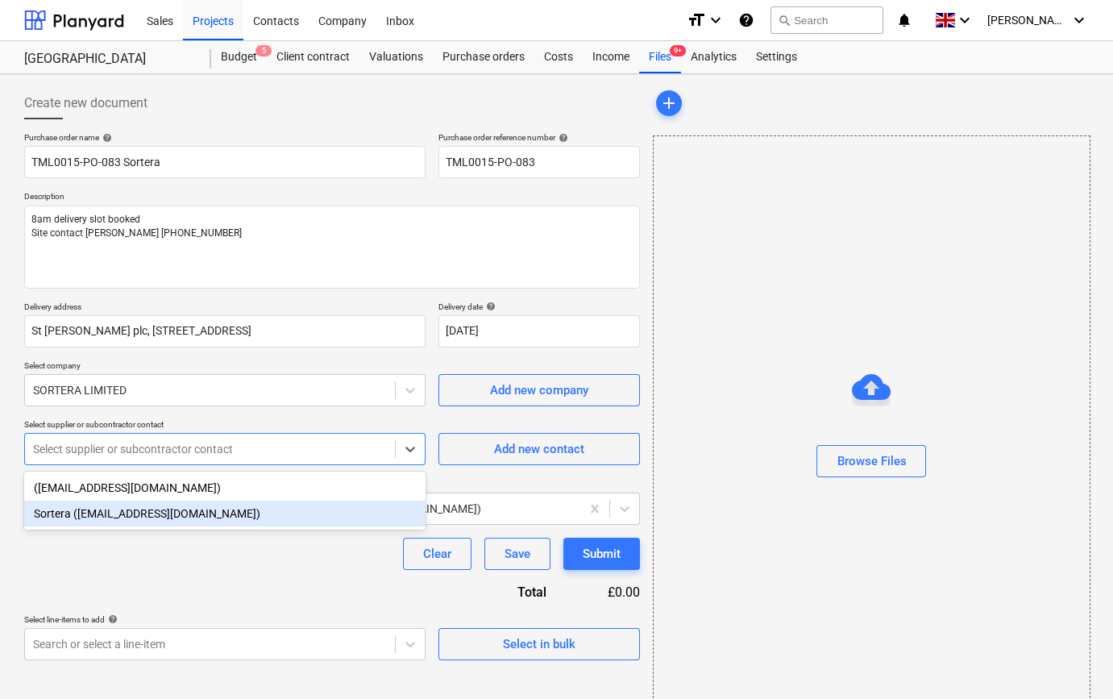
click at [111, 519] on div "Sortera ([EMAIL_ADDRESS][DOMAIN_NAME])" at bounding box center [225, 514] width 402 height 26
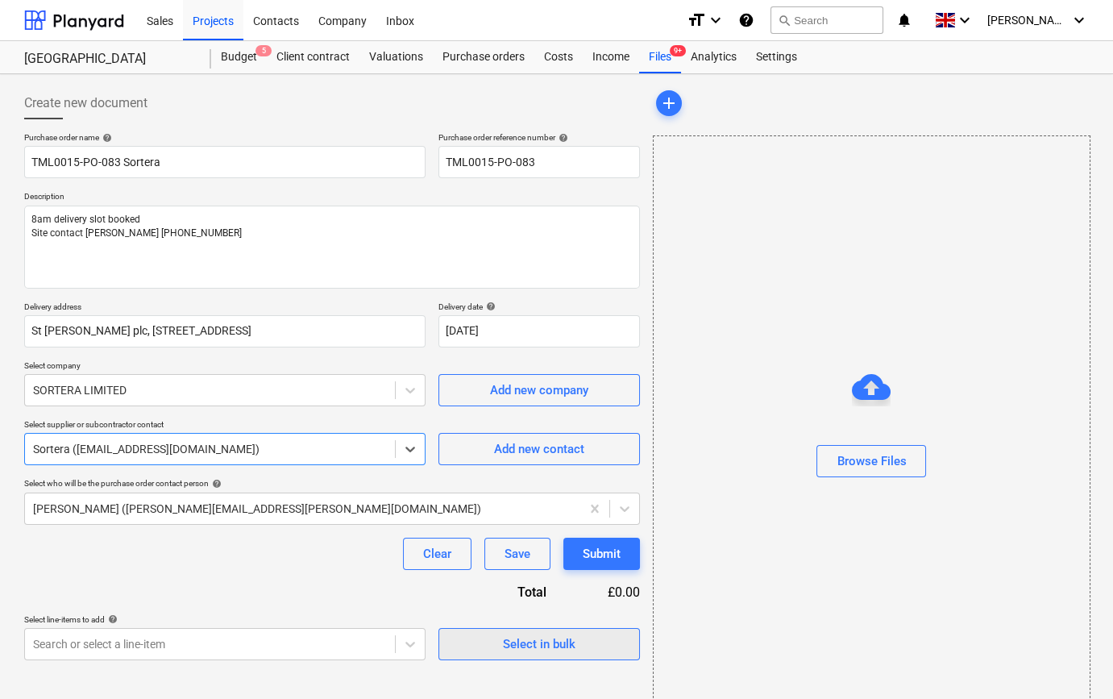
click at [522, 647] on div "Select in bulk" at bounding box center [539, 644] width 73 height 21
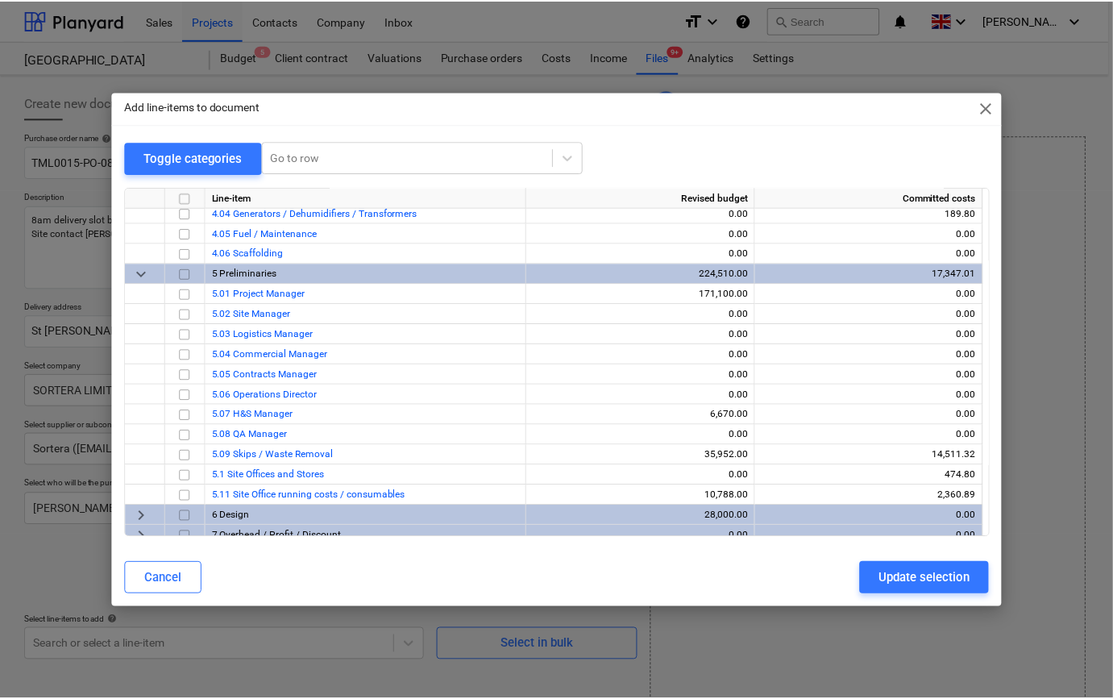
scroll to position [760, 0]
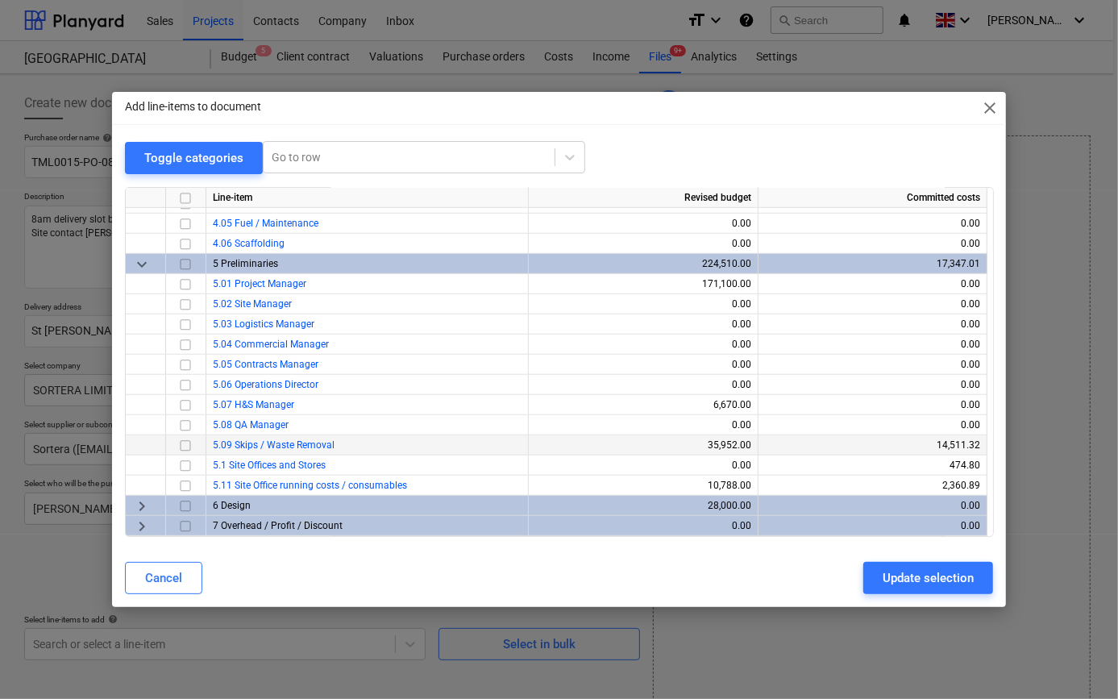
click at [182, 443] on input "checkbox" at bounding box center [185, 444] width 19 height 19
click at [938, 577] on div "Update selection" at bounding box center [928, 578] width 91 height 21
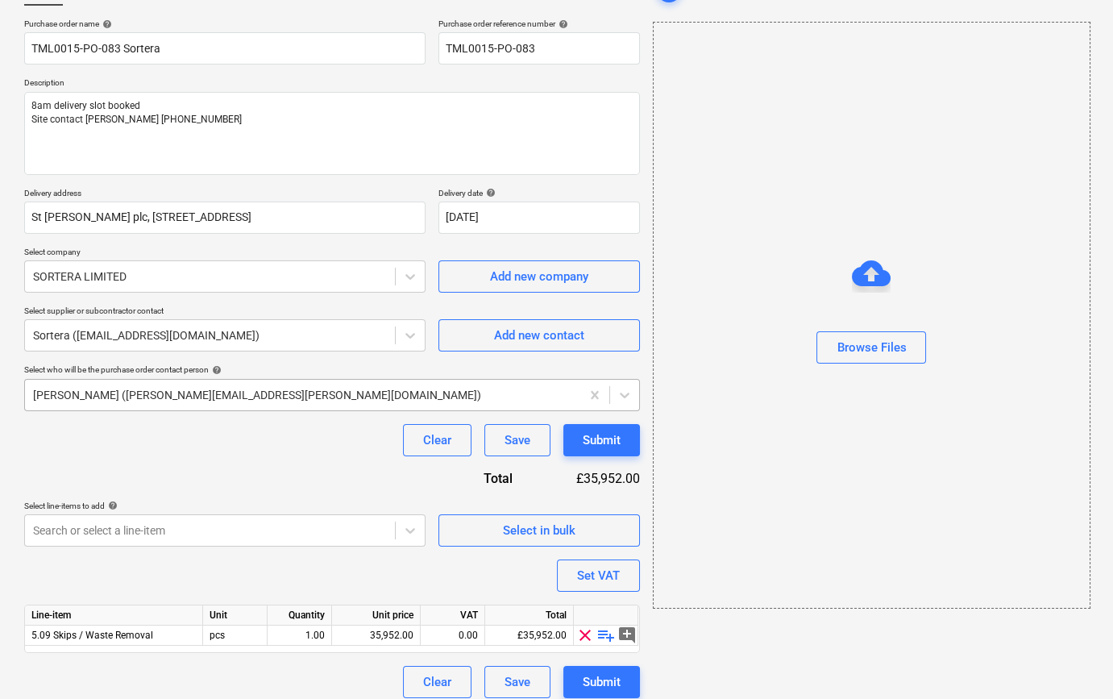
scroll to position [125, 0]
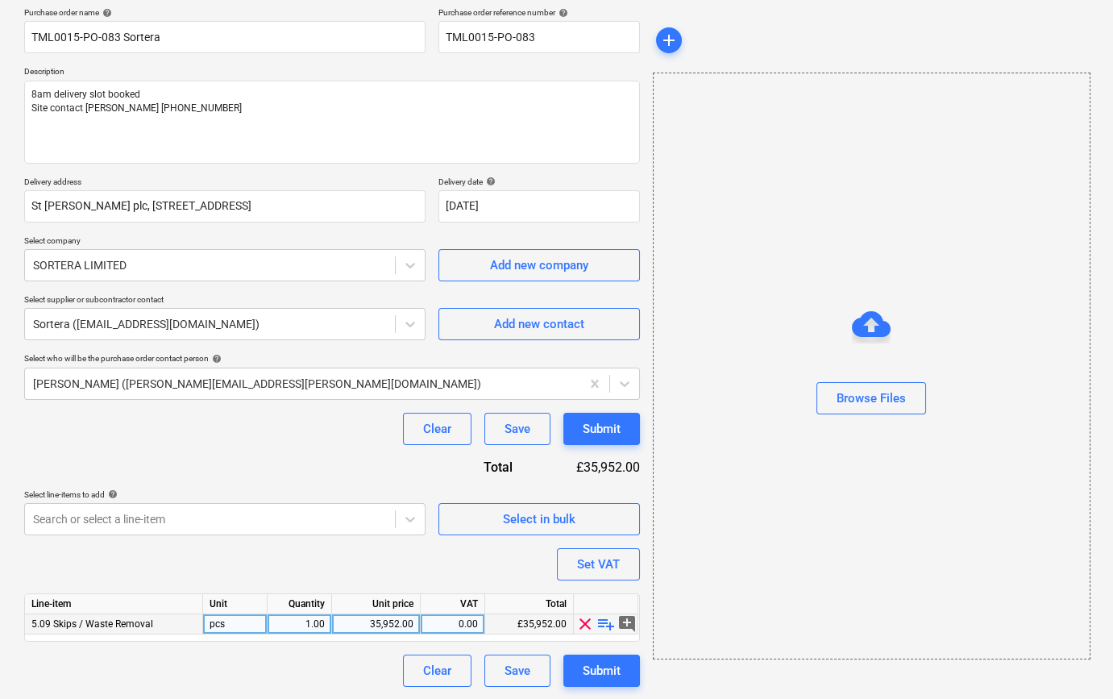
click at [605, 619] on span "playlist_add" at bounding box center [606, 623] width 19 height 19
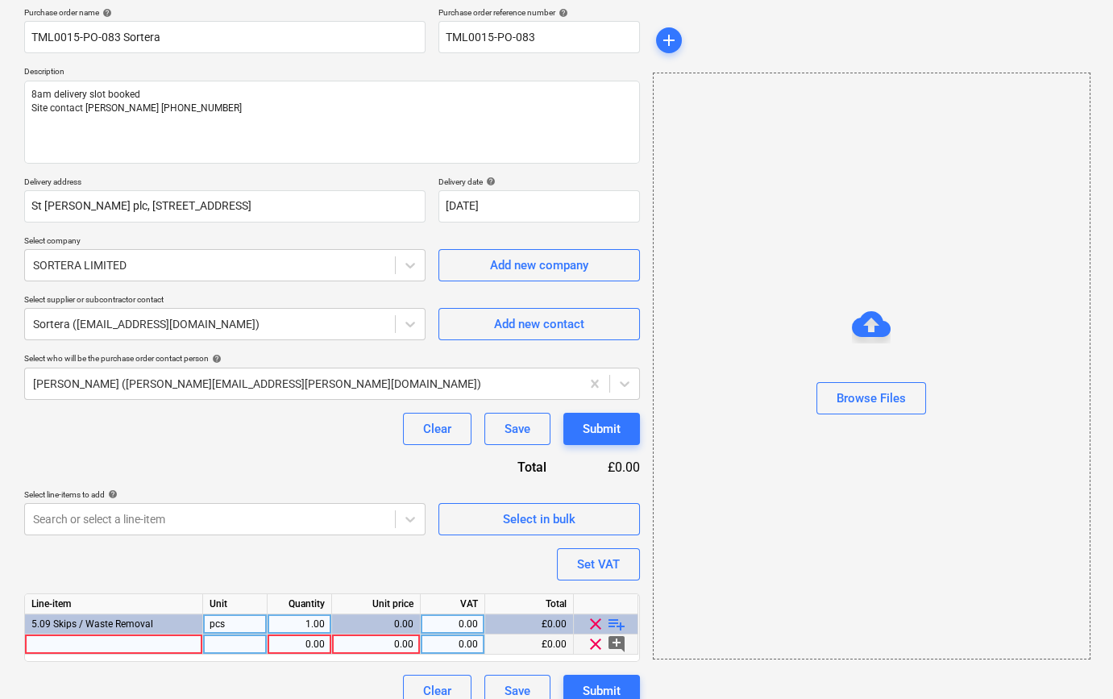
click at [48, 642] on div at bounding box center [114, 645] width 178 height 20
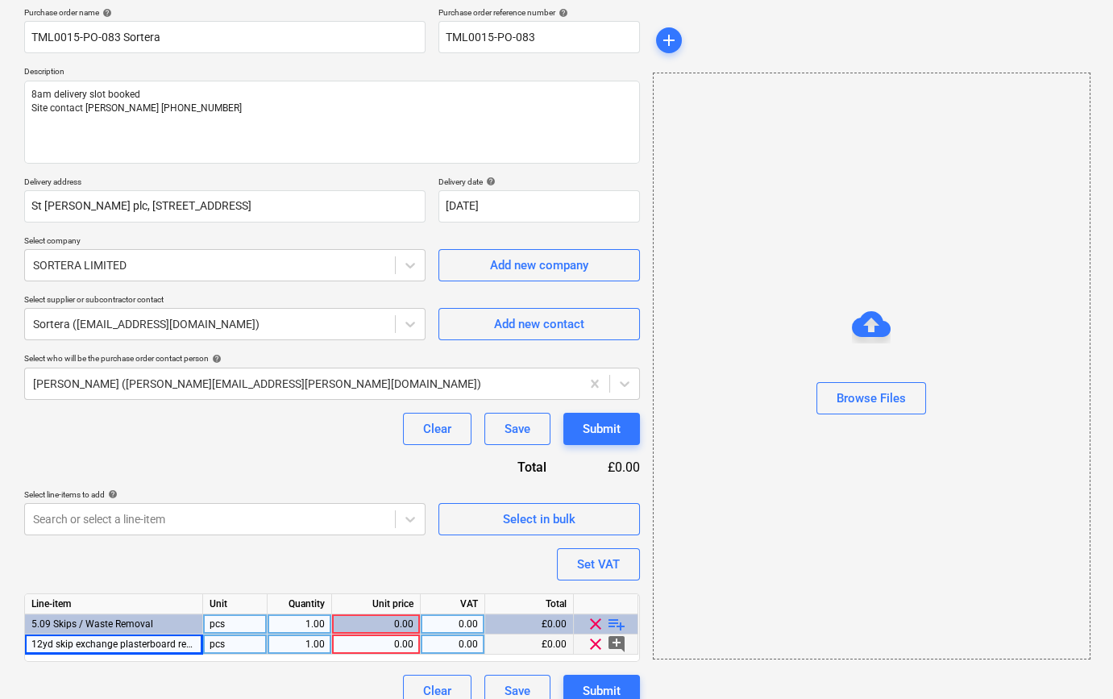
click at [390, 645] on div "0.00" at bounding box center [376, 645] width 75 height 20
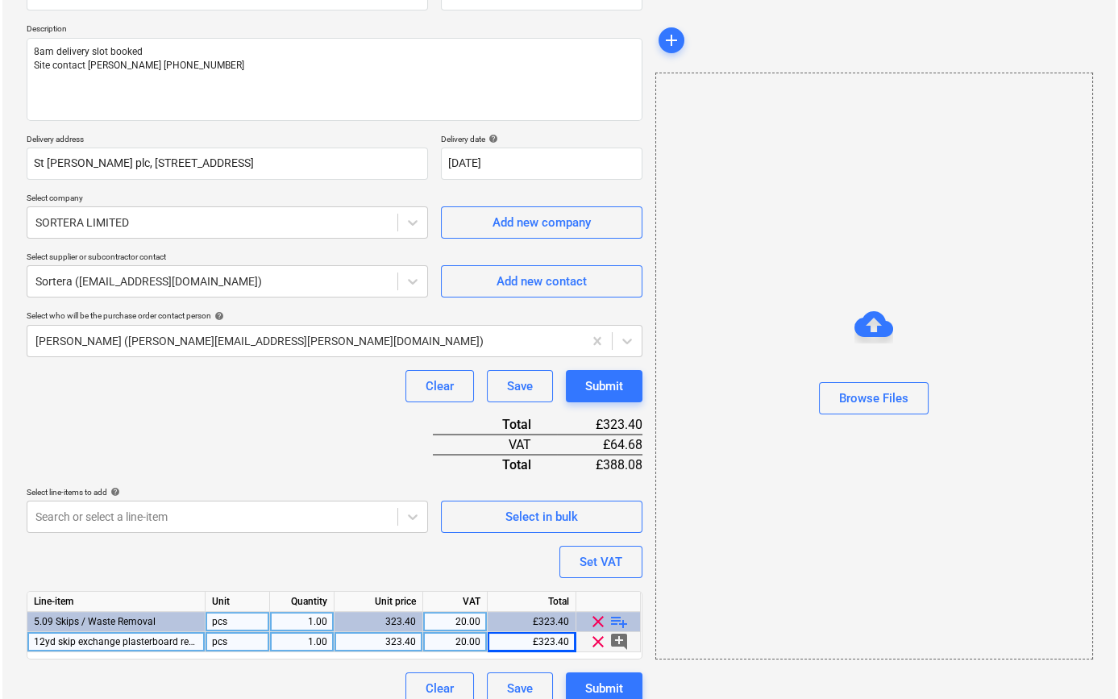
scroll to position [185, 0]
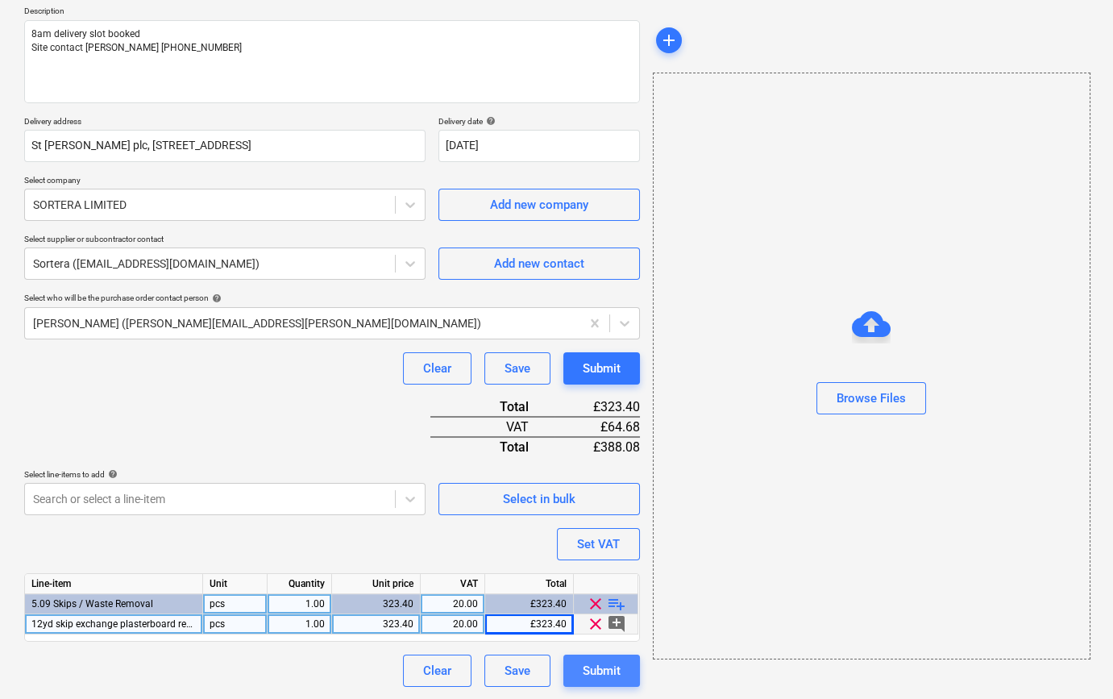
click at [604, 672] on div "Submit" at bounding box center [602, 670] width 38 height 21
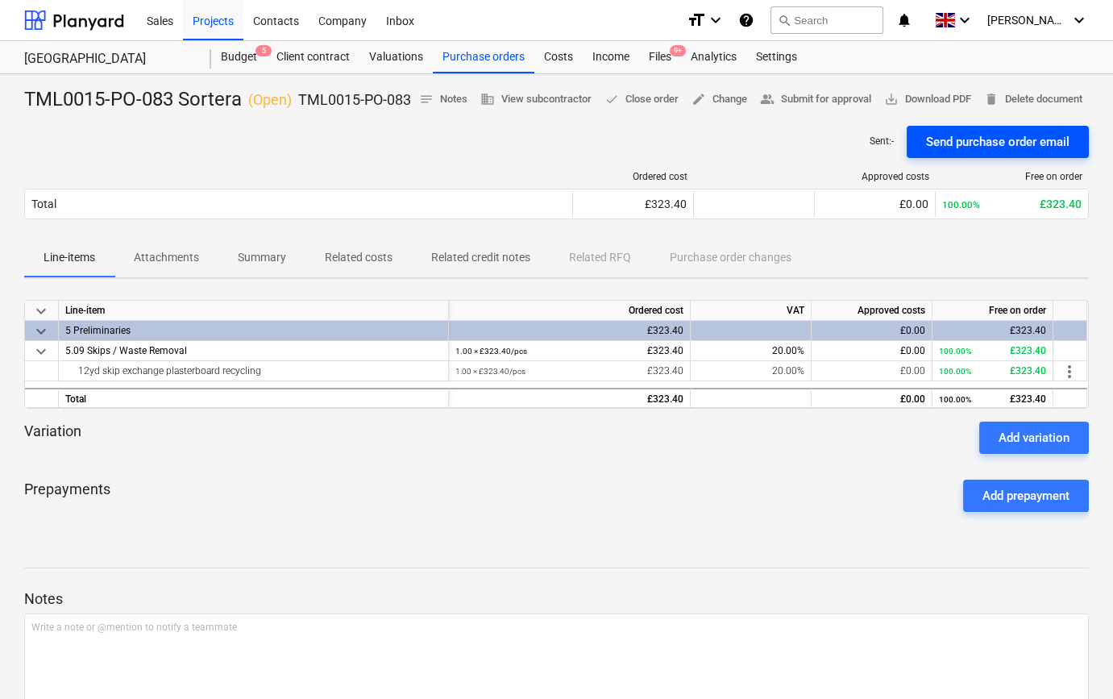
click at [978, 152] on div "Send purchase order email" at bounding box center [998, 141] width 144 height 21
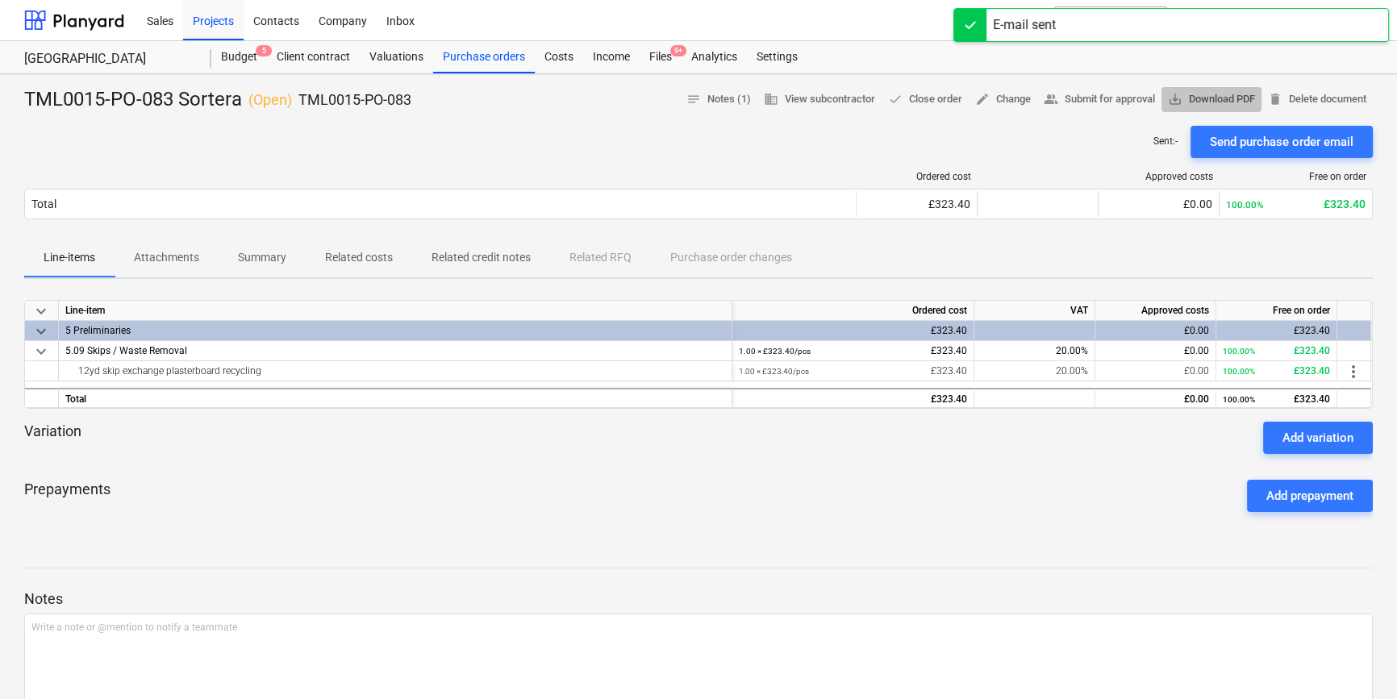
click at [1113, 96] on span "save_alt Download PDF" at bounding box center [1211, 99] width 87 height 19
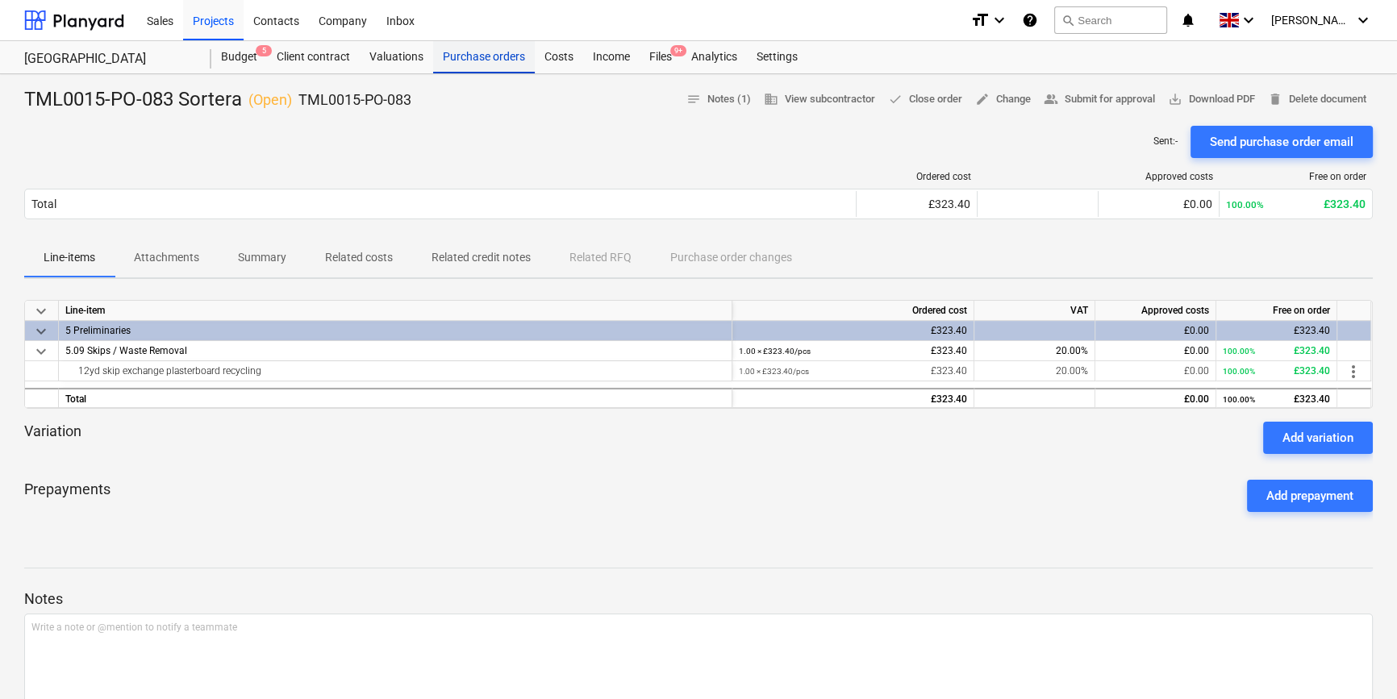
click at [491, 56] on div "Purchase orders" at bounding box center [484, 57] width 102 height 32
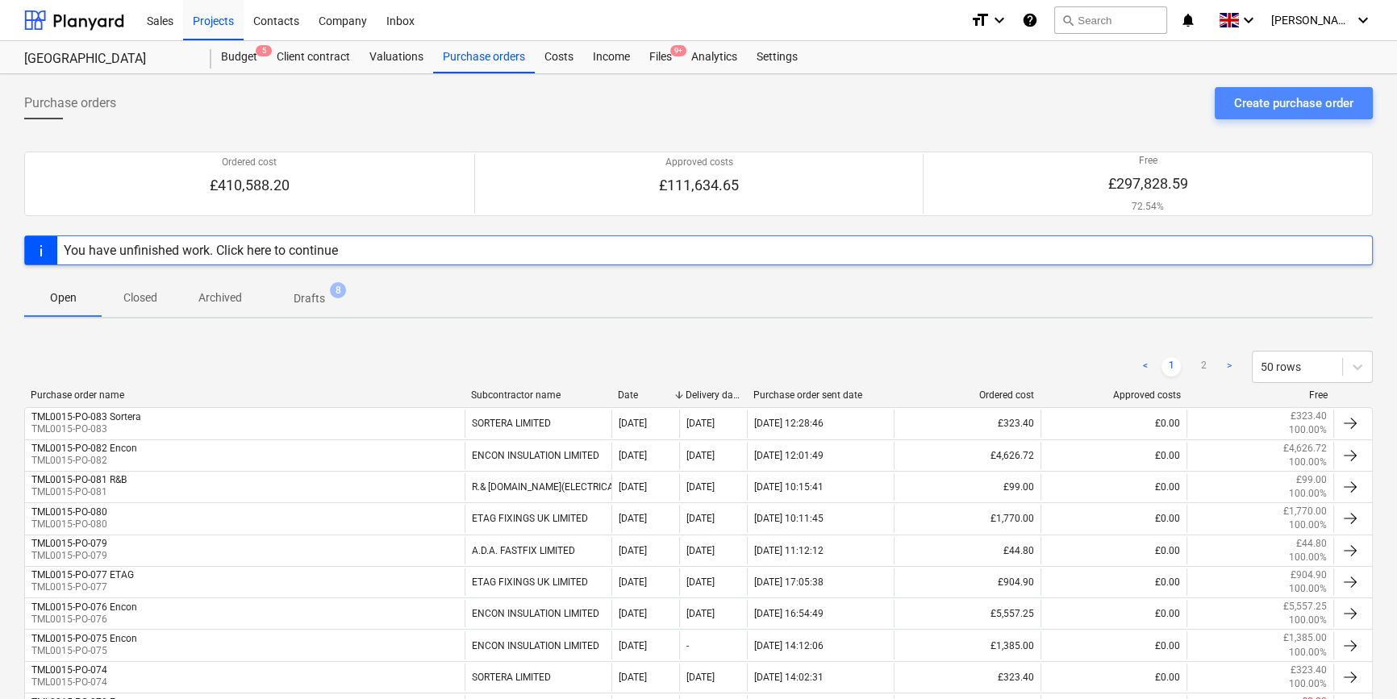
click at [1113, 102] on div "Create purchase order" at bounding box center [1293, 103] width 119 height 21
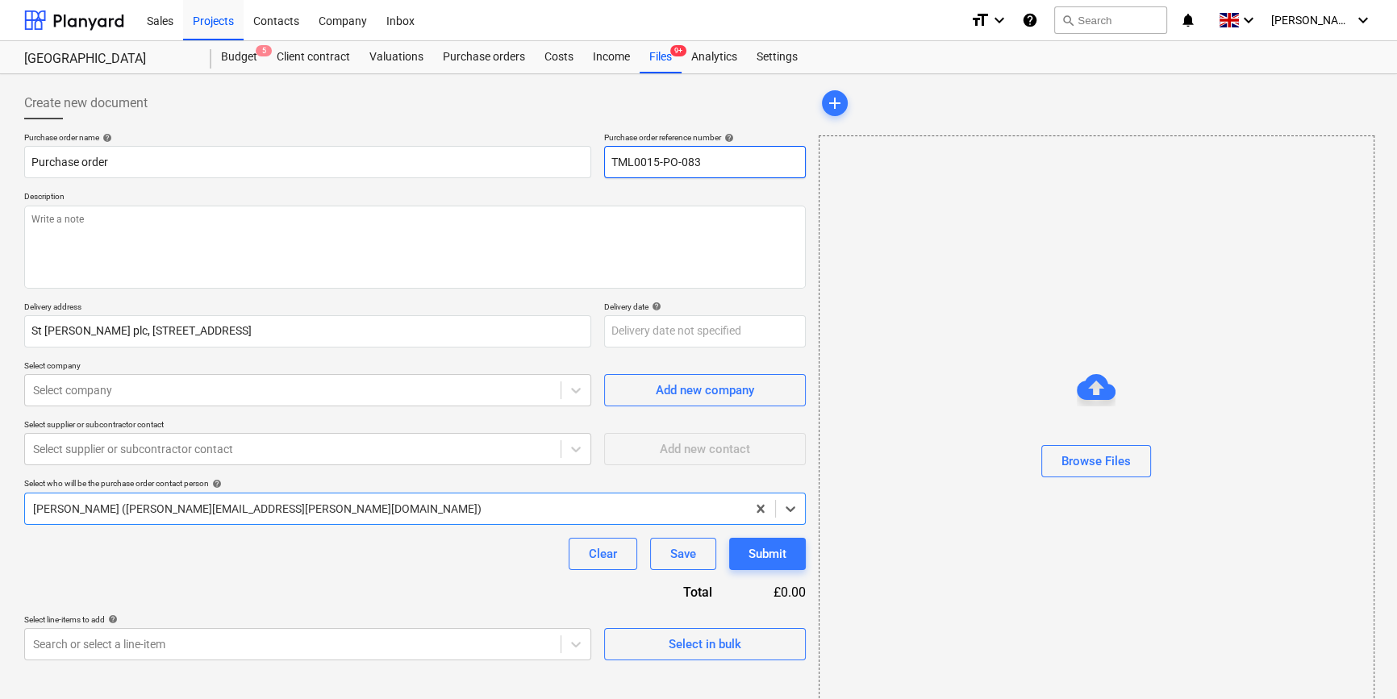
click at [722, 163] on input "TML0015-PO-083" at bounding box center [705, 162] width 202 height 32
drag, startPoint x: 717, startPoint y: 163, endPoint x: 613, endPoint y: 166, distance: 104.1
click at [613, 166] on input "TML0015-PO-084" at bounding box center [705, 162] width 202 height 32
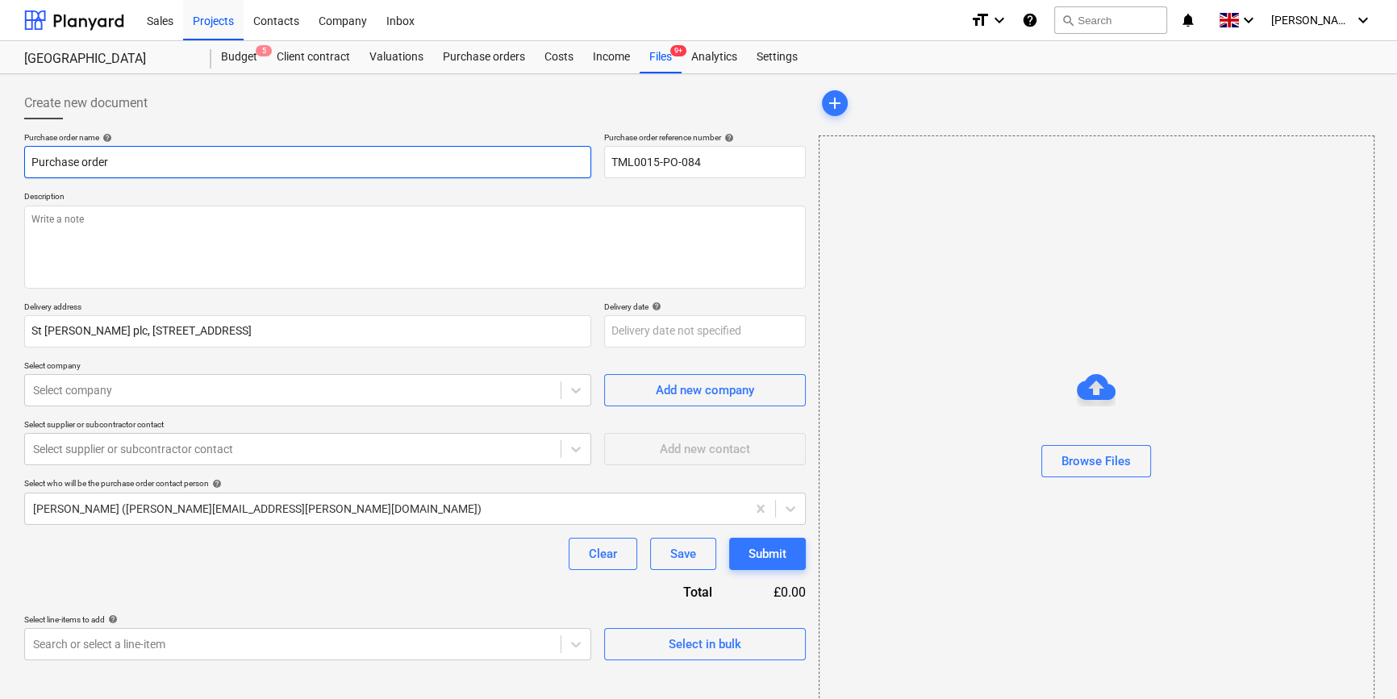
drag, startPoint x: 139, startPoint y: 156, endPoint x: 27, endPoint y: 160, distance: 112.1
click at [27, 160] on input "Purchase order" at bounding box center [307, 162] width 567 height 32
paste input "TML0015-PO-084"
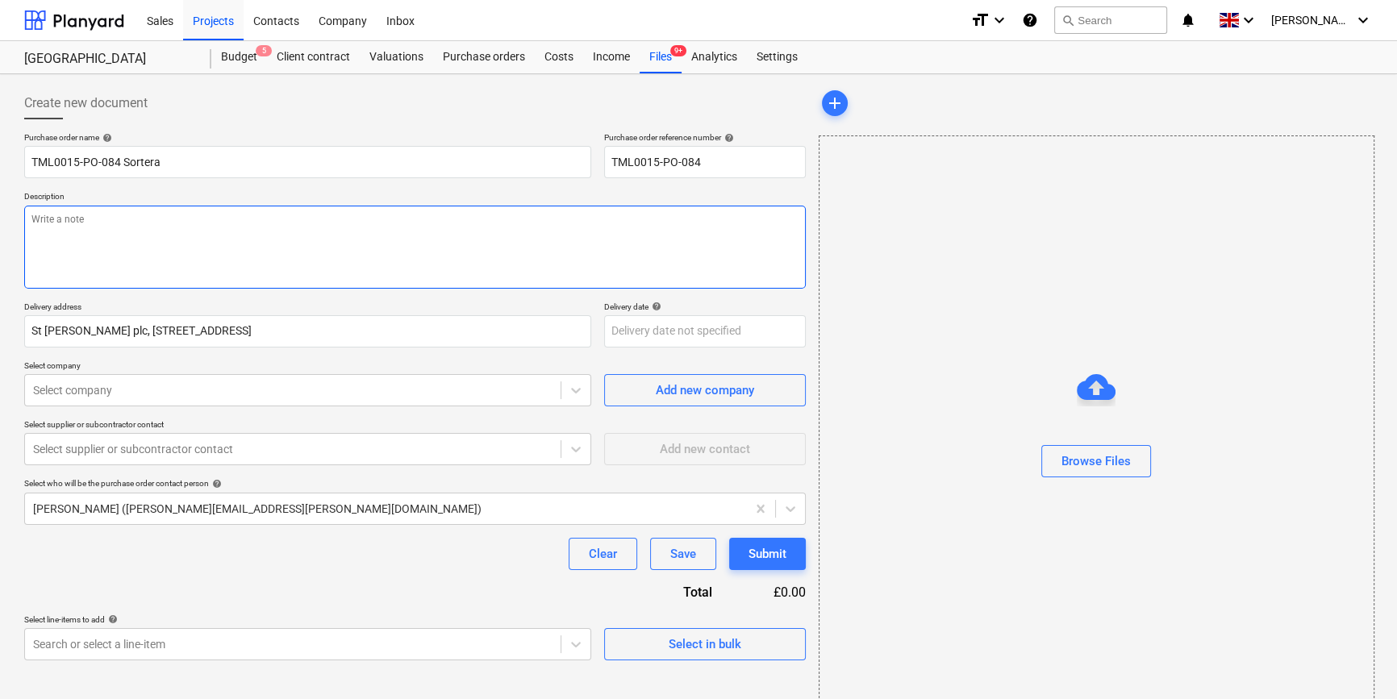
click at [72, 245] on textarea at bounding box center [414, 247] width 781 height 83
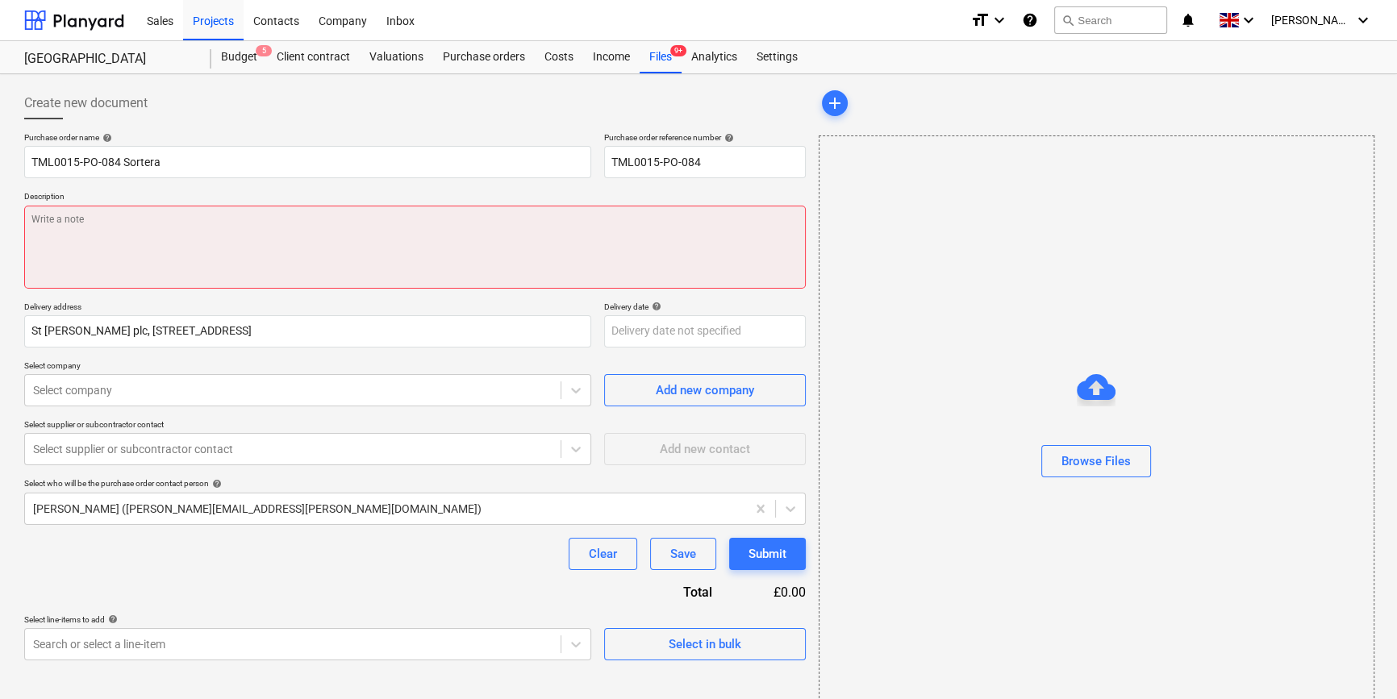
paste textarea "8am delivery slot booked Site contact [PERSON_NAME] [PHONE_NUMBER]"
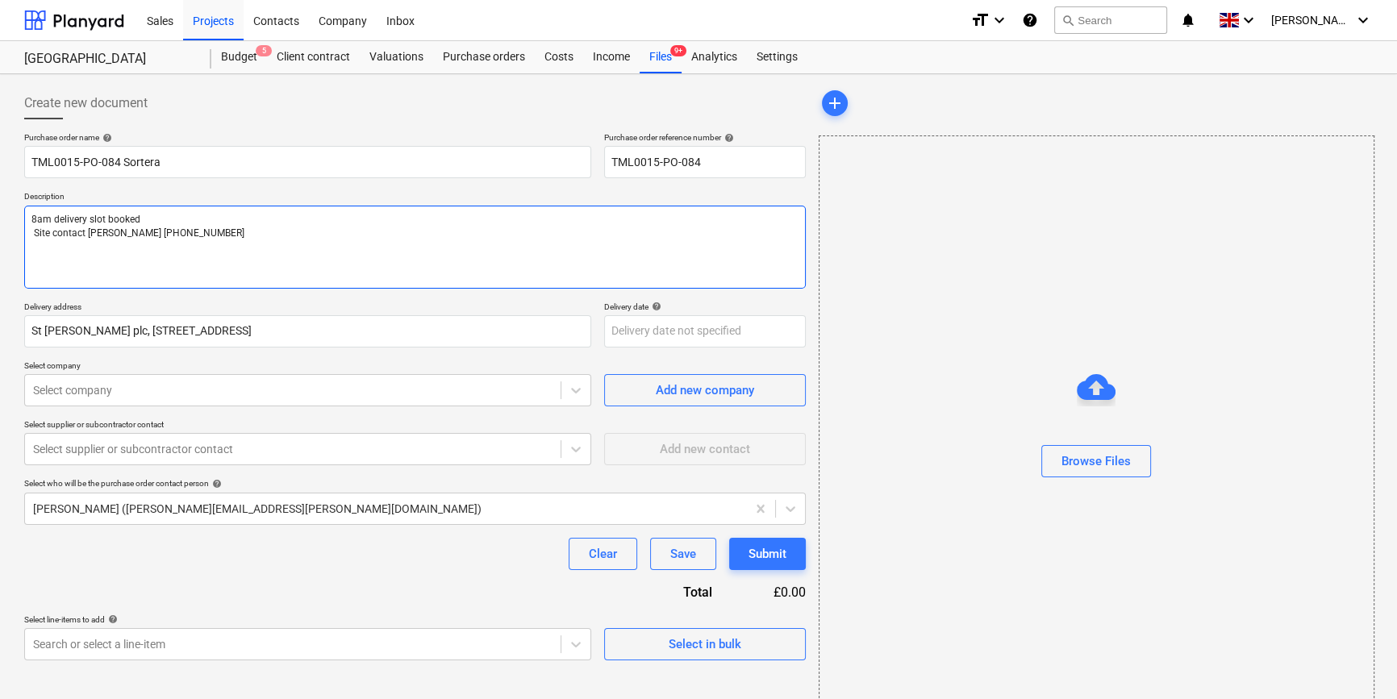
click at [34, 229] on textarea "8am delivery slot booked Site contact [PERSON_NAME] [PHONE_NUMBER]" at bounding box center [414, 247] width 781 height 83
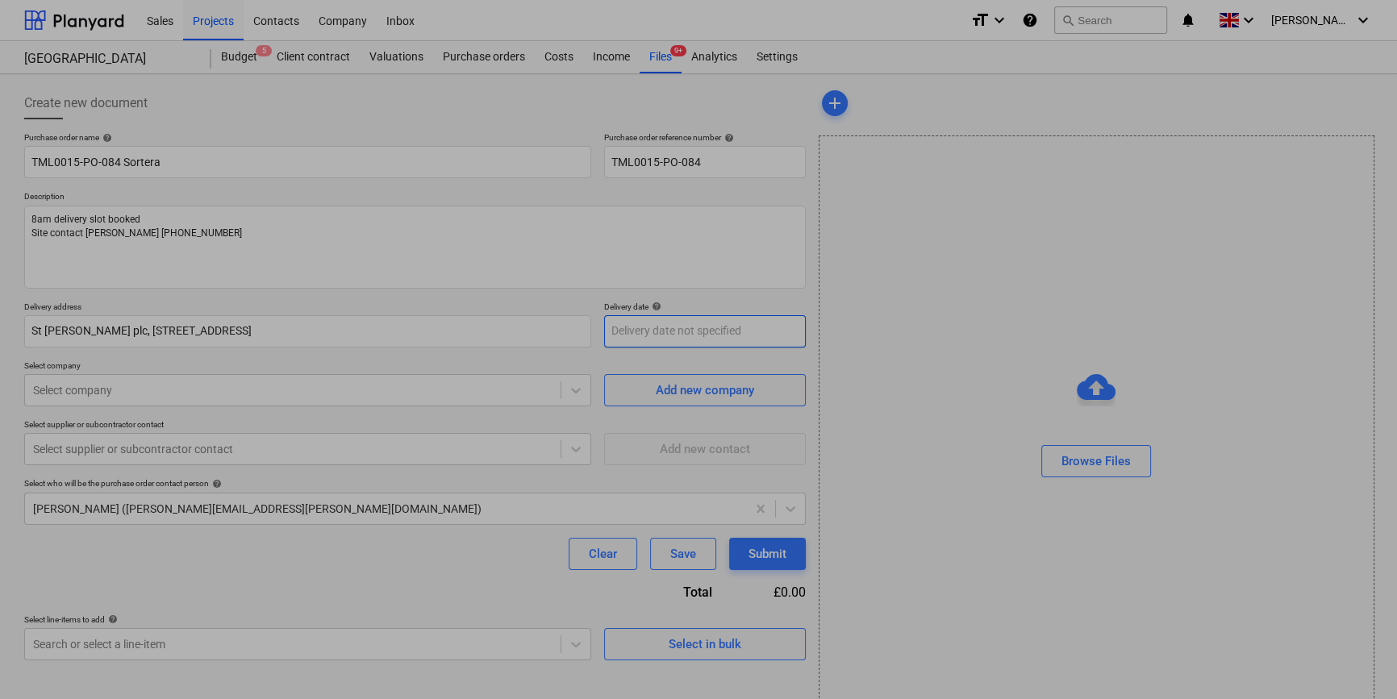
click at [613, 330] on body "Sales Projects Contacts Company Inbox format_size keyboard_arrow_down help sear…" at bounding box center [698, 349] width 1397 height 699
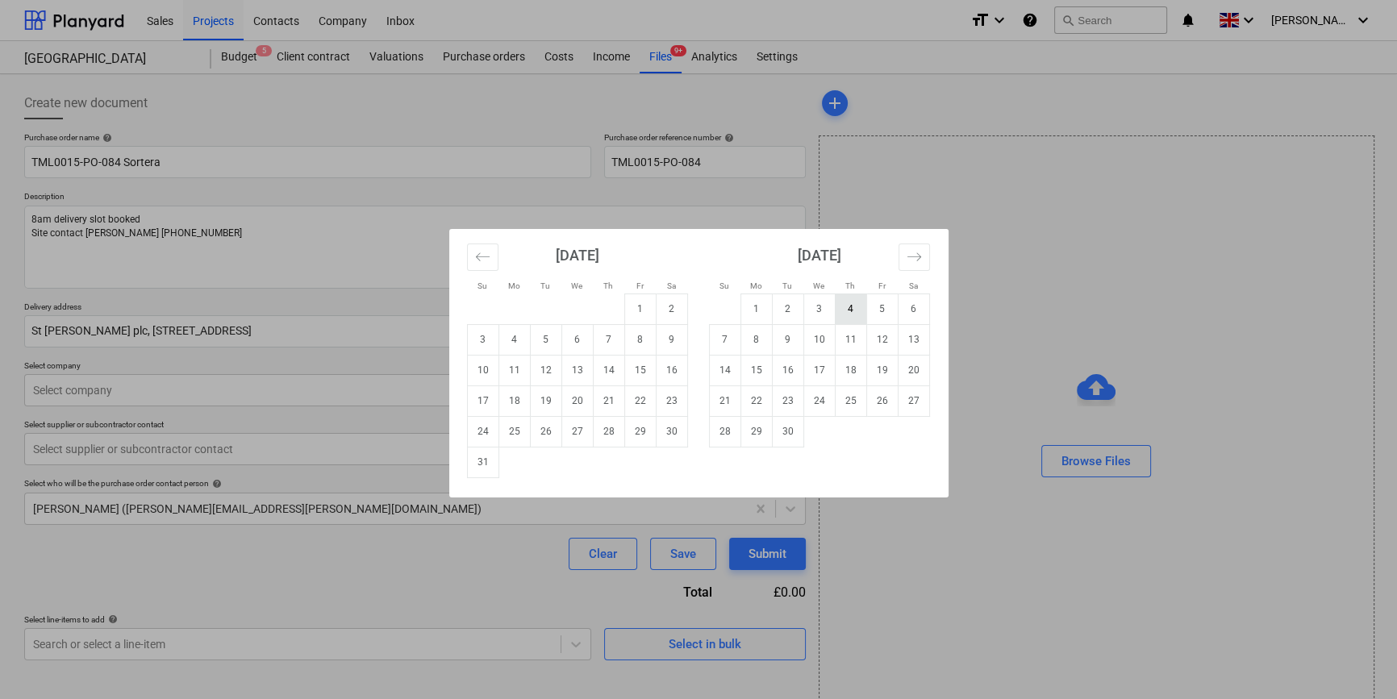
click at [847, 314] on td "4" at bounding box center [850, 308] width 31 height 31
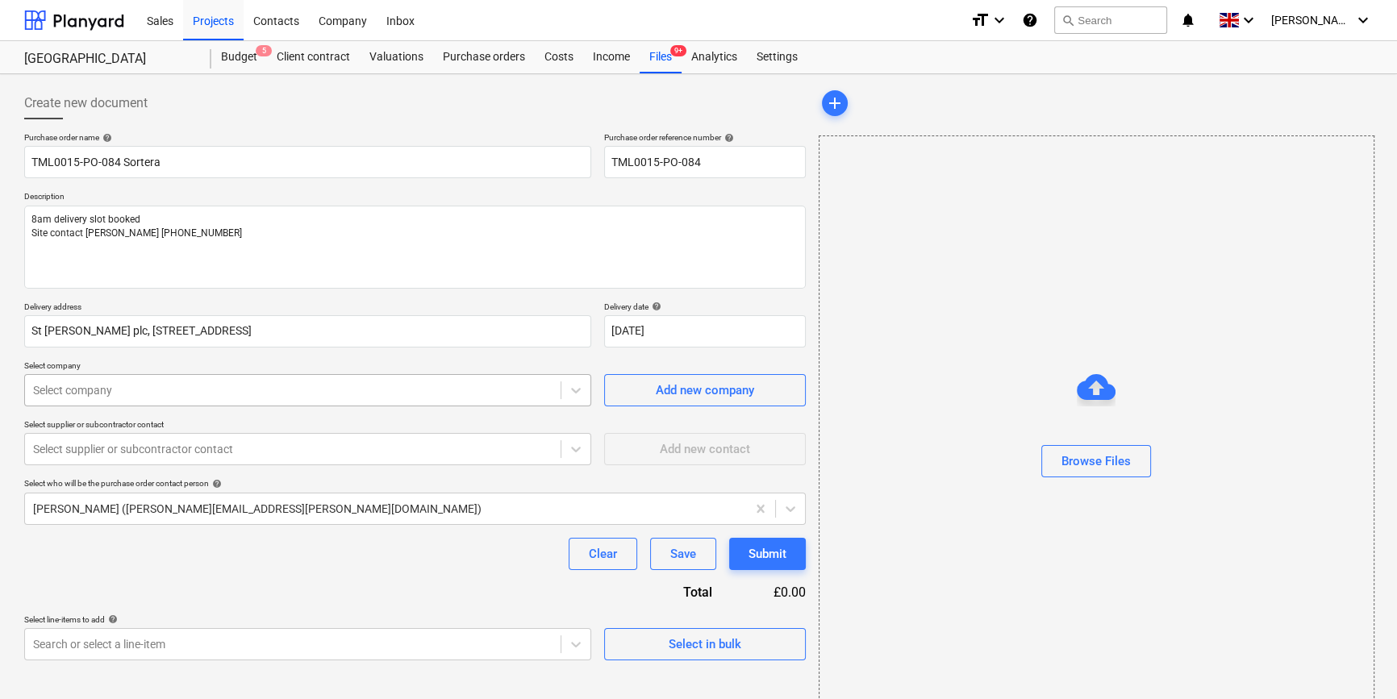
click at [77, 391] on div at bounding box center [292, 390] width 519 height 16
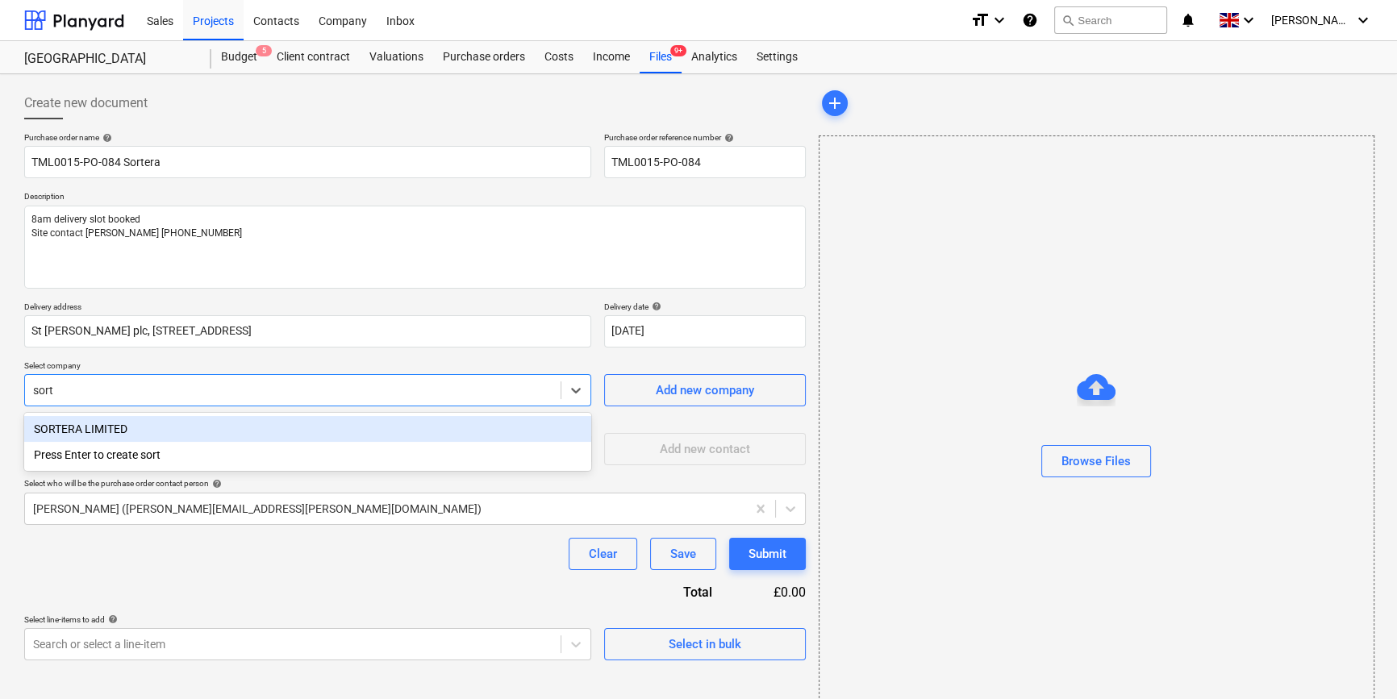
click at [105, 423] on div "SORTERA LIMITED" at bounding box center [307, 429] width 567 height 26
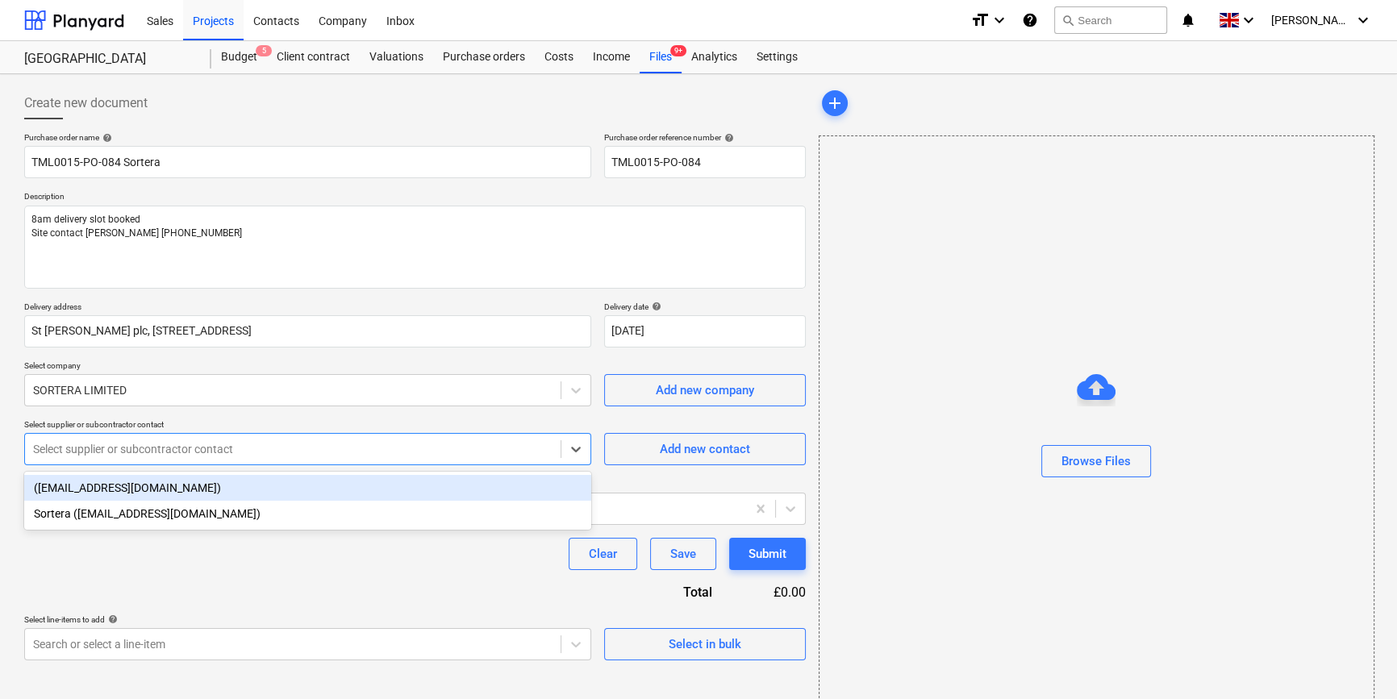
click at [101, 451] on div at bounding box center [292, 449] width 519 height 16
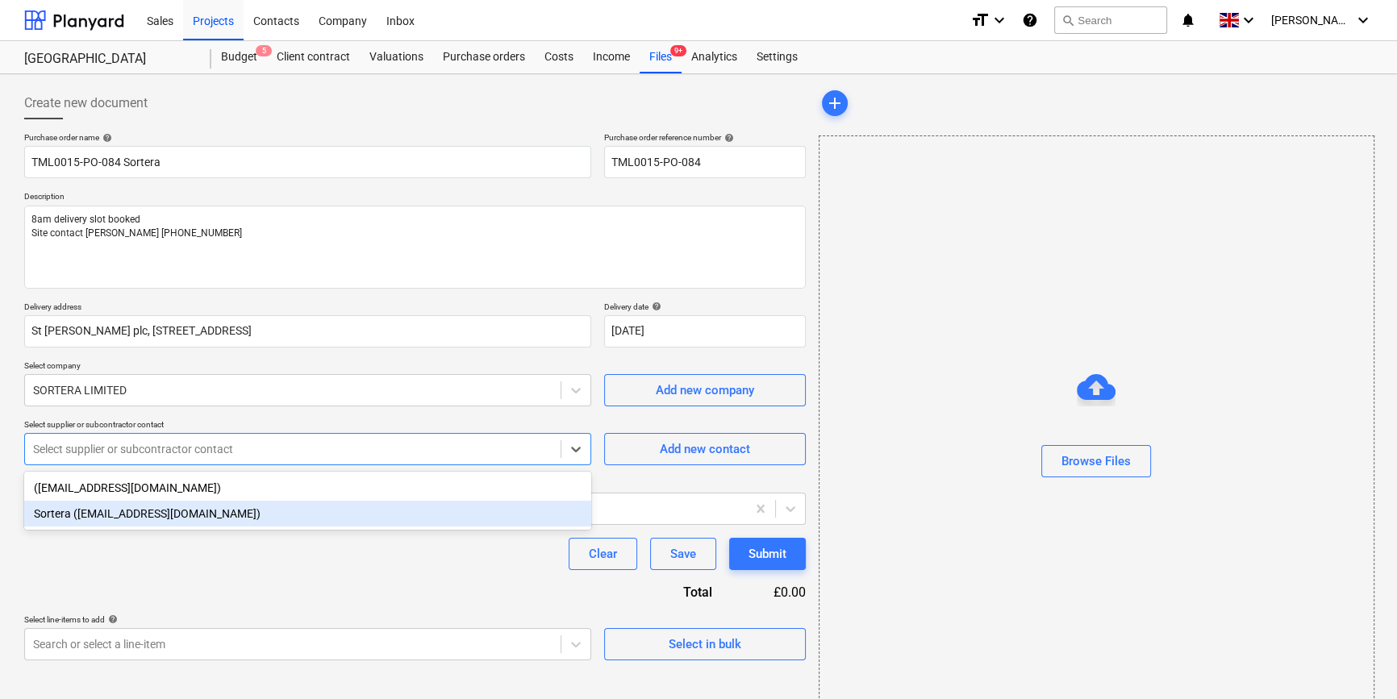
click at [96, 522] on div "Sortera ([EMAIL_ADDRESS][DOMAIN_NAME])" at bounding box center [307, 514] width 567 height 26
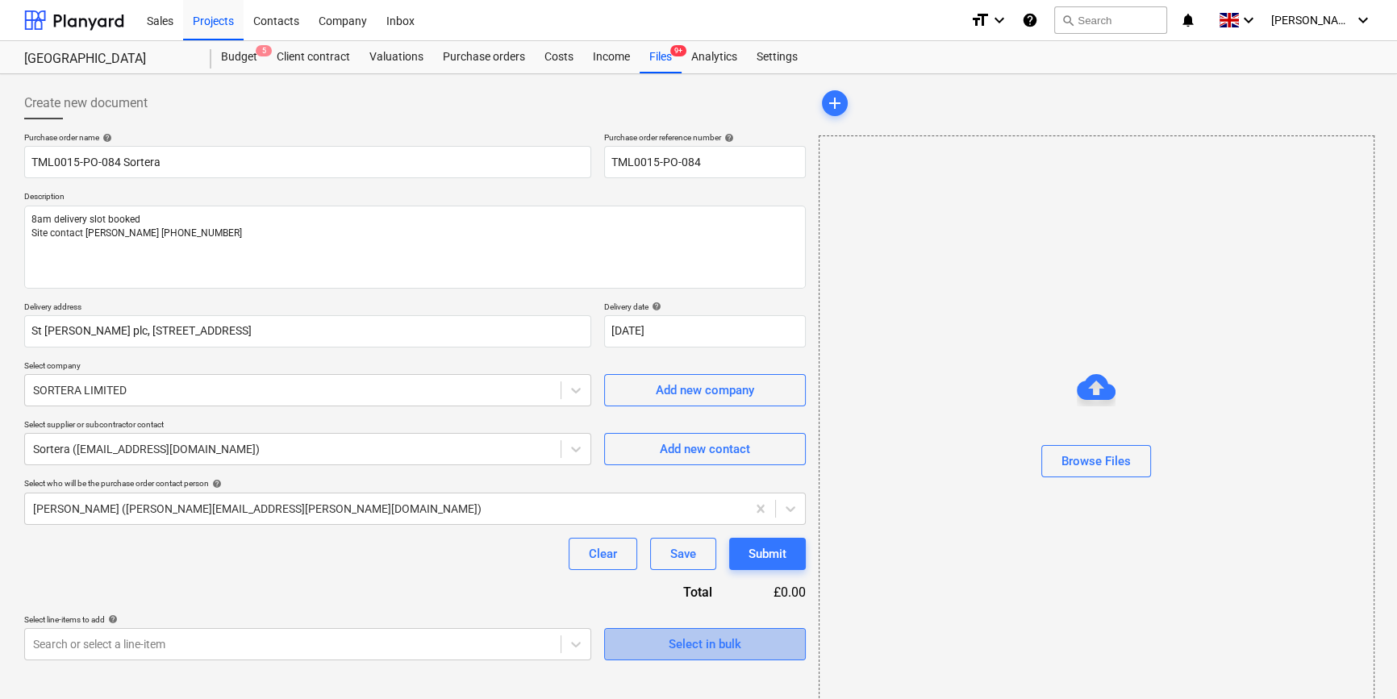
click at [682, 641] on div "Select in bulk" at bounding box center [704, 644] width 73 height 21
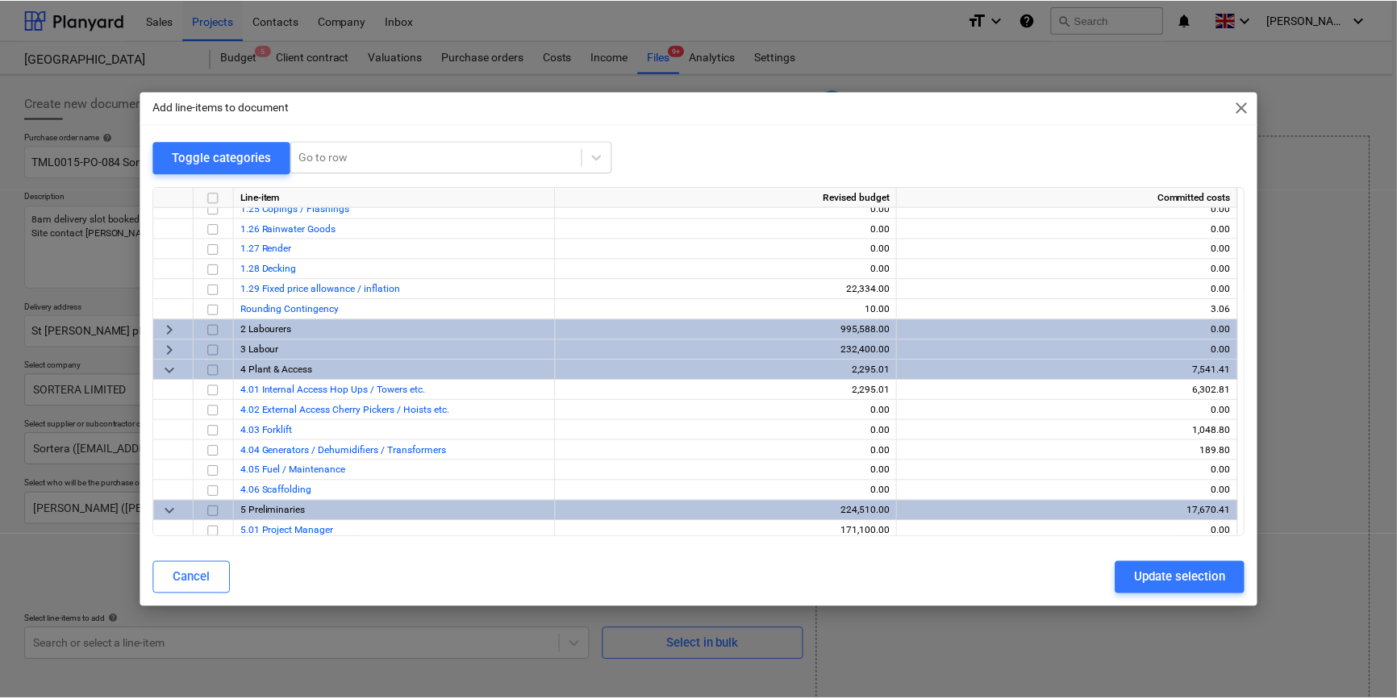
scroll to position [760, 0]
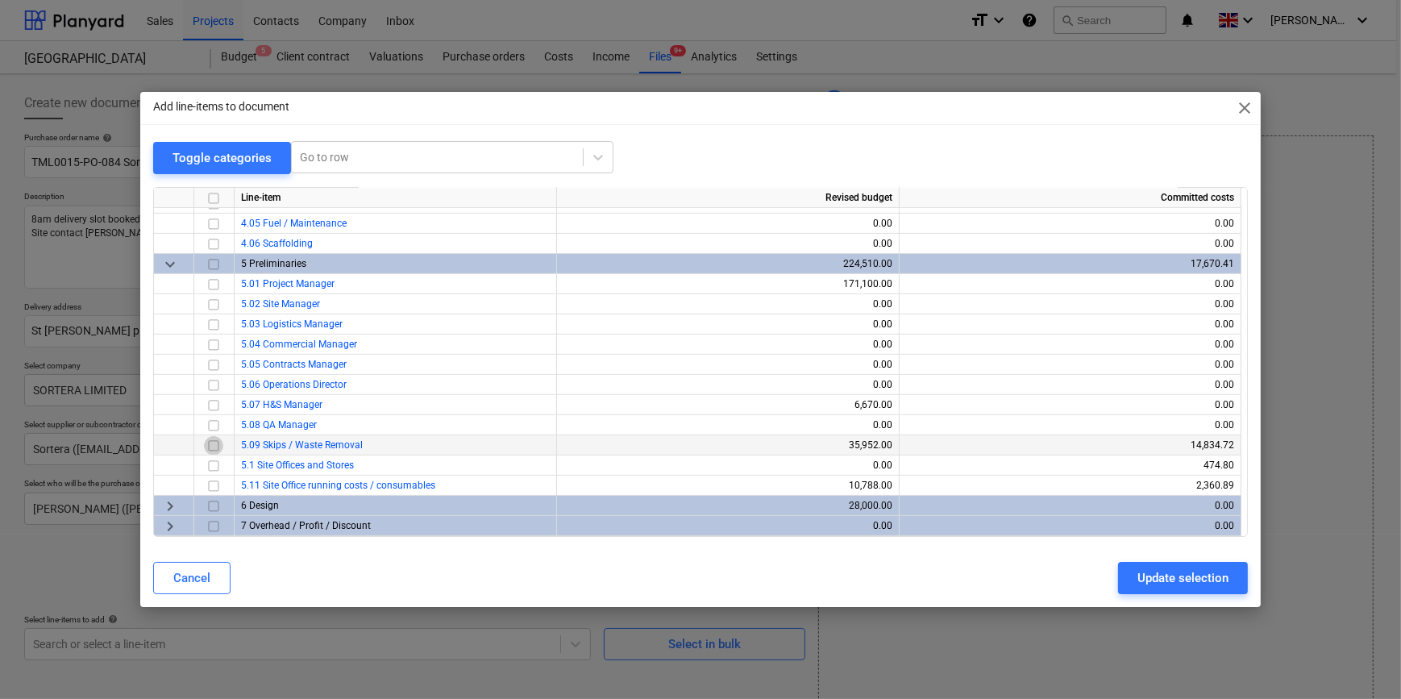
click at [211, 443] on input "checkbox" at bounding box center [213, 444] width 19 height 19
click at [1113, 583] on div "Update selection" at bounding box center [1183, 578] width 91 height 21
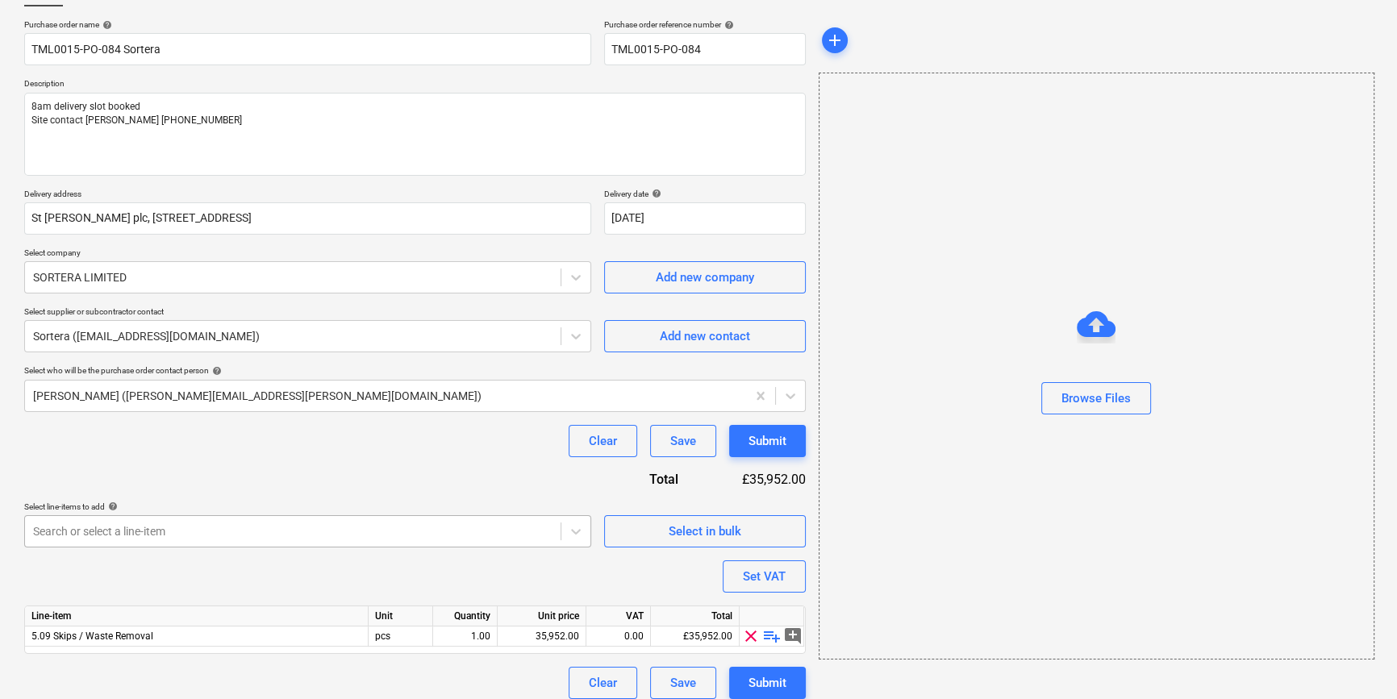
scroll to position [125, 0]
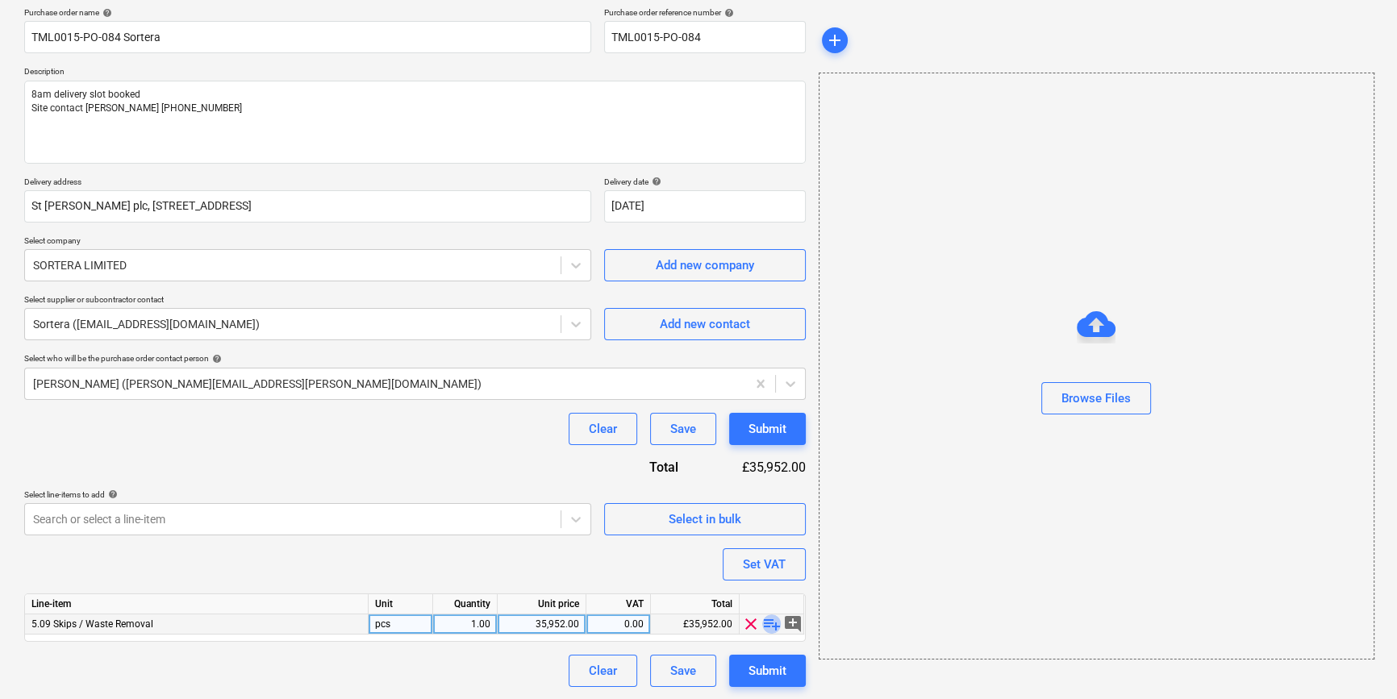
click at [764, 623] on span "playlist_add" at bounding box center [771, 623] width 19 height 19
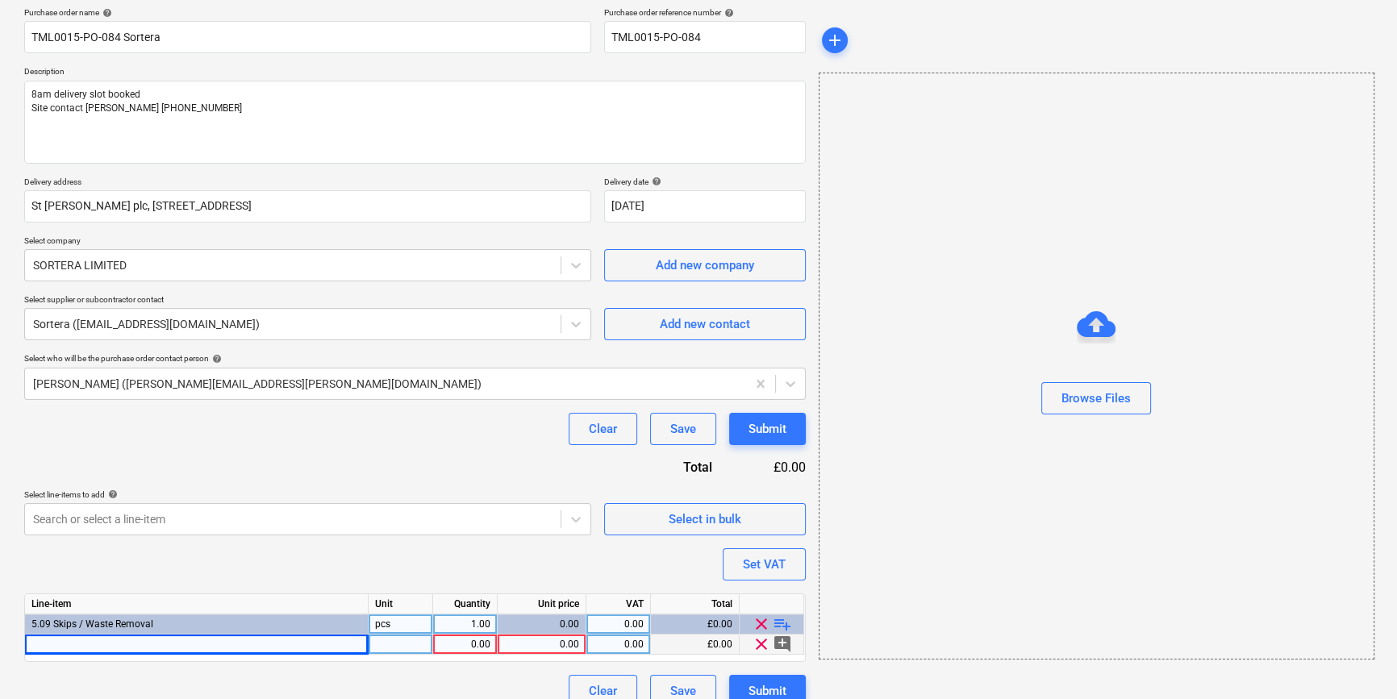
drag, startPoint x: 78, startPoint y: 645, endPoint x: 46, endPoint y: 640, distance: 32.6
click at [46, 640] on div at bounding box center [196, 645] width 343 height 20
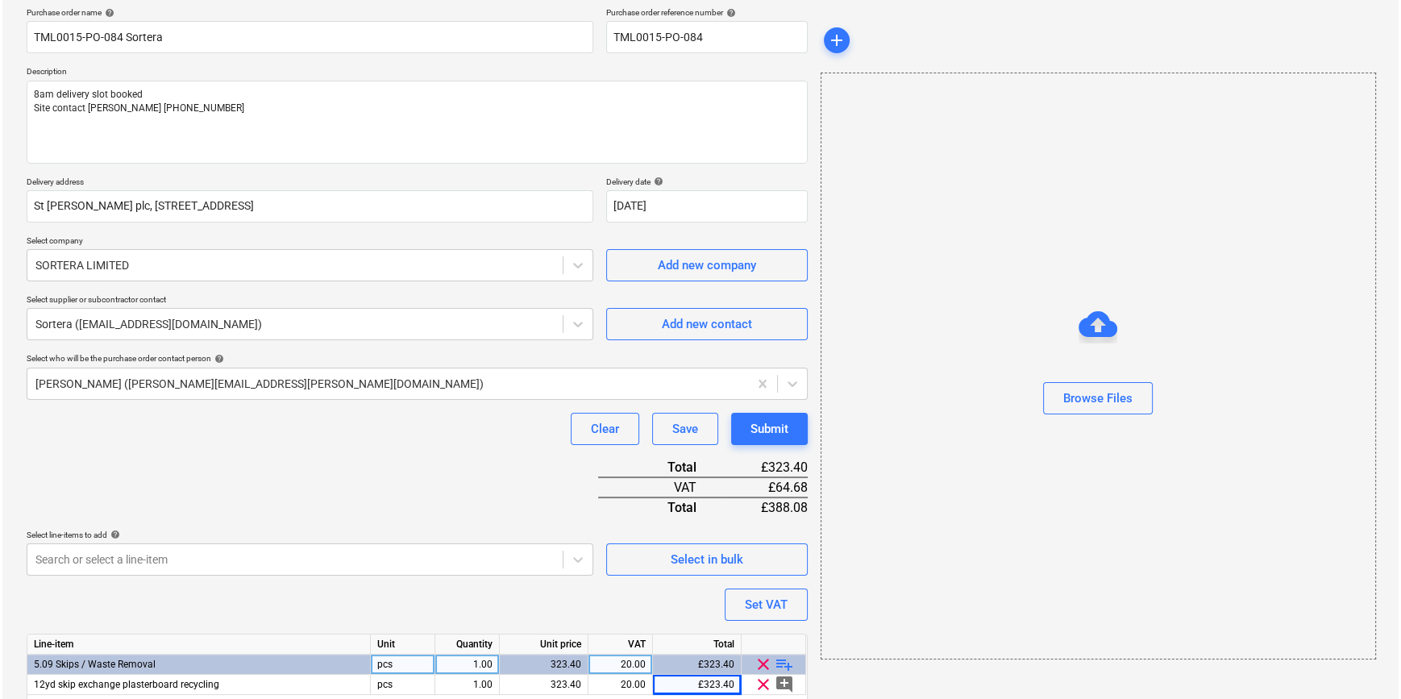
scroll to position [185, 0]
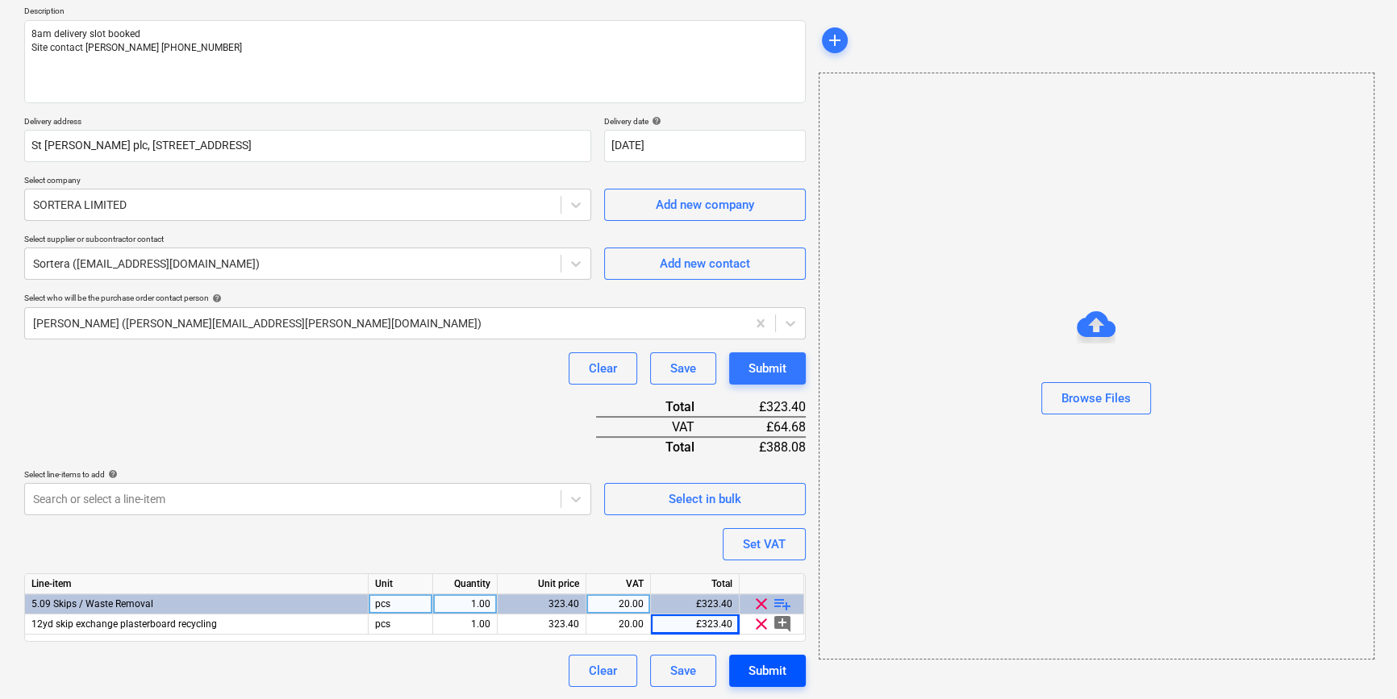
click at [791, 678] on button "Submit" at bounding box center [767, 671] width 77 height 32
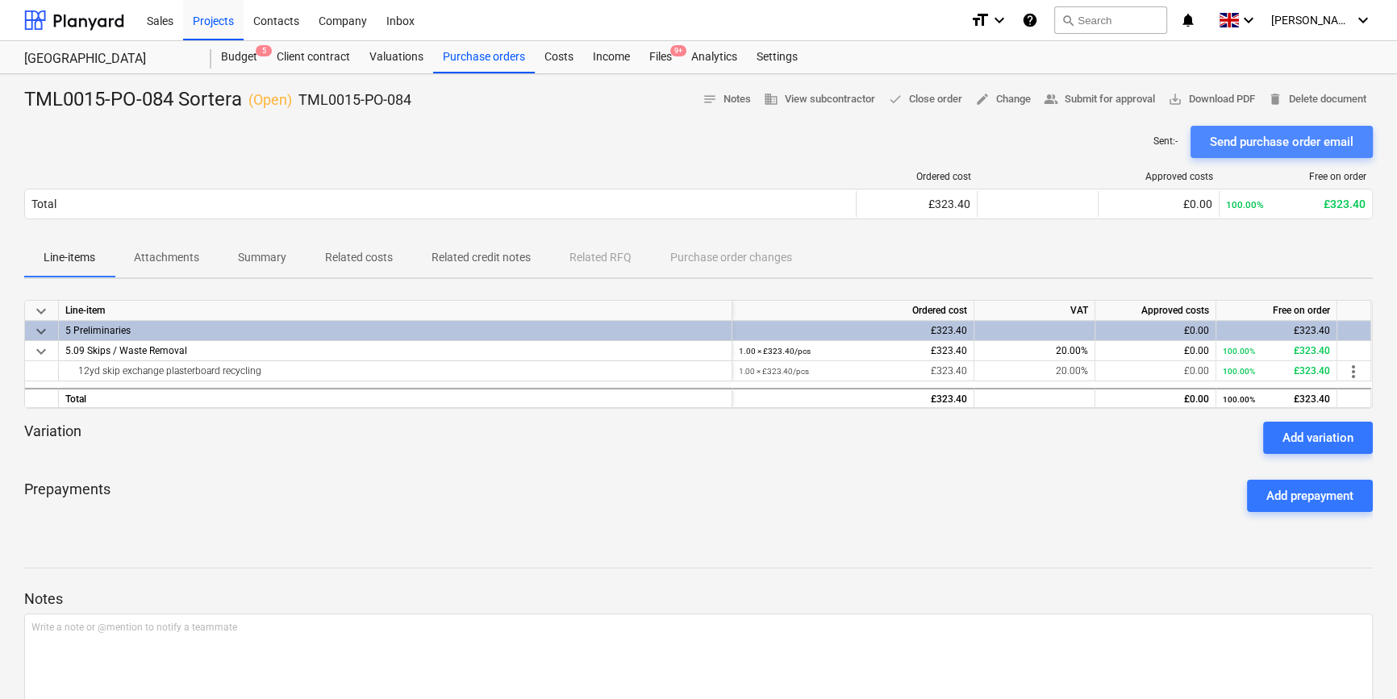
click at [1113, 145] on div "Send purchase order email" at bounding box center [1281, 141] width 144 height 21
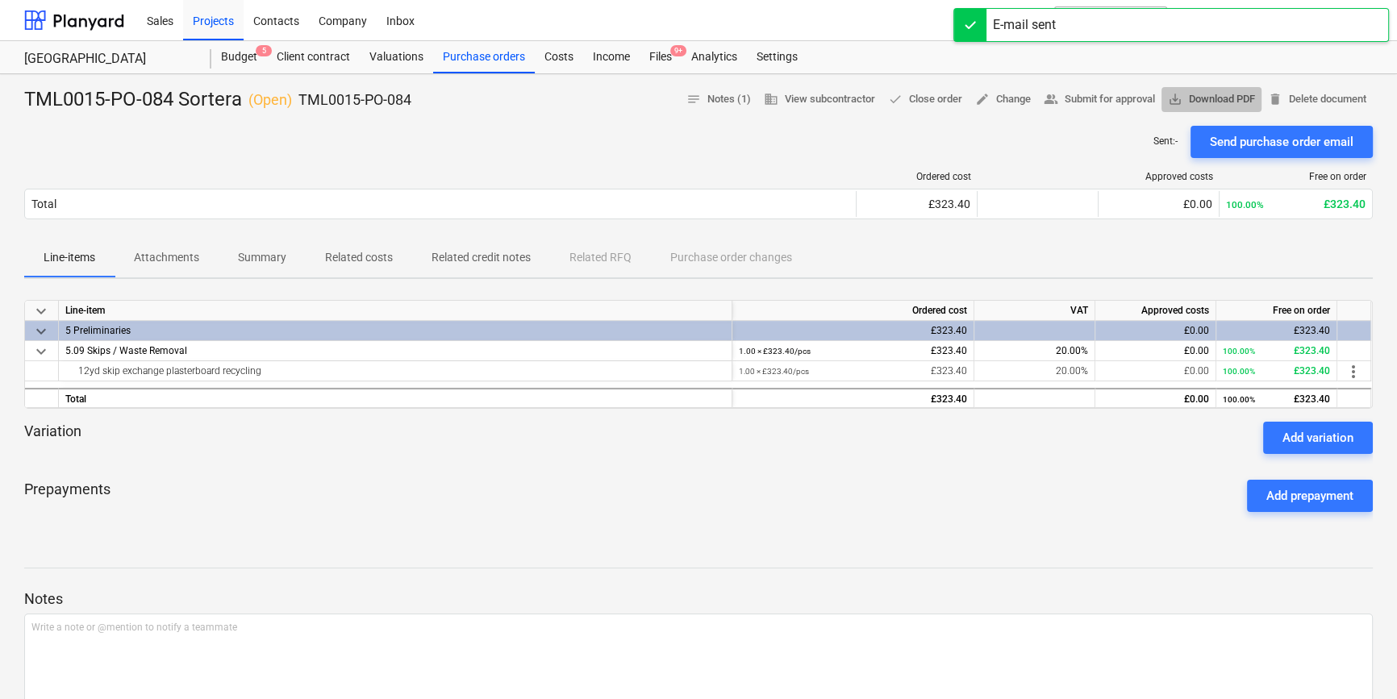
click at [1113, 98] on span "save_alt Download PDF" at bounding box center [1211, 99] width 87 height 19
